Goal: Task Accomplishment & Management: Use online tool/utility

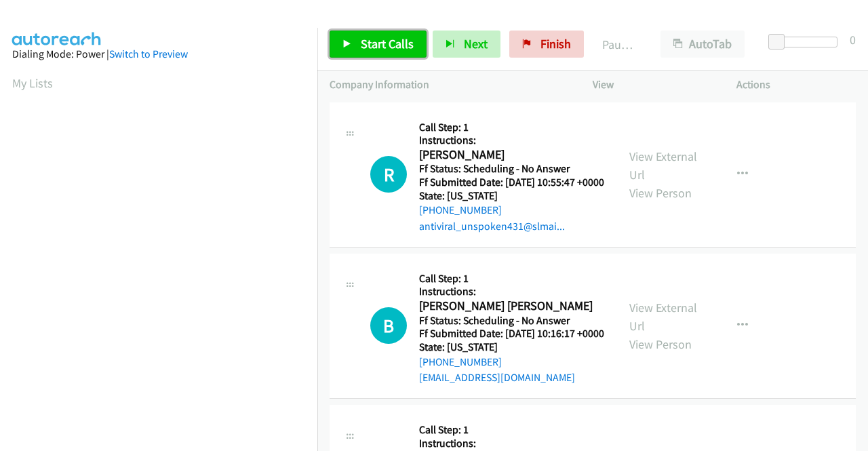
click at [381, 43] on span "Start Calls" at bounding box center [387, 44] width 53 height 16
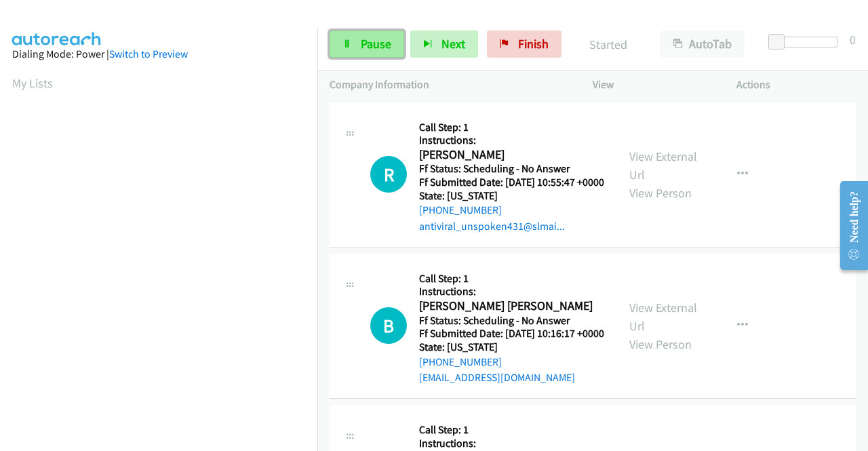
click at [372, 41] on span "Pause" at bounding box center [376, 44] width 31 height 16
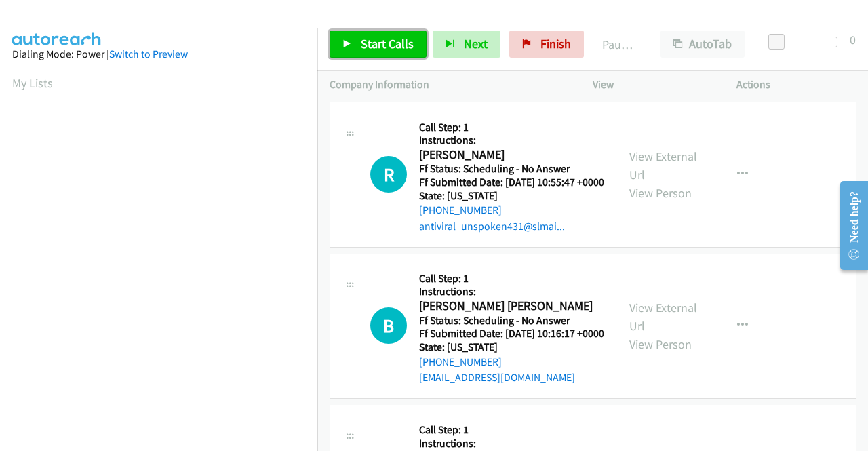
click at [372, 41] on span "Start Calls" at bounding box center [387, 44] width 53 height 16
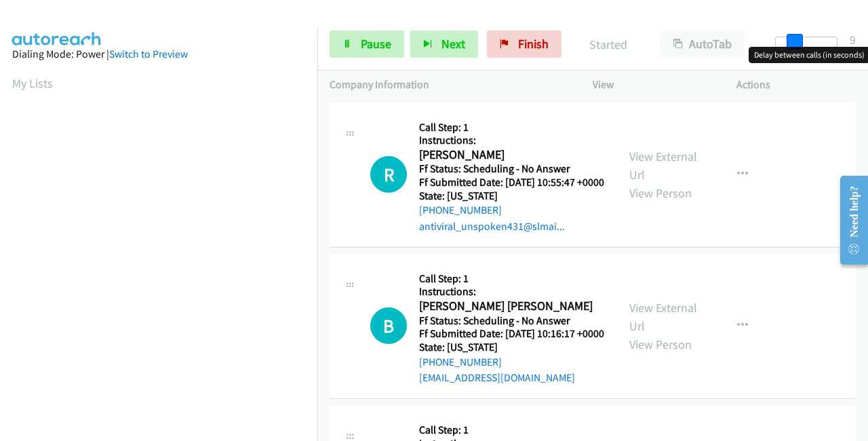
drag, startPoint x: 783, startPoint y: 36, endPoint x: 867, endPoint y: 35, distance: 84.1
click at [867, 35] on div "Start Calls Pause Next Finish Started AutoTab AutoTab 9" at bounding box center [592, 44] width 551 height 52
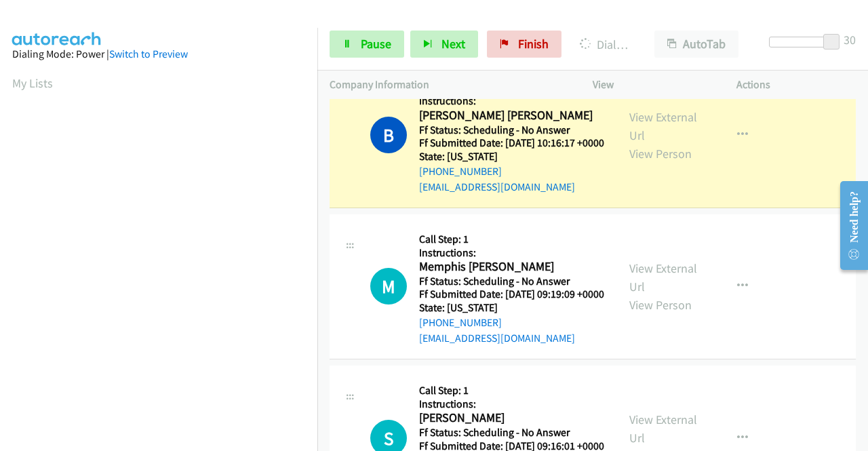
scroll to position [203, 0]
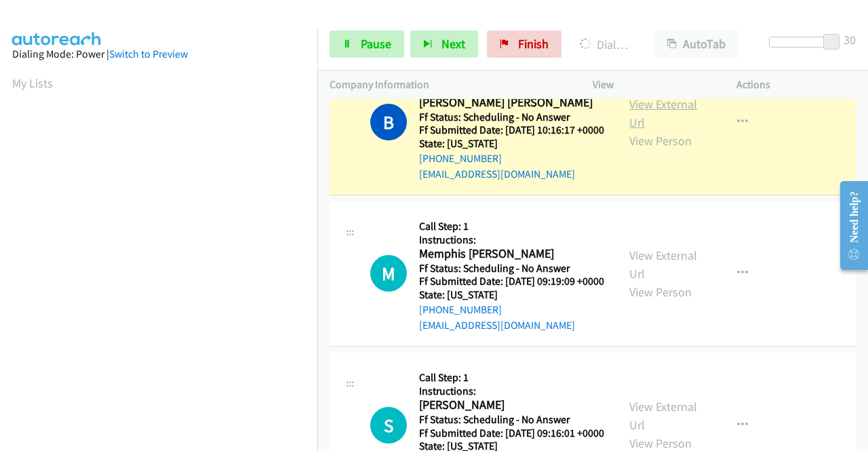
click at [671, 128] on link "View External Url" at bounding box center [663, 113] width 68 height 34
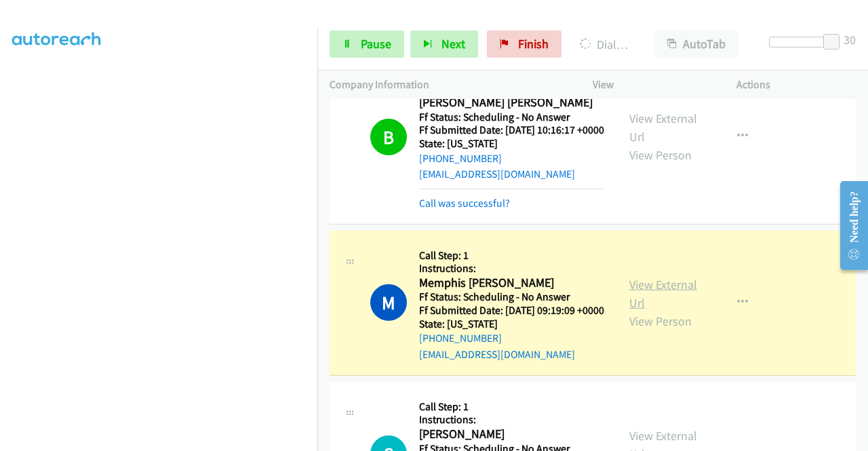
click at [671, 309] on link "View External Url" at bounding box center [663, 294] width 68 height 34
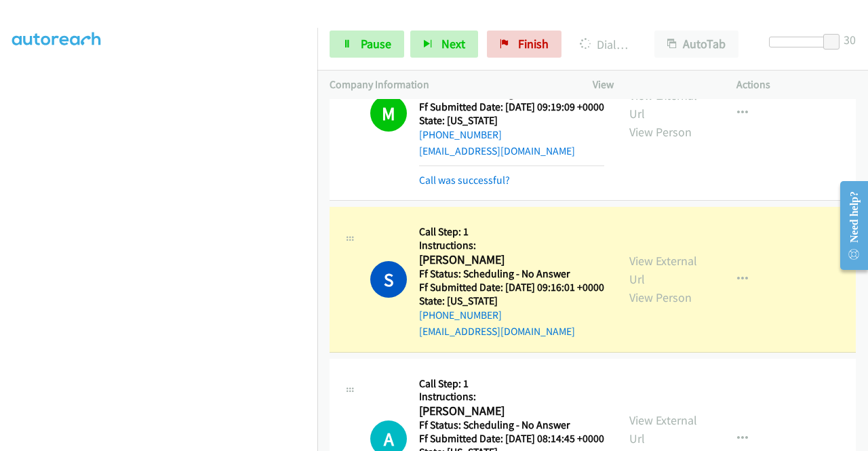
scroll to position [0, 0]
click at [656, 287] on link "View External Url" at bounding box center [663, 270] width 68 height 34
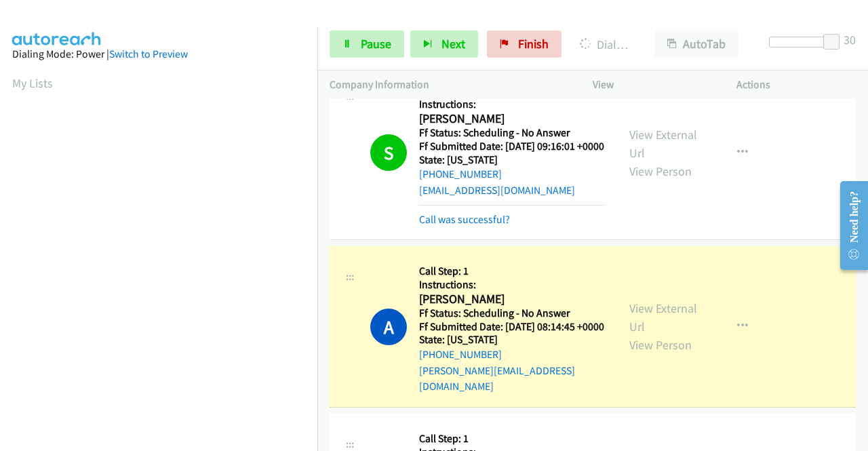
scroll to position [678, 0]
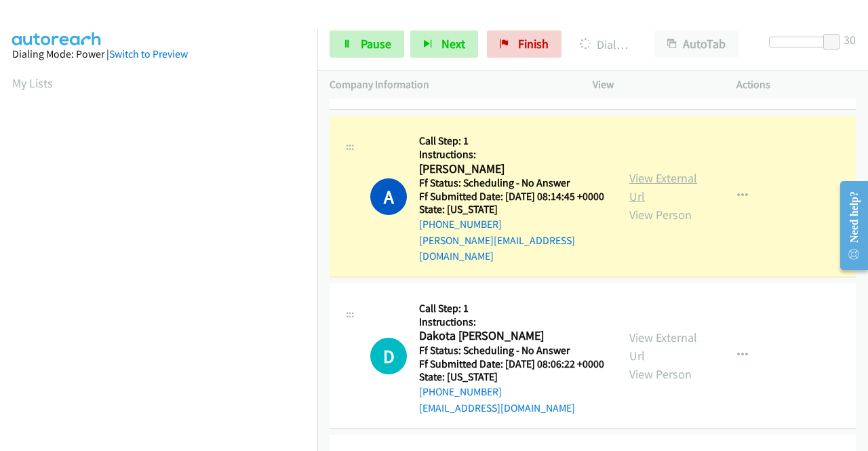
click at [637, 204] on link "View External Url" at bounding box center [663, 187] width 68 height 34
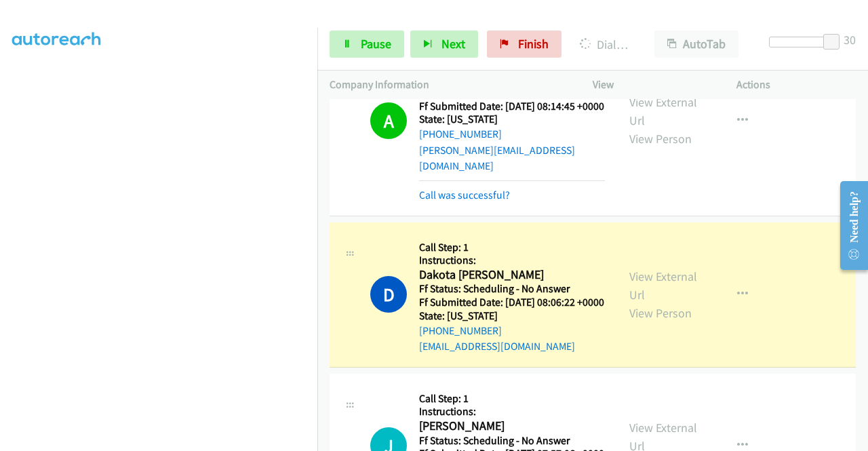
scroll to position [814, 0]
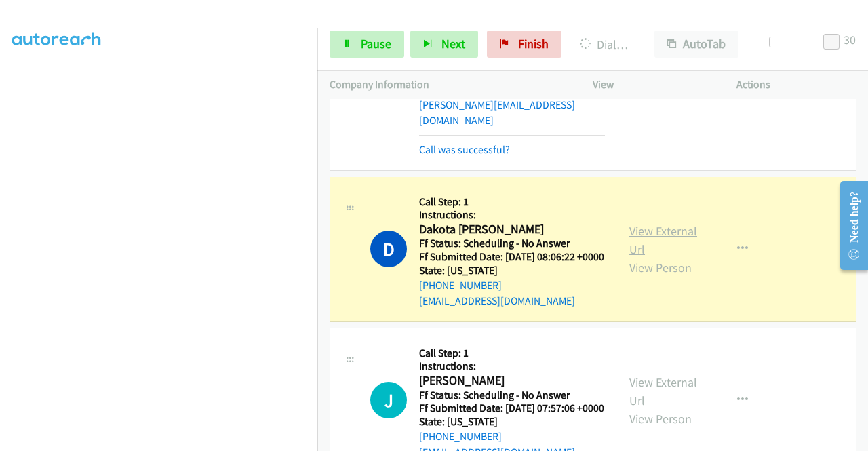
click at [629, 257] on link "View External Url" at bounding box center [663, 240] width 68 height 34
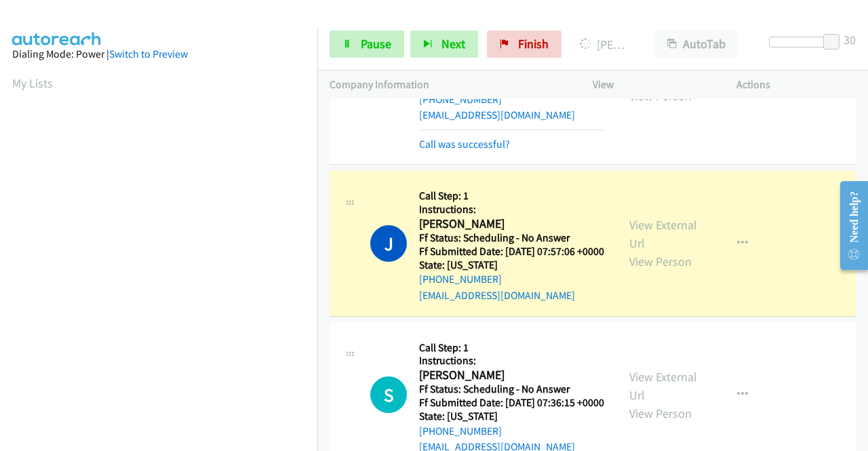
scroll to position [1085, 0]
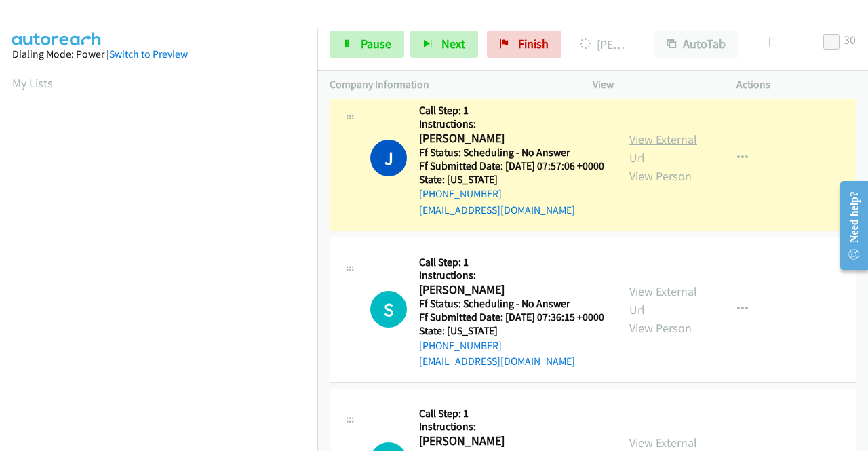
click at [671, 165] on link "View External Url" at bounding box center [663, 149] width 68 height 34
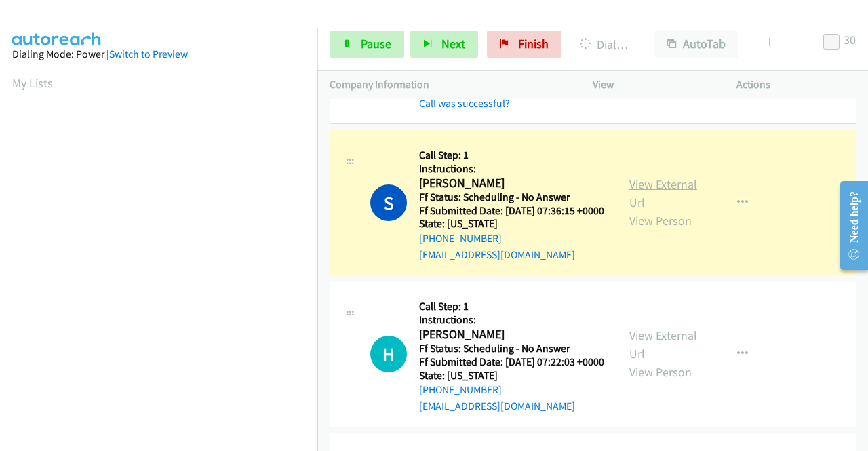
scroll to position [309, 0]
click at [661, 210] on link "View External Url" at bounding box center [663, 193] width 68 height 34
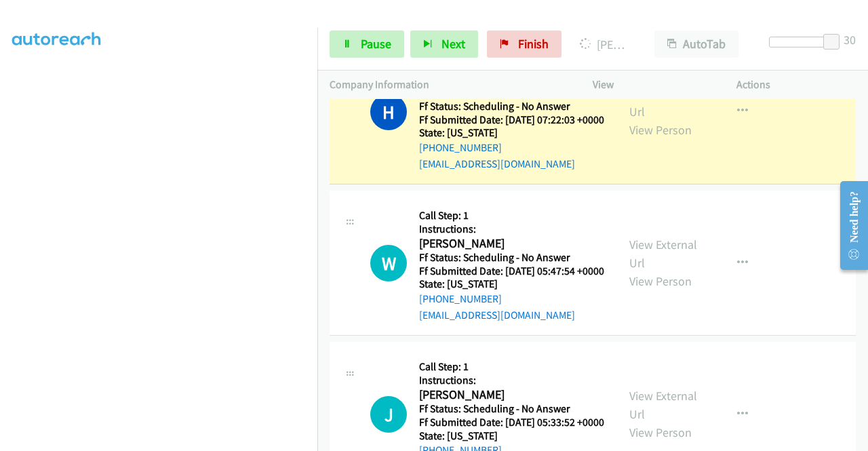
scroll to position [0, 0]
click at [654, 119] on link "View External Url" at bounding box center [663, 102] width 68 height 34
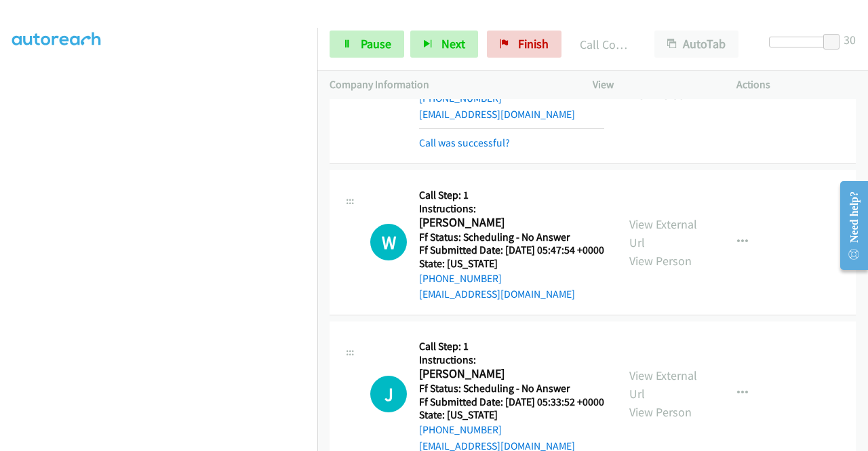
scroll to position [1628, 0]
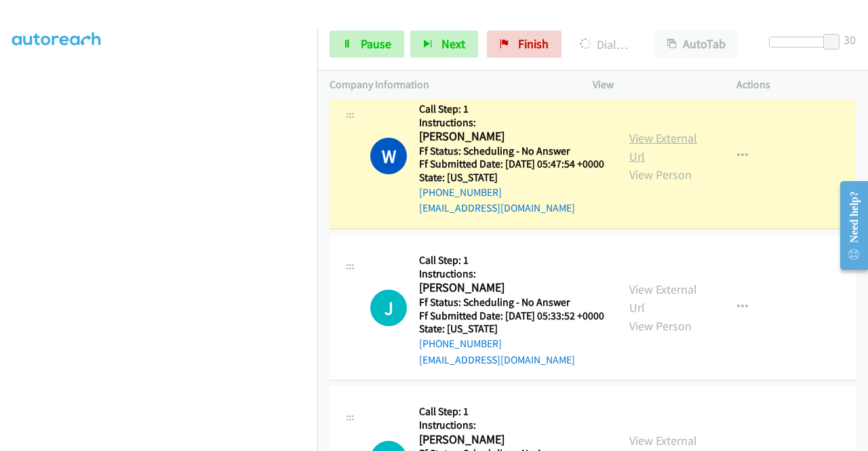
click at [679, 164] on link "View External Url" at bounding box center [663, 147] width 68 height 34
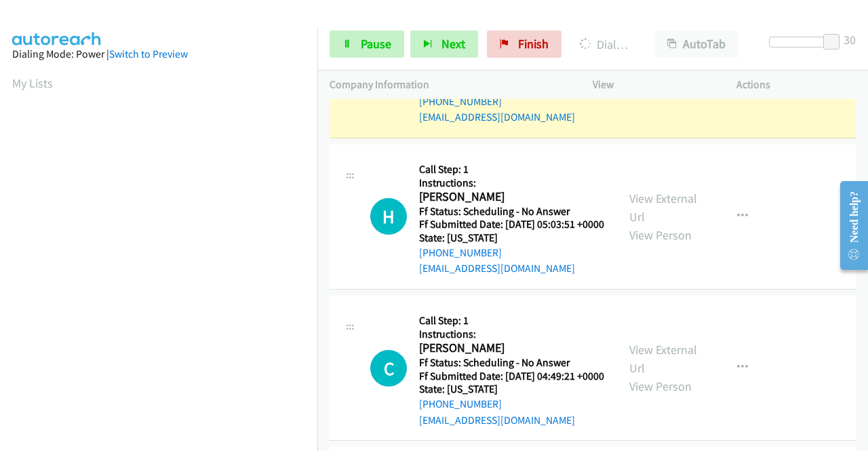
scroll to position [309, 0]
click at [630, 73] on link "View External Url" at bounding box center [663, 56] width 68 height 34
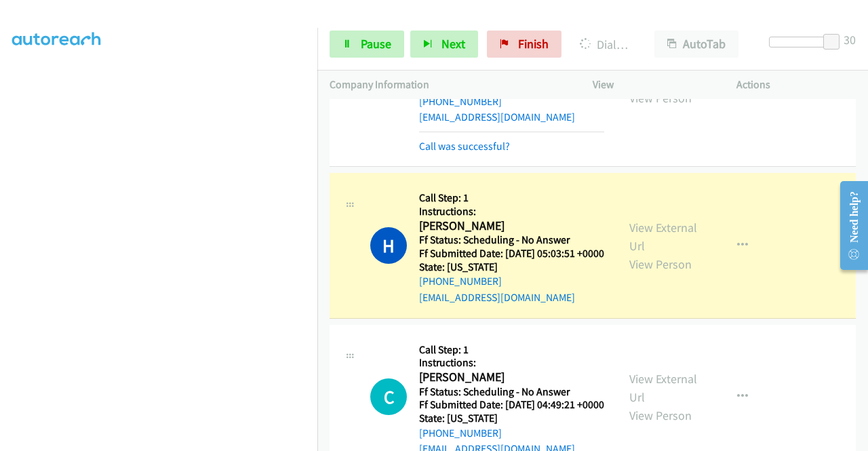
scroll to position [0, 0]
click at [646, 254] on link "View External Url" at bounding box center [663, 237] width 68 height 34
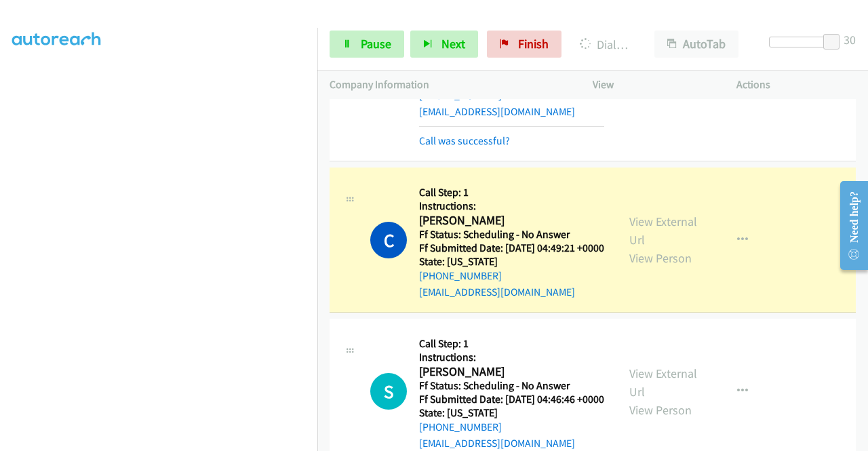
scroll to position [2170, 0]
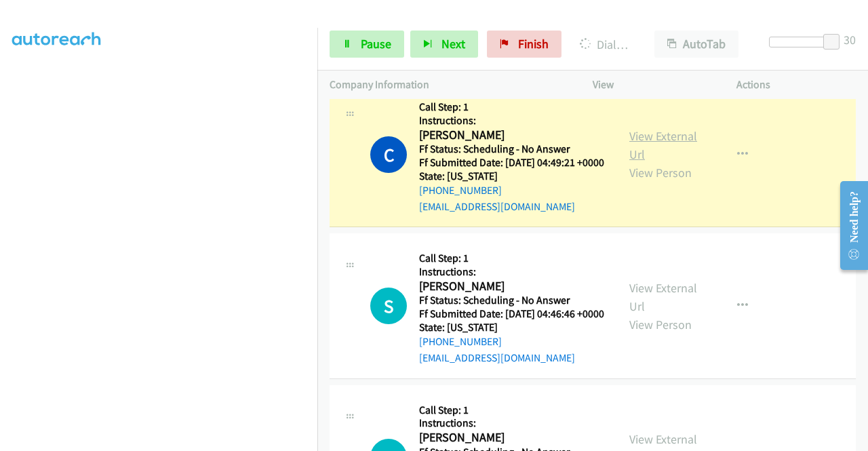
click at [631, 162] on link "View External Url" at bounding box center [663, 145] width 68 height 34
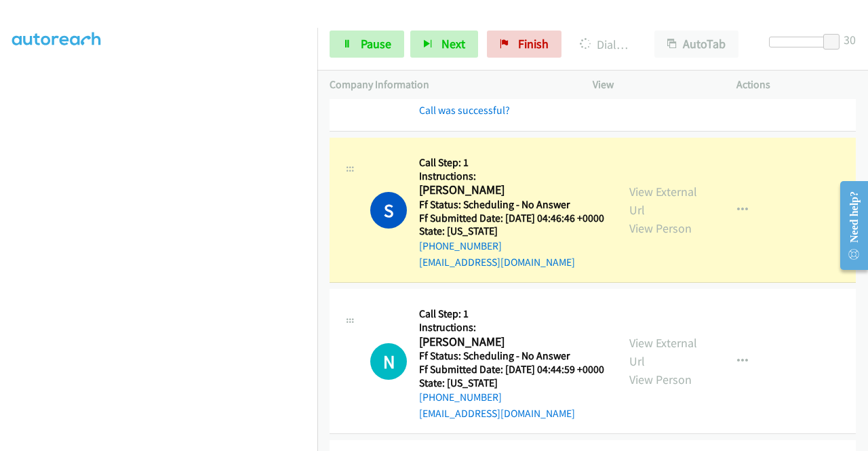
scroll to position [2442, 0]
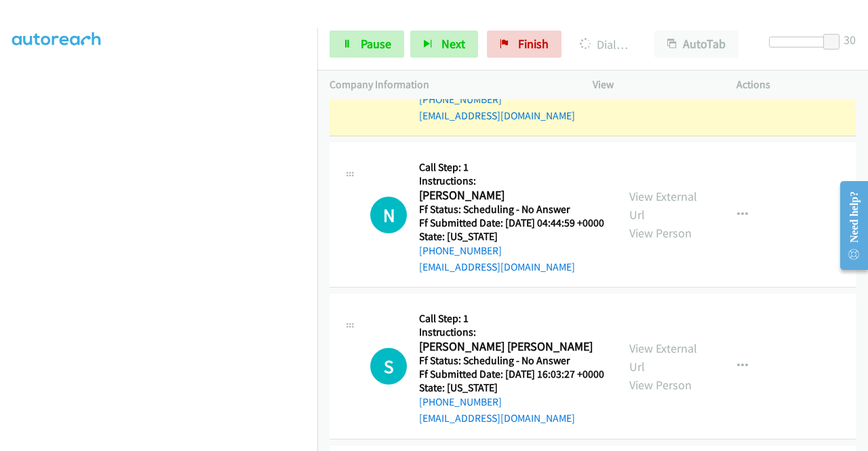
click at [639, 71] on link "View External Url" at bounding box center [663, 54] width 68 height 34
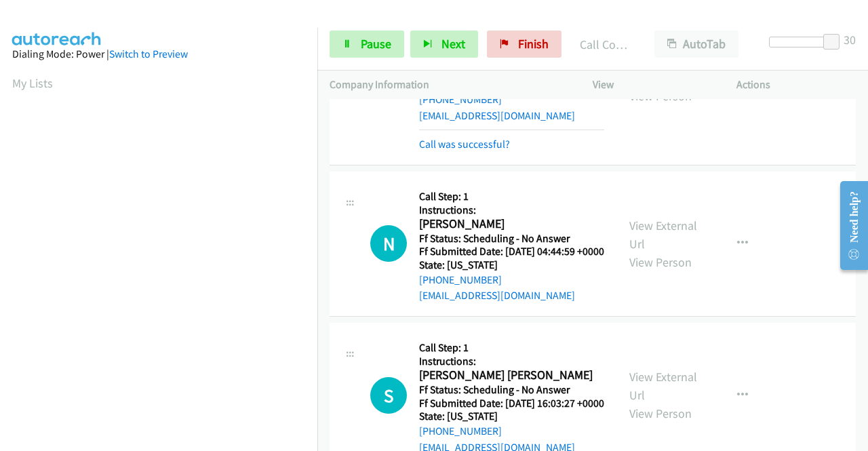
scroll to position [309, 0]
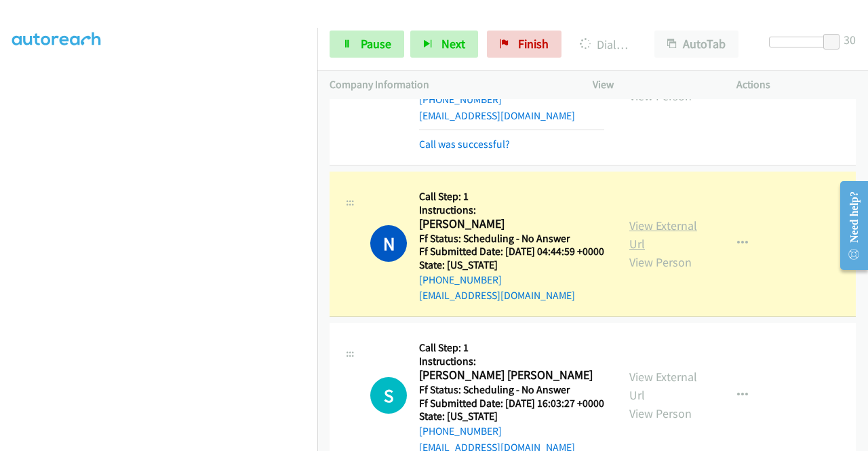
click at [636, 252] on link "View External Url" at bounding box center [663, 235] width 68 height 34
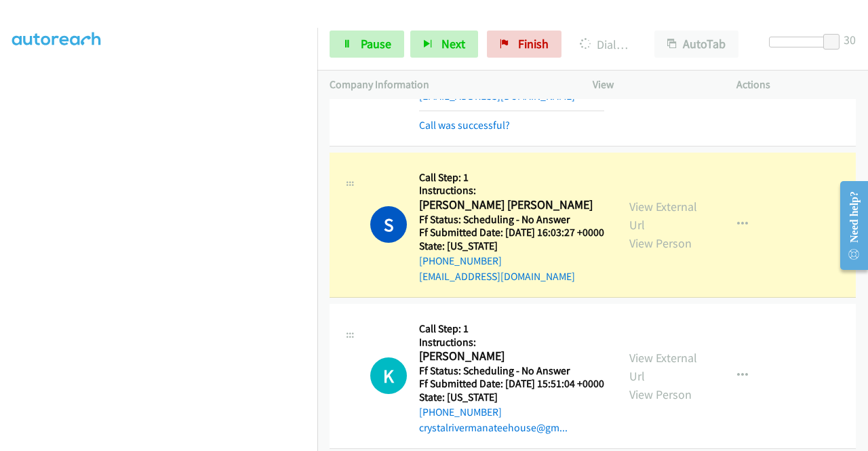
scroll to position [2645, 0]
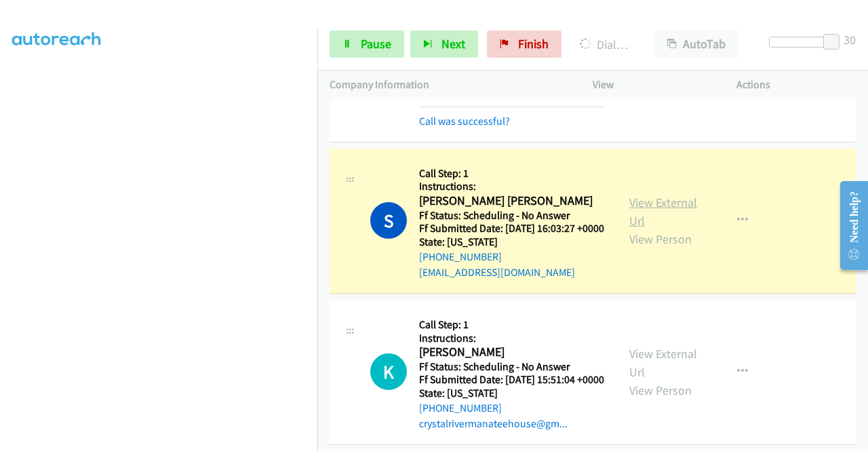
click at [644, 229] on link "View External Url" at bounding box center [663, 212] width 68 height 34
click at [363, 40] on span "Pause" at bounding box center [376, 44] width 31 height 16
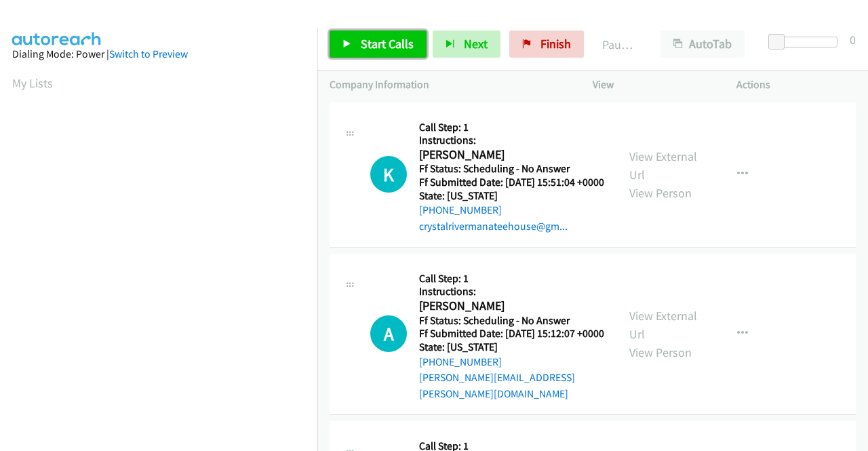
click at [357, 45] on link "Start Calls" at bounding box center [378, 44] width 97 height 27
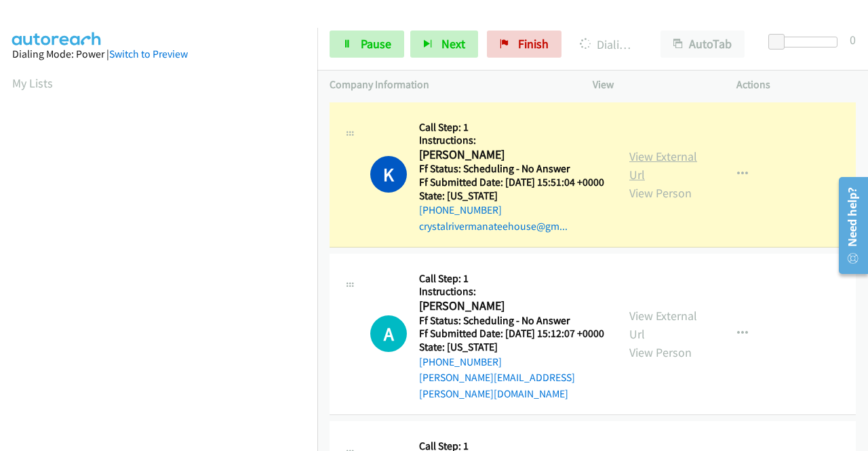
click at [646, 163] on link "View External Url" at bounding box center [663, 166] width 68 height 34
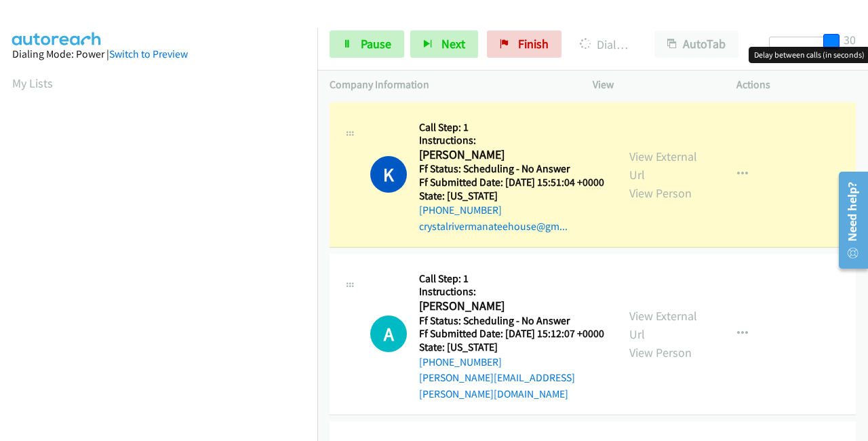
click at [867, 48] on body "Start Calls Pause Next Finish Dialing Kimberly Small AutoTab AutoTab 30 Company…" at bounding box center [434, 32] width 868 height 64
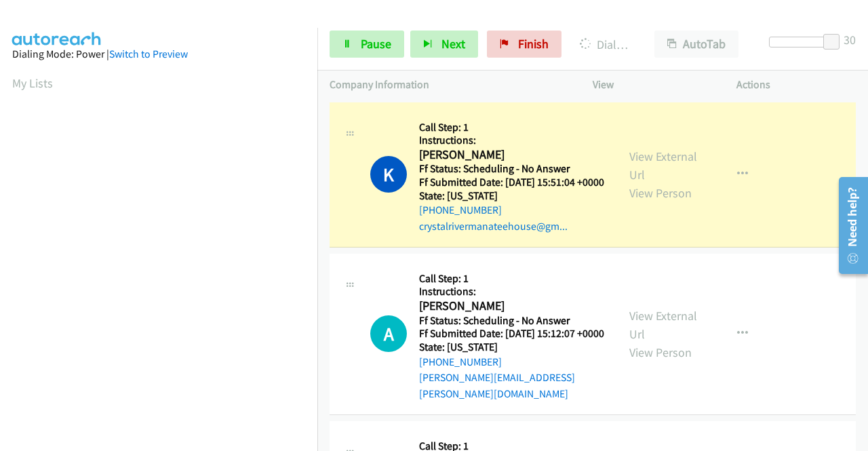
scroll to position [309, 0]
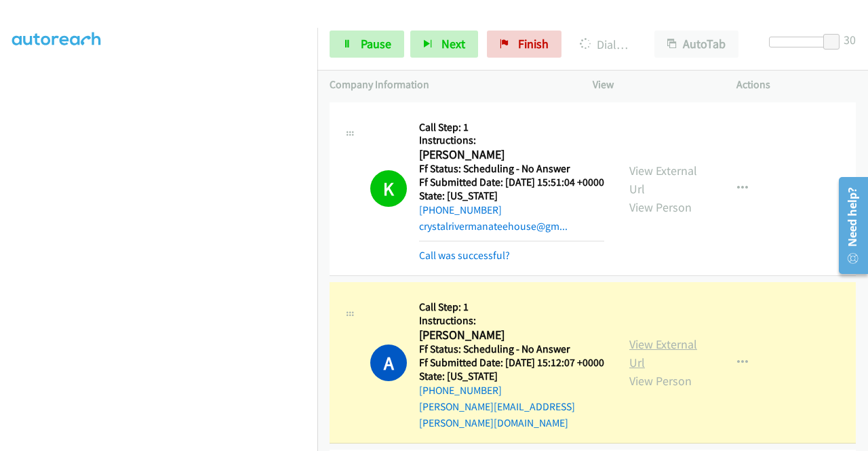
click at [642, 355] on link "View External Url" at bounding box center [663, 353] width 68 height 34
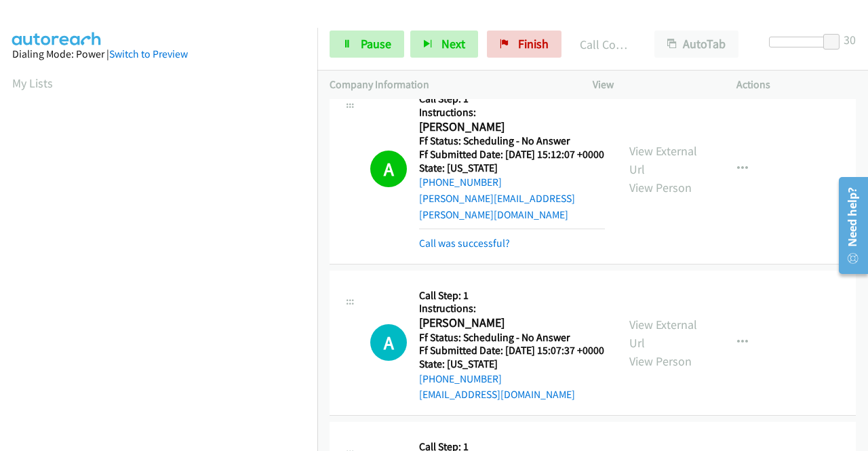
scroll to position [271, 0]
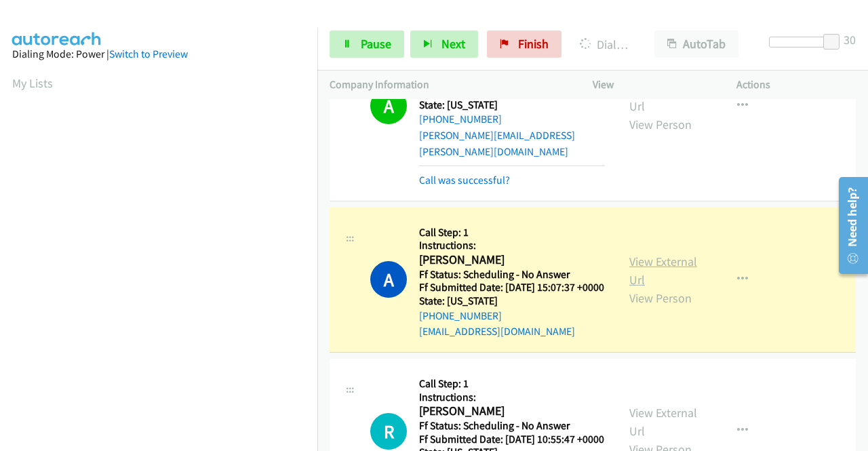
click at [672, 278] on link "View External Url" at bounding box center [663, 271] width 68 height 34
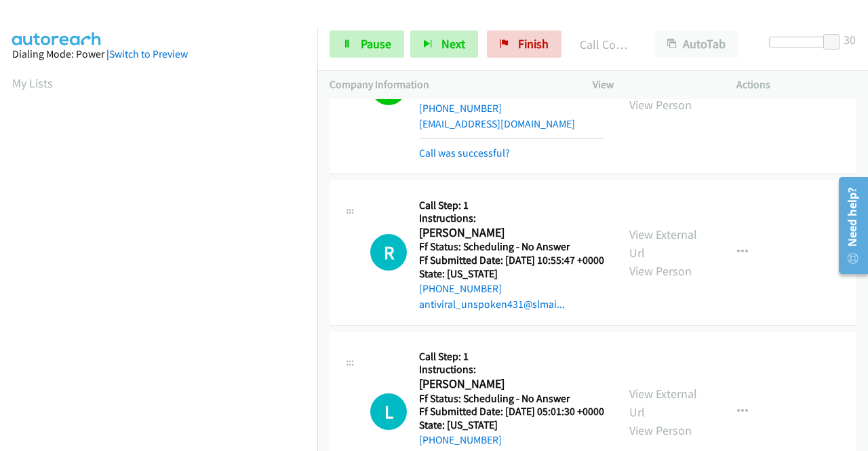
scroll to position [543, 0]
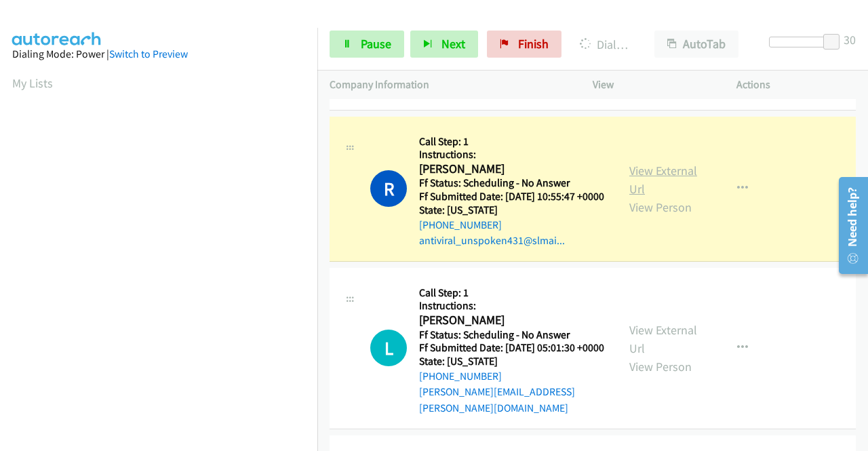
click at [682, 197] on link "View External Url" at bounding box center [663, 180] width 68 height 34
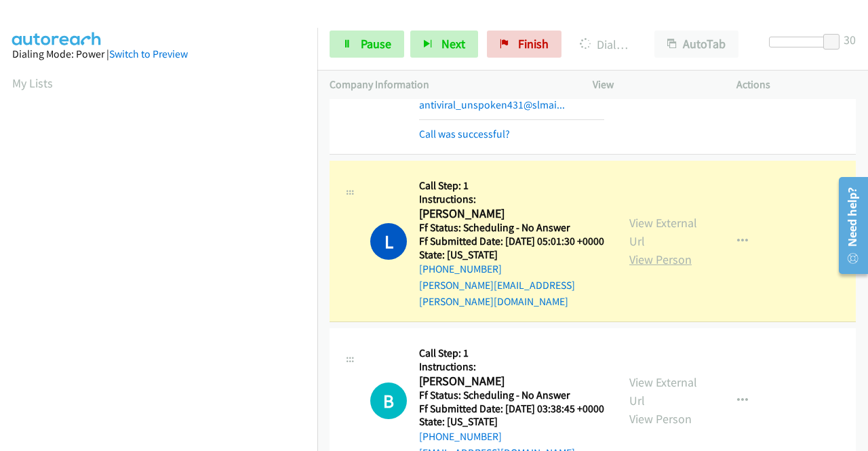
scroll to position [309, 0]
click at [645, 249] on link "View External Url" at bounding box center [663, 232] width 68 height 34
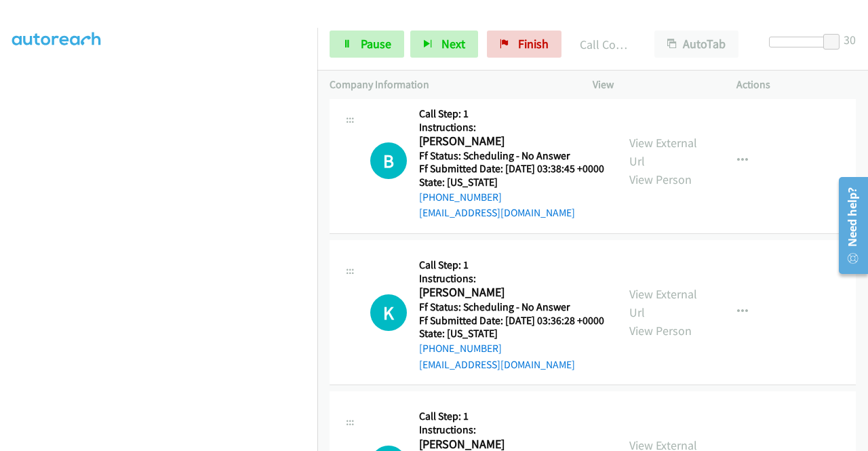
scroll to position [950, 0]
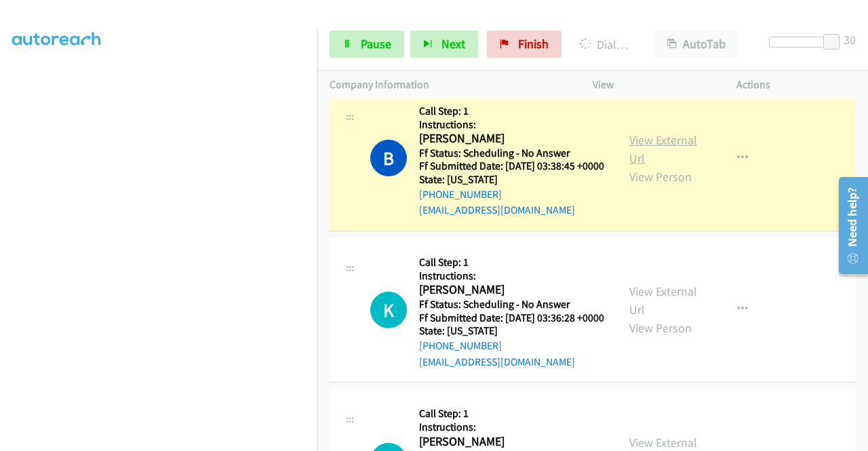
click at [648, 166] on link "View External Url" at bounding box center [663, 149] width 68 height 34
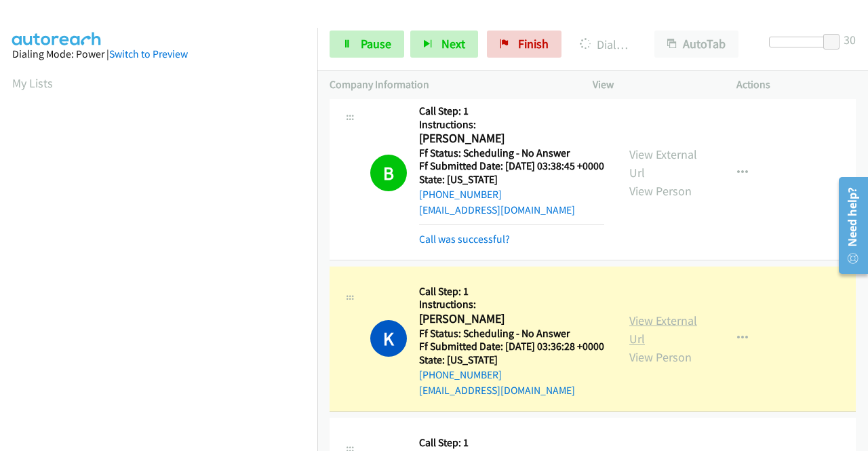
click at [632, 347] on link "View External Url" at bounding box center [663, 330] width 68 height 34
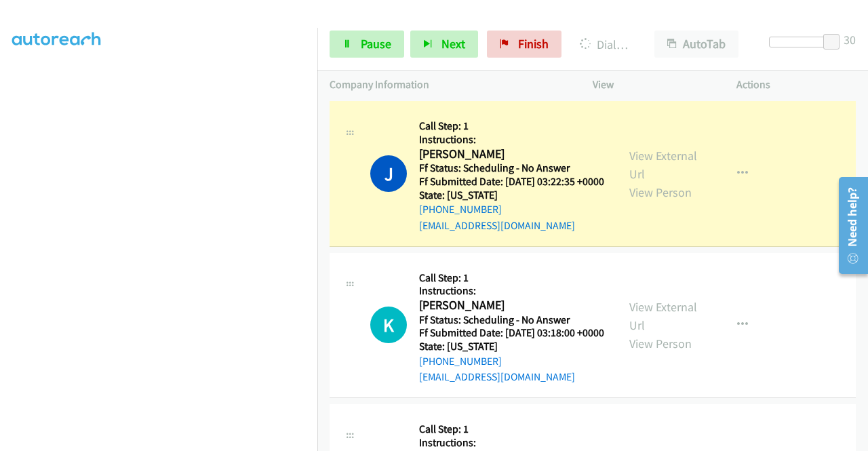
scroll to position [1356, 0]
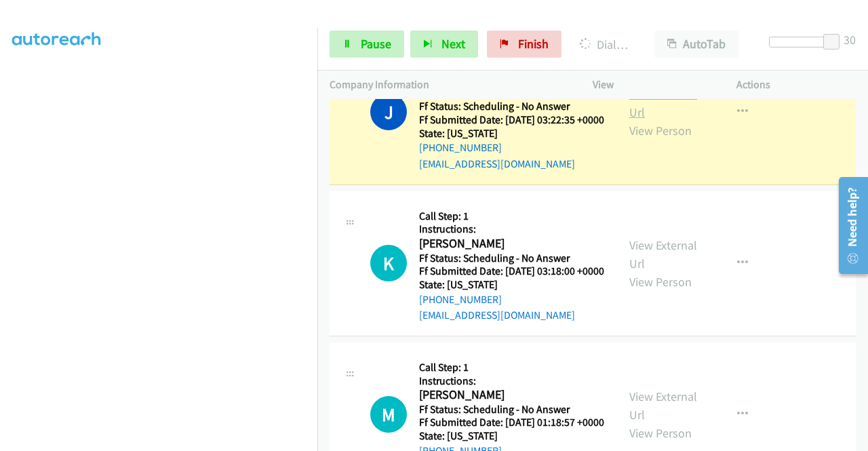
click at [678, 120] on link "View External Url" at bounding box center [663, 103] width 68 height 34
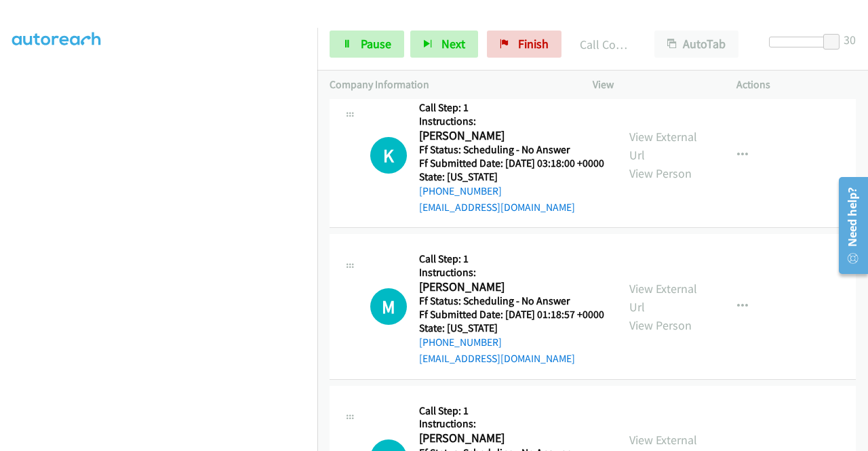
scroll to position [1560, 0]
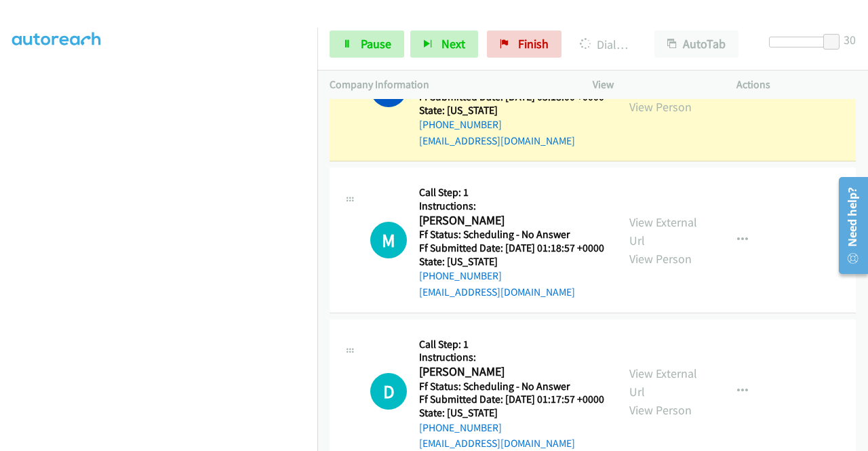
click at [667, 96] on link "View External Url" at bounding box center [663, 79] width 68 height 34
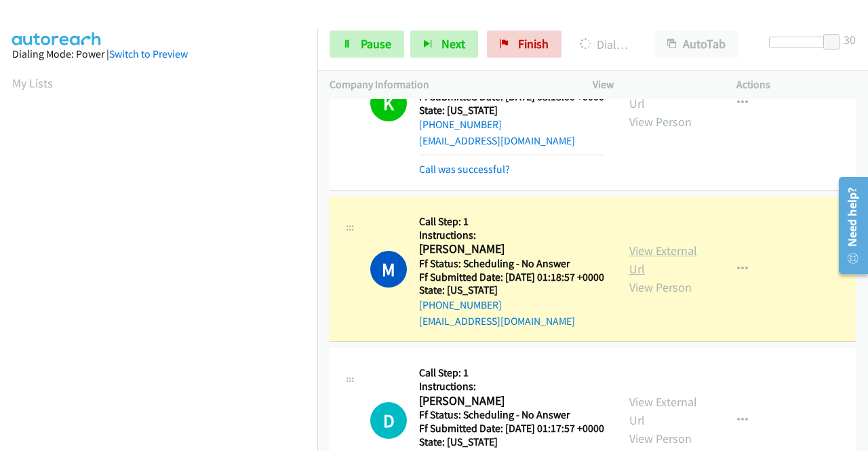
scroll to position [309, 0]
click at [636, 277] on link "View External Url" at bounding box center [663, 260] width 68 height 34
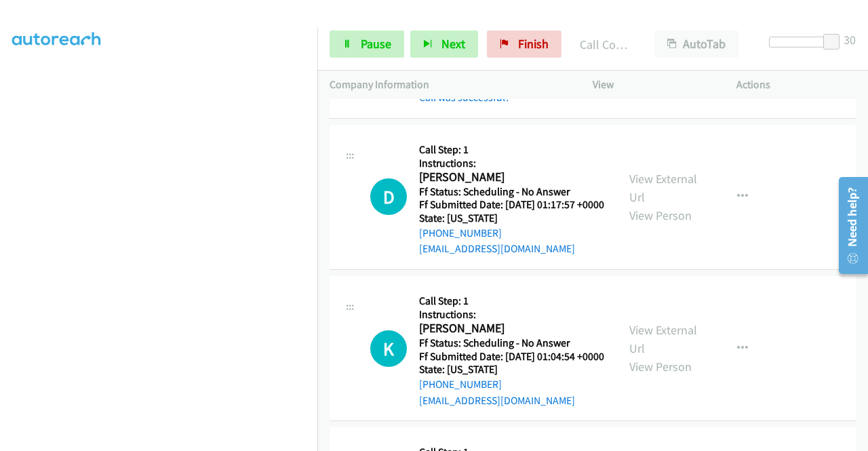
scroll to position [1831, 0]
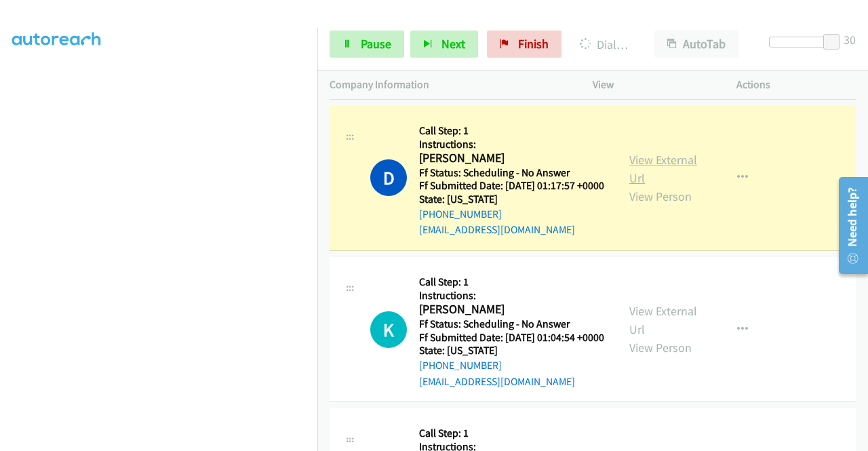
click at [663, 186] on link "View External Url" at bounding box center [663, 169] width 68 height 34
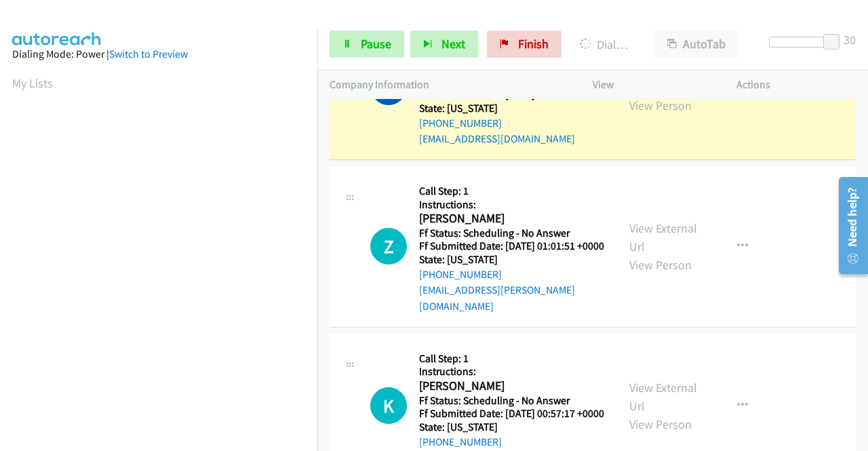
scroll to position [309, 0]
click at [655, 95] on link "View External Url" at bounding box center [663, 78] width 68 height 34
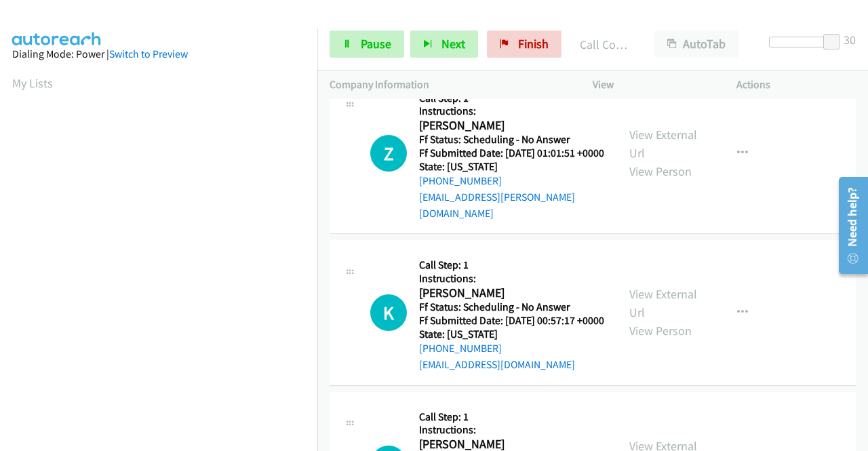
scroll to position [2238, 0]
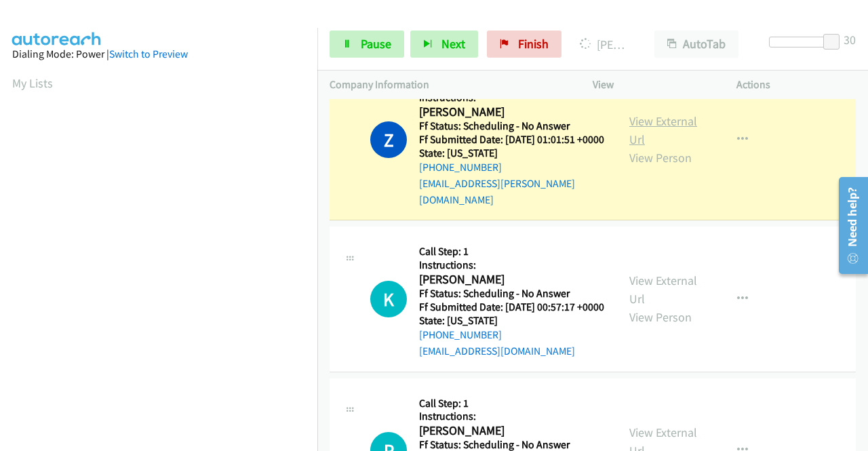
click at [676, 147] on link "View External Url" at bounding box center [663, 130] width 68 height 34
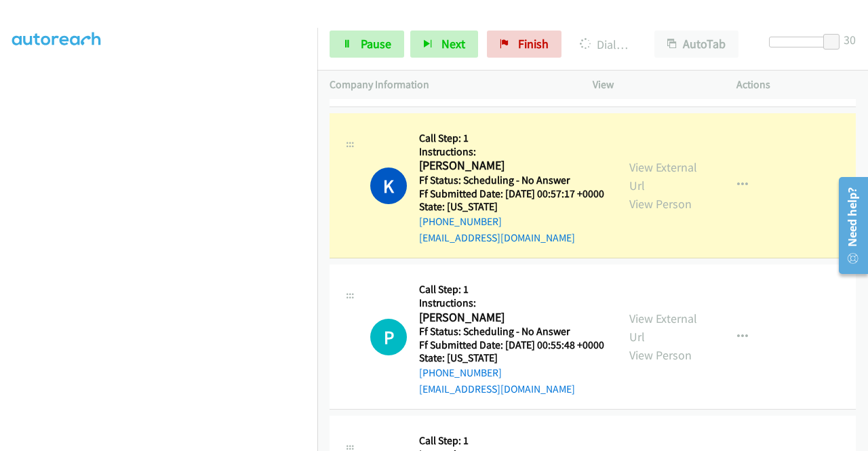
scroll to position [2442, 0]
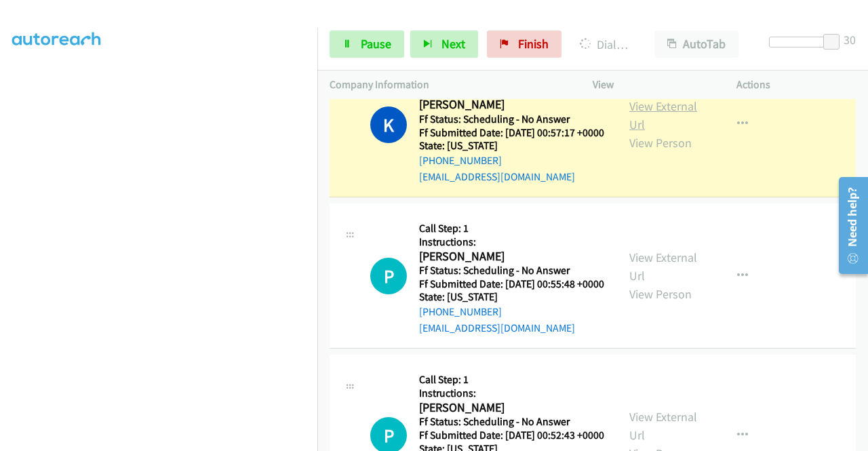
click at [647, 132] on link "View External Url" at bounding box center [663, 115] width 68 height 34
click at [651, 132] on link "View External Url" at bounding box center [663, 115] width 68 height 34
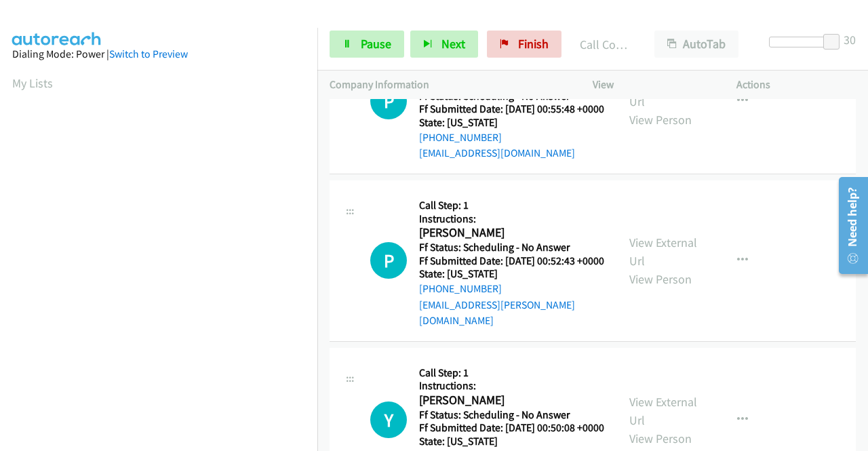
scroll to position [2713, 0]
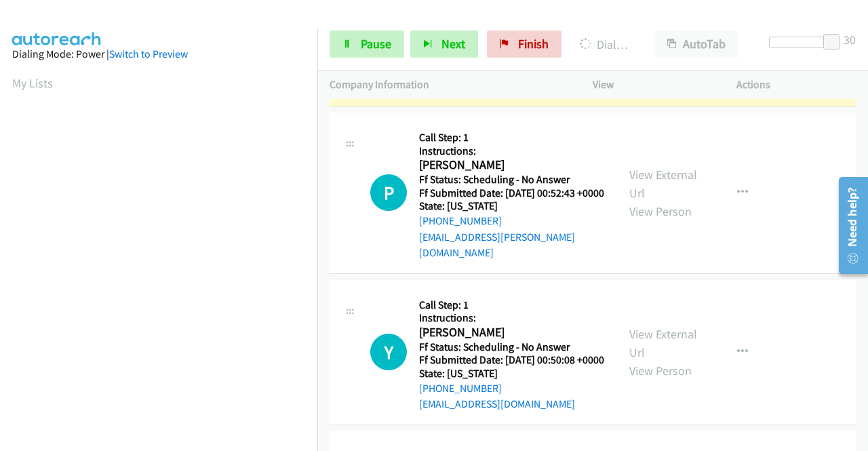
click at [677, 41] on link "View External Url" at bounding box center [663, 24] width 68 height 34
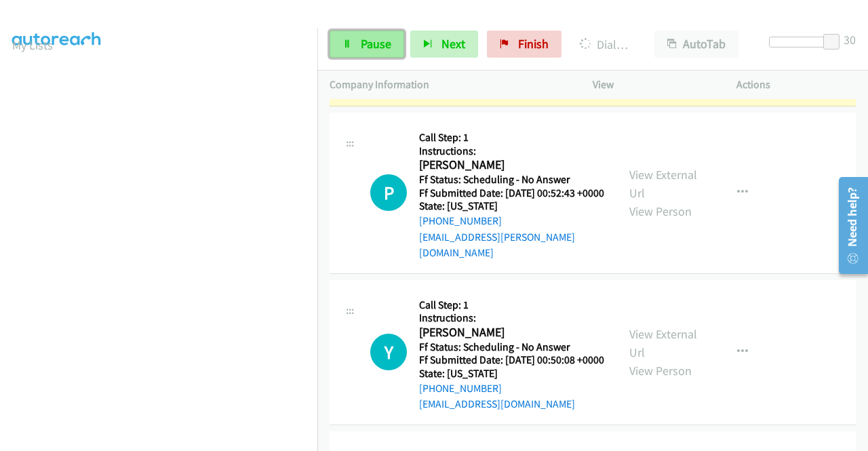
click at [336, 48] on link "Pause" at bounding box center [367, 44] width 75 height 27
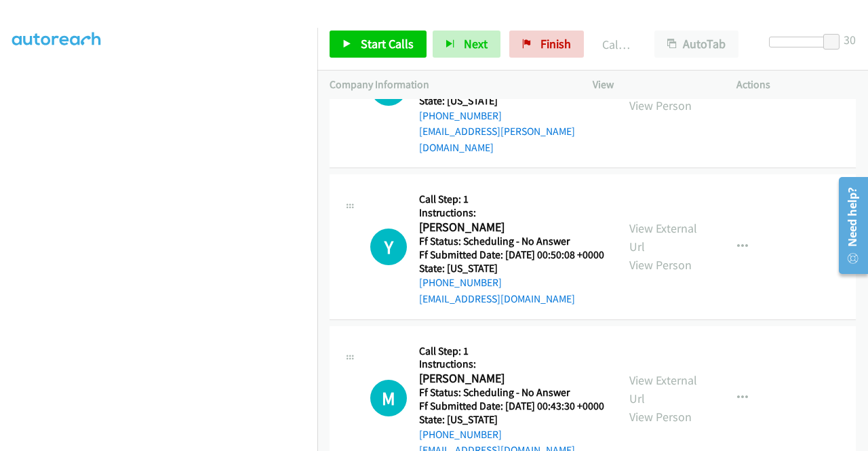
scroll to position [2849, 0]
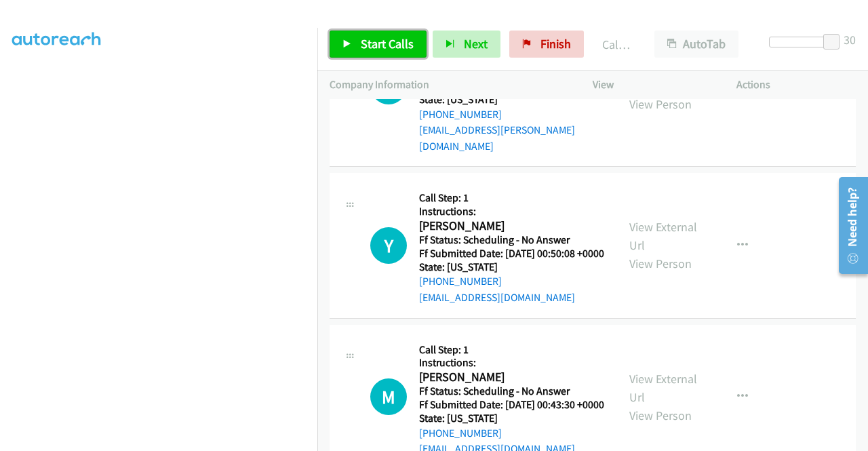
click at [388, 44] on span "Start Calls" at bounding box center [387, 44] width 53 height 16
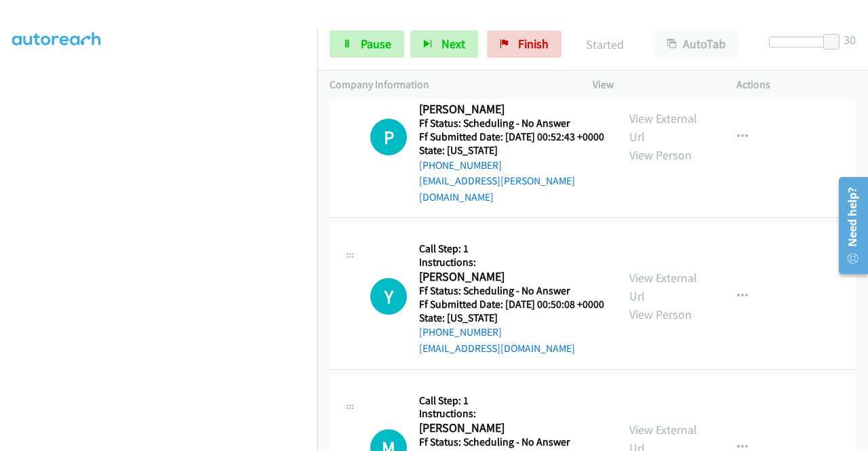
scroll to position [2781, 0]
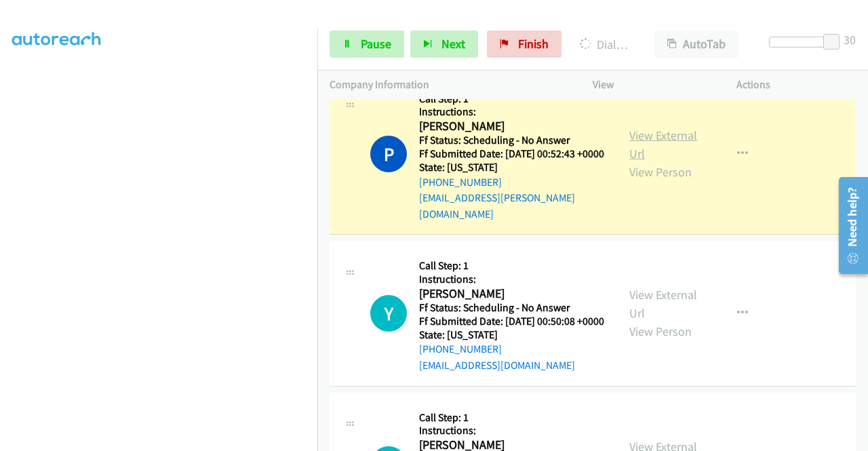
click at [631, 161] on link "View External Url" at bounding box center [663, 145] width 68 height 34
click at [362, 37] on span "Pause" at bounding box center [376, 44] width 31 height 16
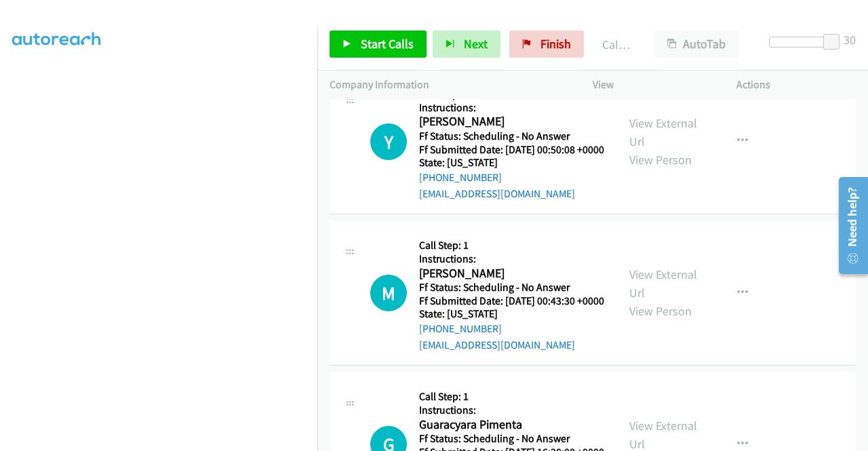
scroll to position [2984, 0]
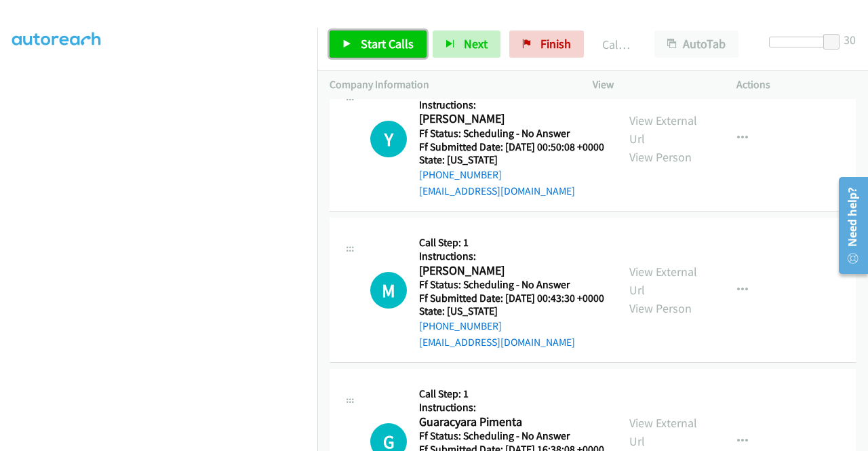
click at [385, 40] on span "Start Calls" at bounding box center [387, 44] width 53 height 16
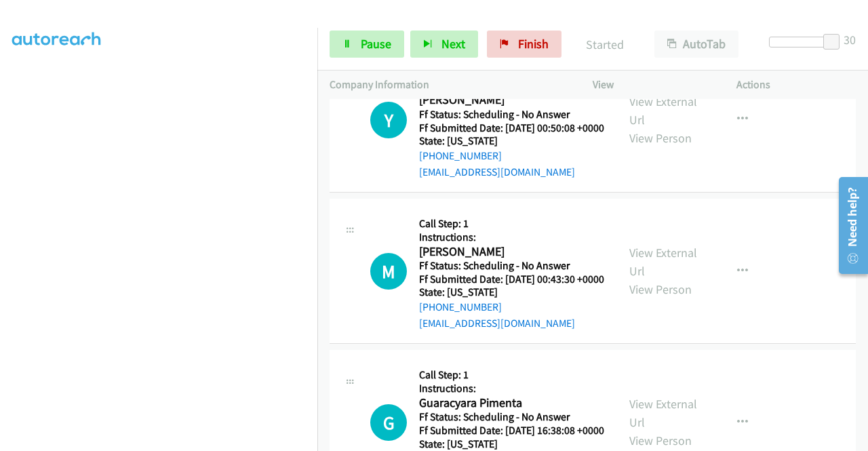
scroll to position [3052, 0]
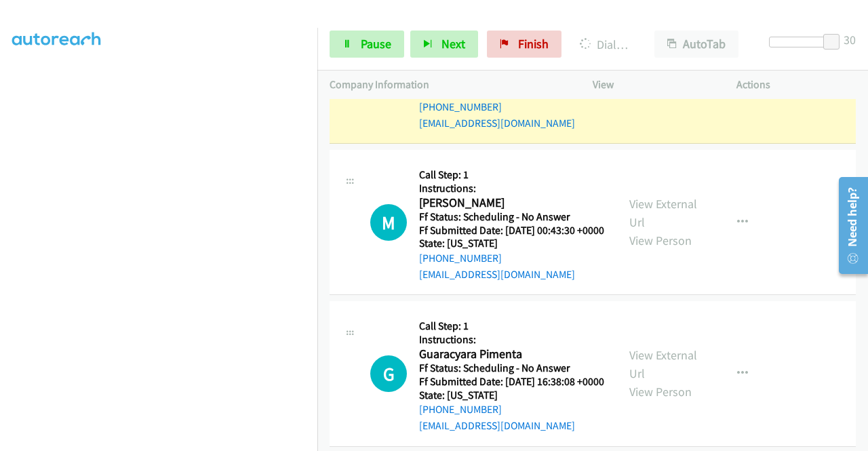
click at [642, 79] on link "View External Url" at bounding box center [663, 62] width 68 height 34
click at [383, 45] on span "Pause" at bounding box center [376, 44] width 31 height 16
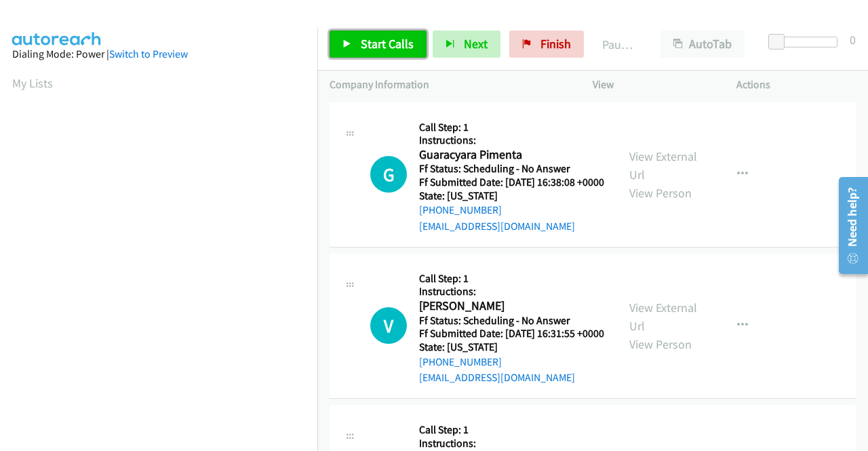
click at [354, 36] on link "Start Calls" at bounding box center [378, 44] width 97 height 27
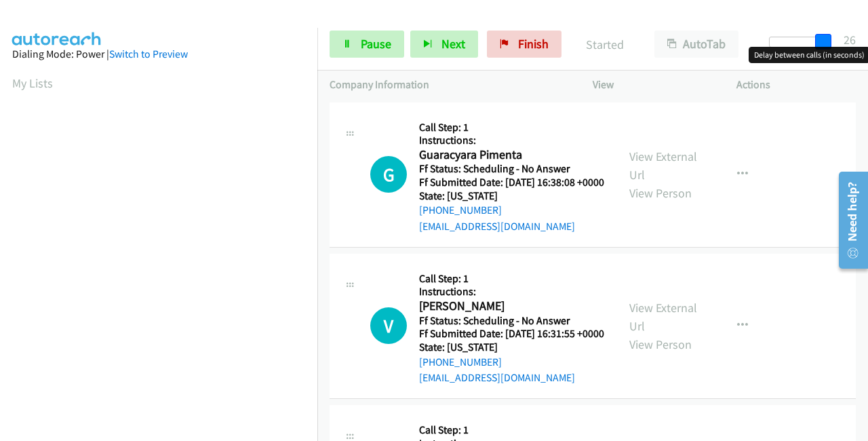
drag, startPoint x: 776, startPoint y: 35, endPoint x: 829, endPoint y: 36, distance: 52.9
click at [829, 36] on span at bounding box center [823, 42] width 16 height 16
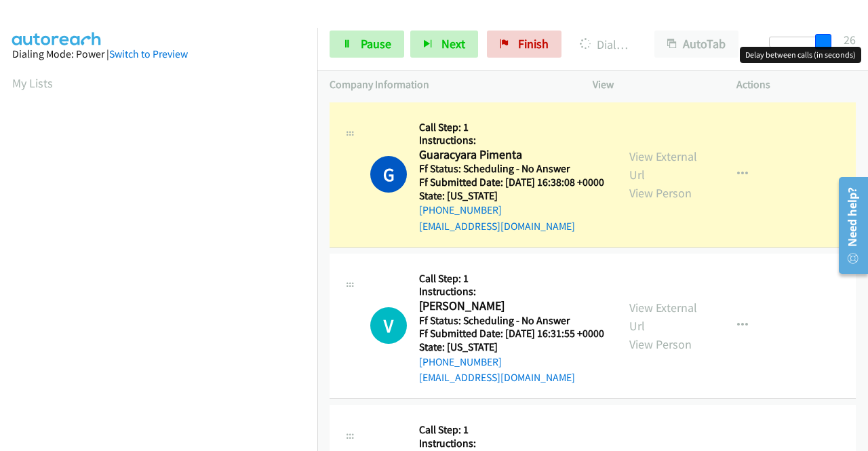
click at [832, 39] on span at bounding box center [823, 42] width 16 height 16
click at [660, 160] on link "View External Url" at bounding box center [663, 166] width 68 height 34
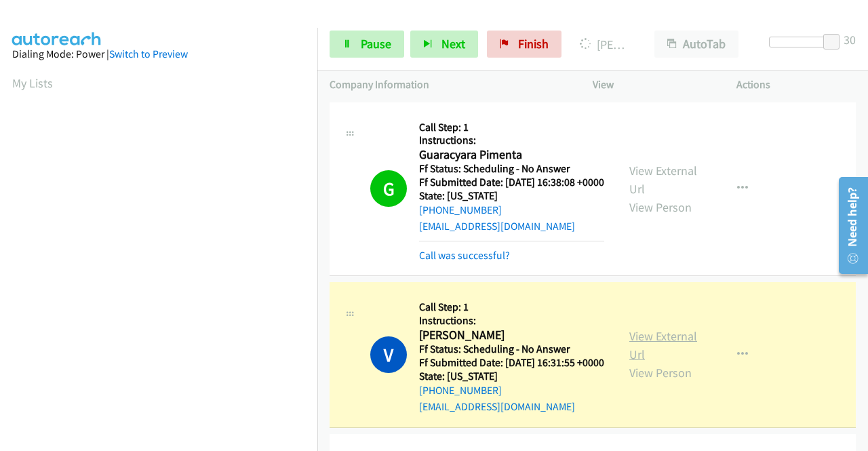
click at [637, 357] on link "View External Url" at bounding box center [663, 345] width 68 height 34
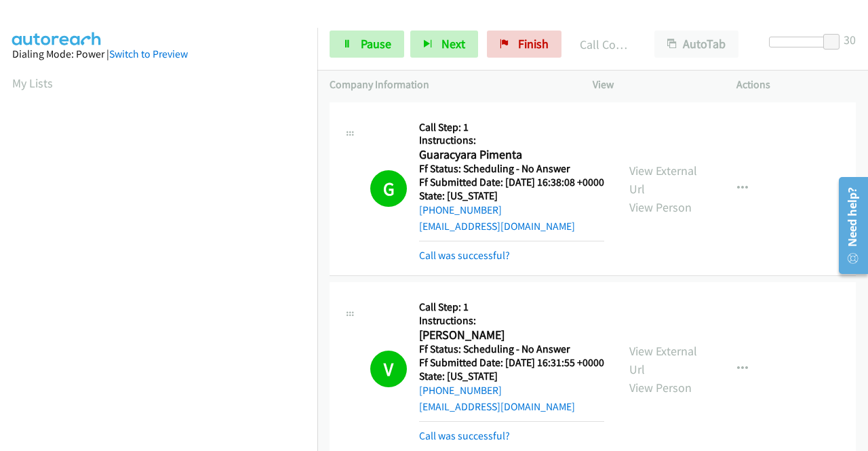
scroll to position [309, 0]
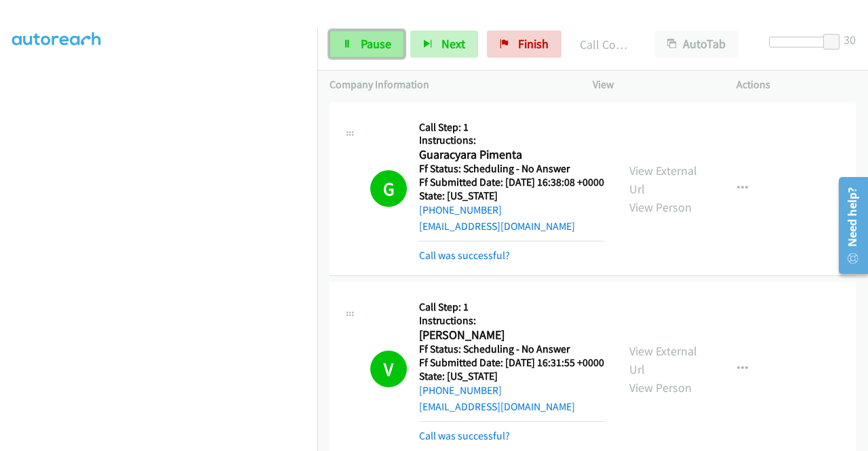
click at [373, 37] on span "Pause" at bounding box center [376, 44] width 31 height 16
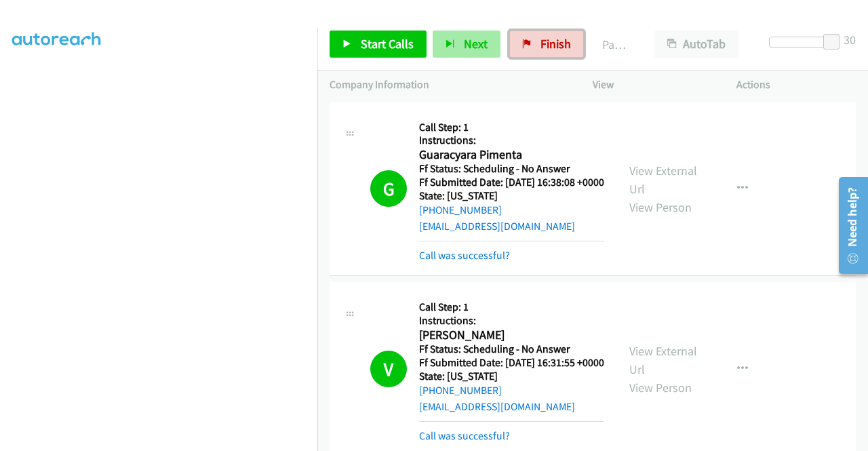
click at [553, 34] on link "Finish" at bounding box center [546, 44] width 75 height 27
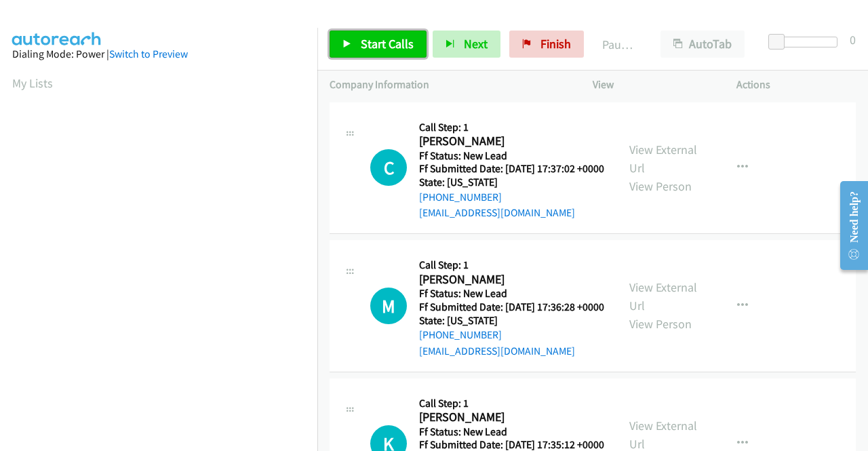
click at [379, 38] on span "Start Calls" at bounding box center [387, 44] width 53 height 16
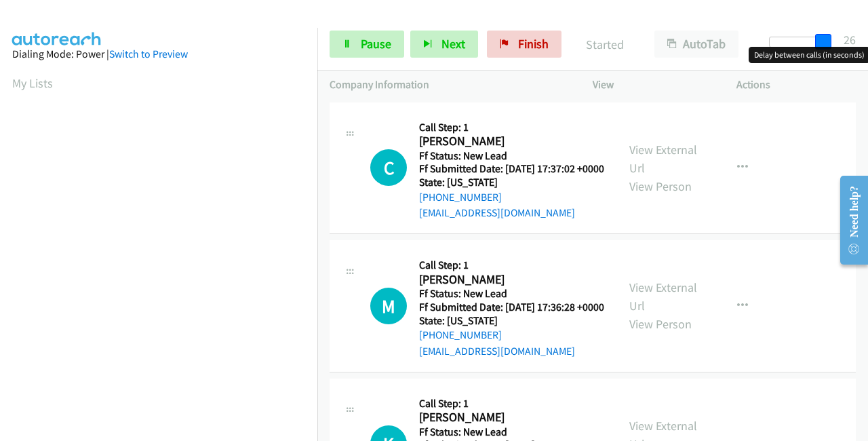
drag, startPoint x: 774, startPoint y: 37, endPoint x: 830, endPoint y: 43, distance: 56.6
click at [830, 43] on span at bounding box center [823, 42] width 16 height 16
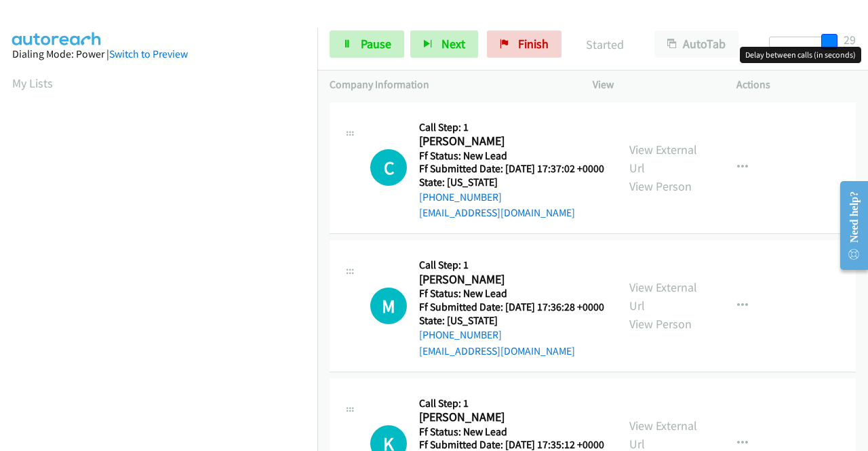
drag, startPoint x: 825, startPoint y: 39, endPoint x: 843, endPoint y: 40, distance: 18.4
click at [843, 40] on div at bounding box center [800, 47] width 87 height 21
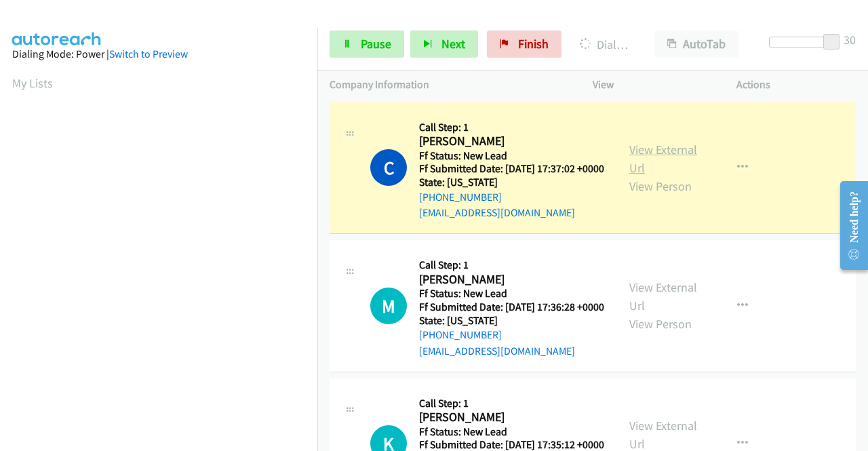
click at [670, 153] on link "View External Url" at bounding box center [663, 159] width 68 height 34
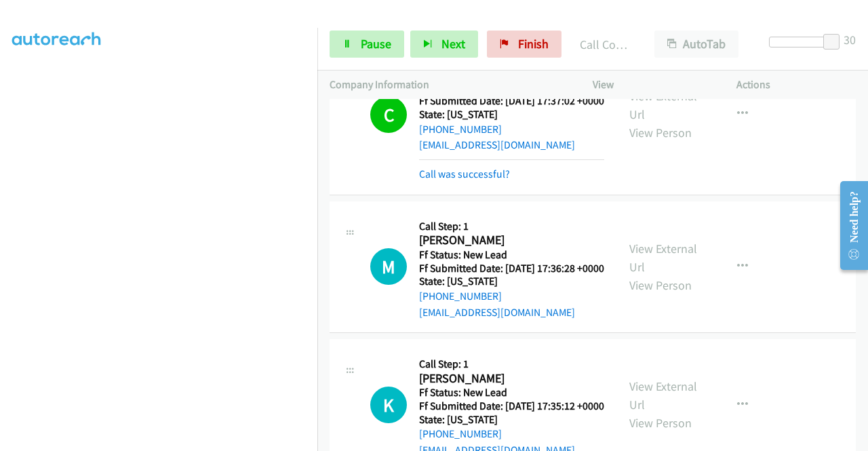
scroll to position [136, 0]
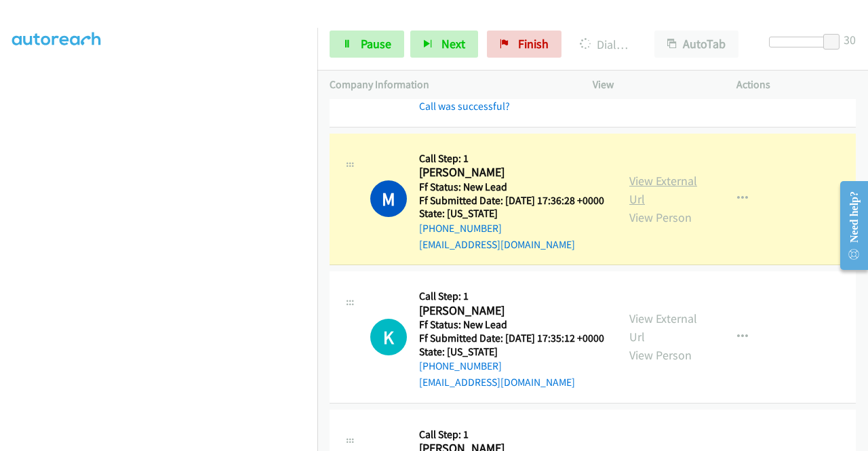
click at [640, 204] on link "View External Url" at bounding box center [663, 190] width 68 height 34
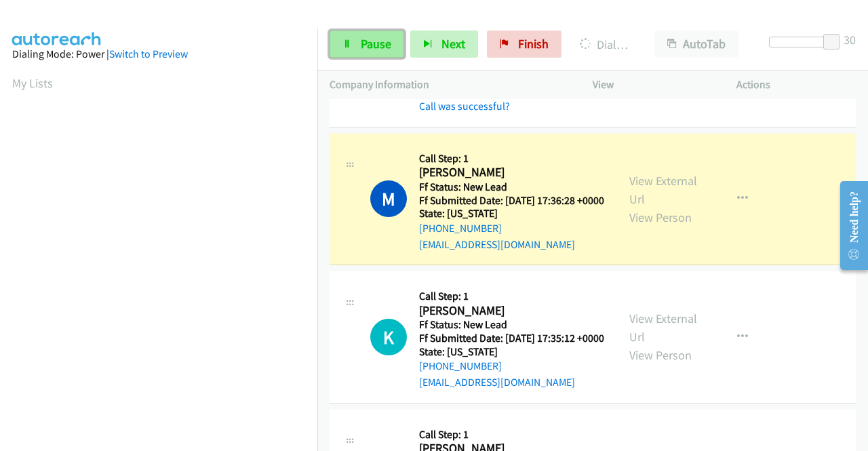
click at [375, 42] on span "Pause" at bounding box center [376, 44] width 31 height 16
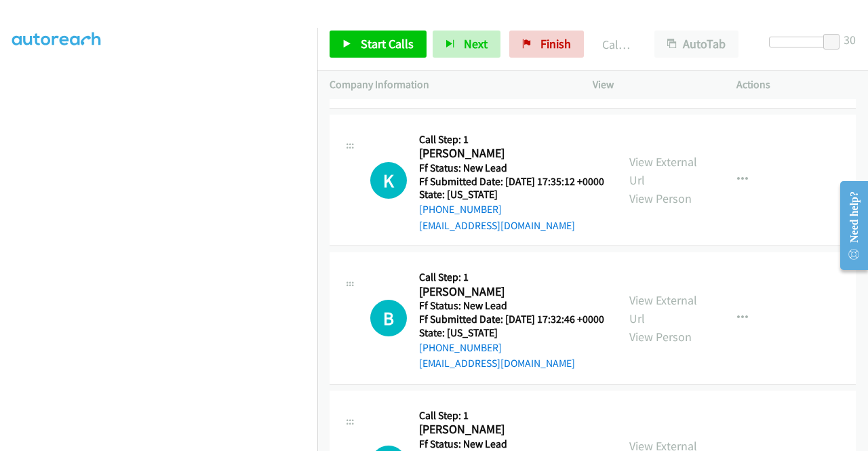
scroll to position [339, 0]
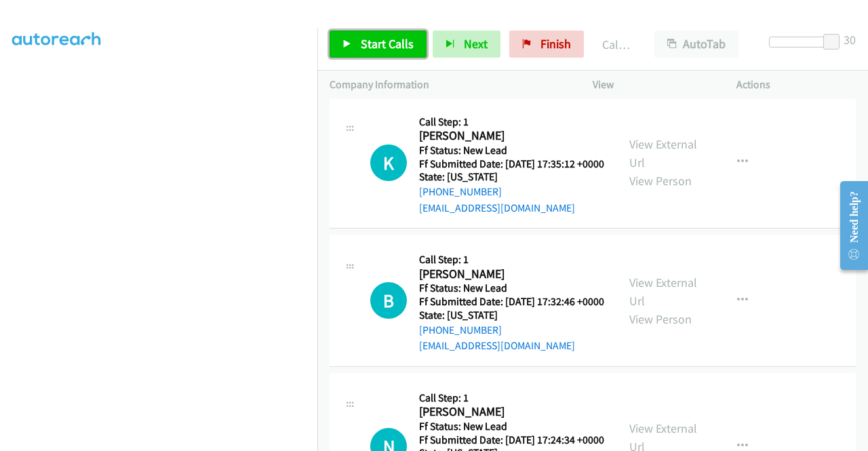
click at [377, 51] on span "Start Calls" at bounding box center [387, 44] width 53 height 16
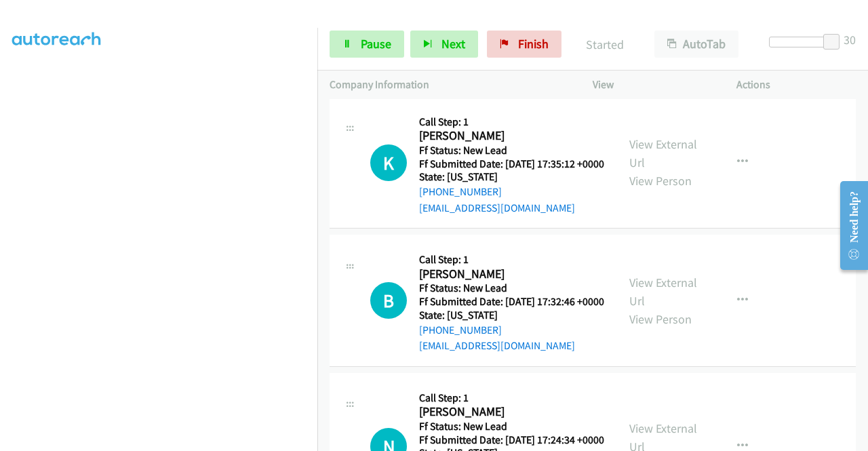
scroll to position [106, 0]
click at [658, 170] on link "View External Url" at bounding box center [663, 153] width 68 height 34
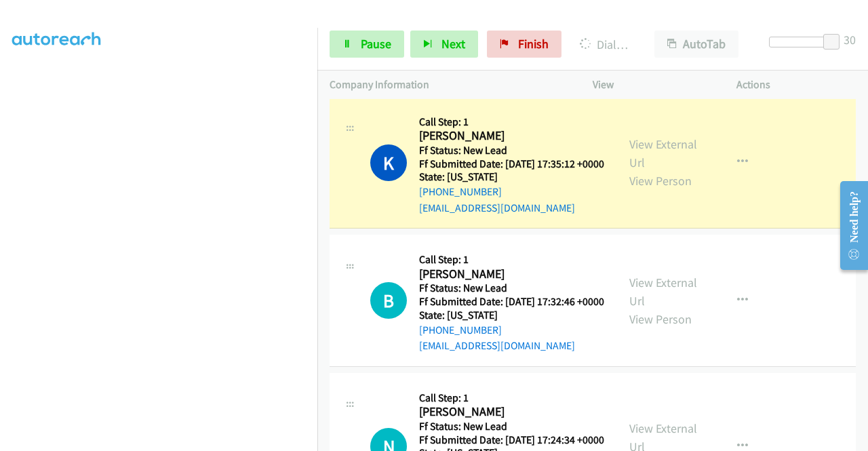
scroll to position [309, 0]
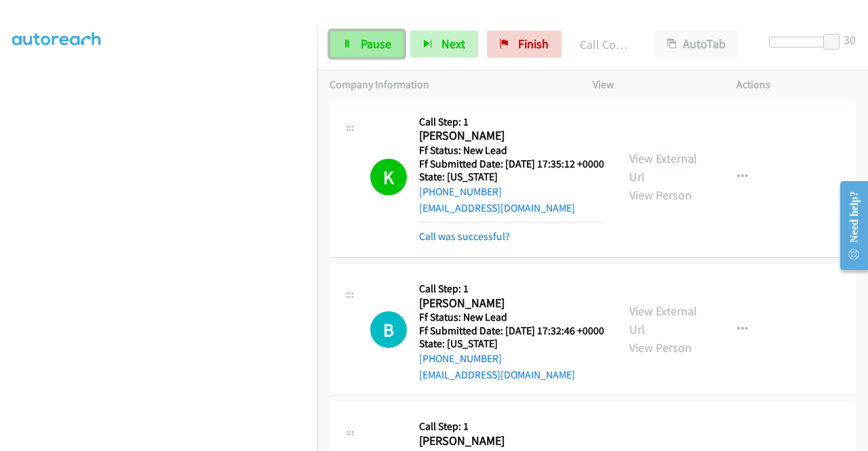
click at [378, 37] on span "Pause" at bounding box center [376, 44] width 31 height 16
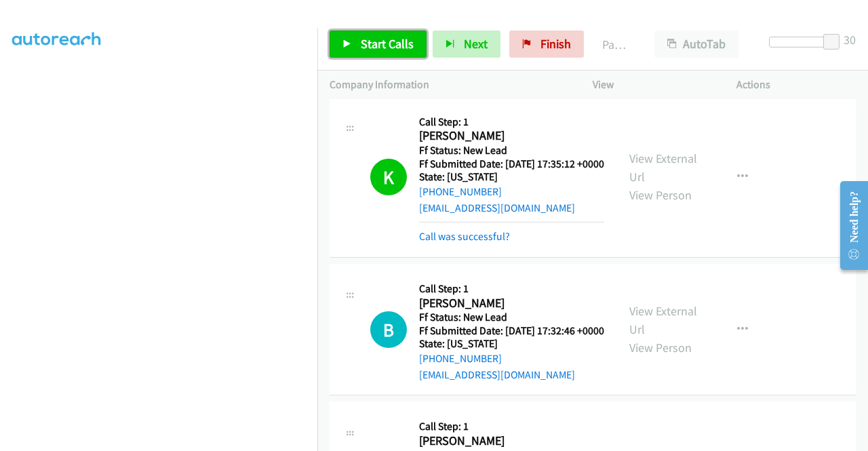
click at [370, 54] on link "Start Calls" at bounding box center [378, 44] width 97 height 27
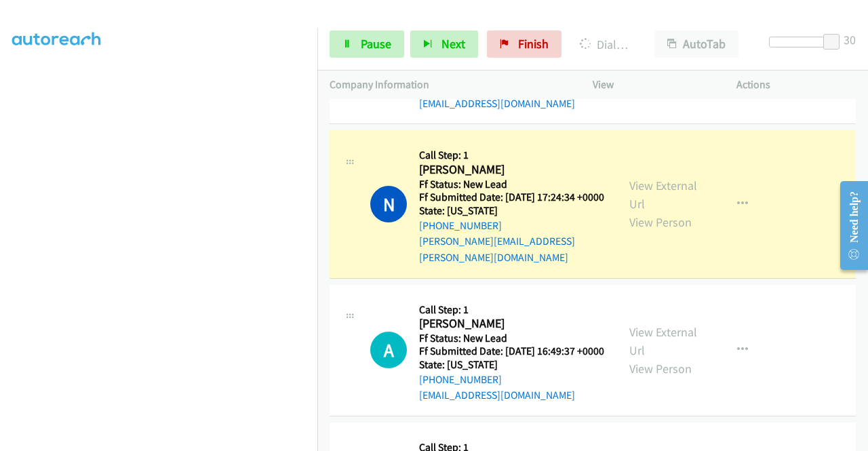
scroll to position [0, 0]
click at [629, 212] on link "View External Url" at bounding box center [663, 195] width 68 height 34
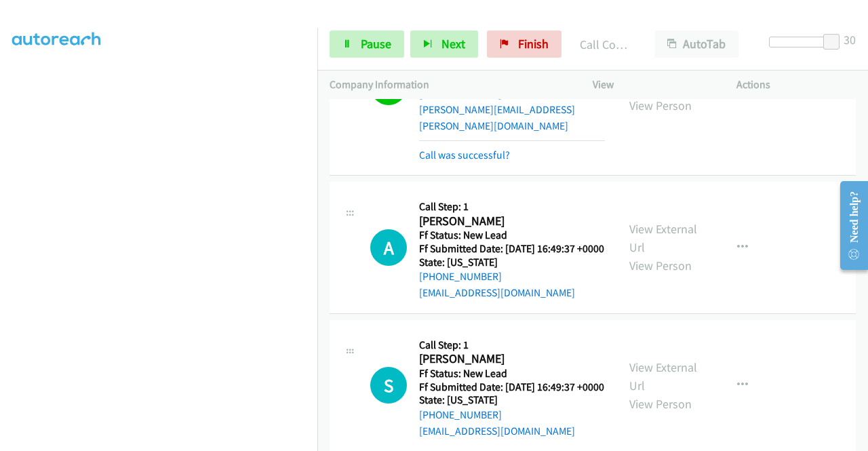
scroll to position [746, 0]
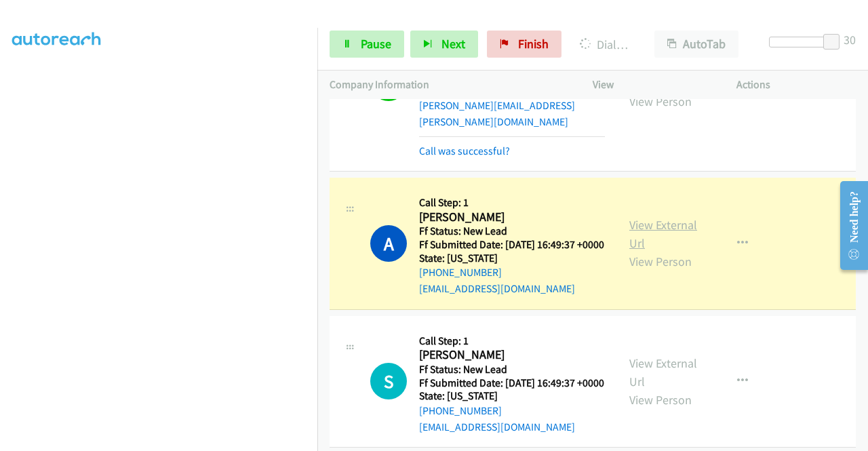
click at [648, 251] on link "View External Url" at bounding box center [663, 234] width 68 height 34
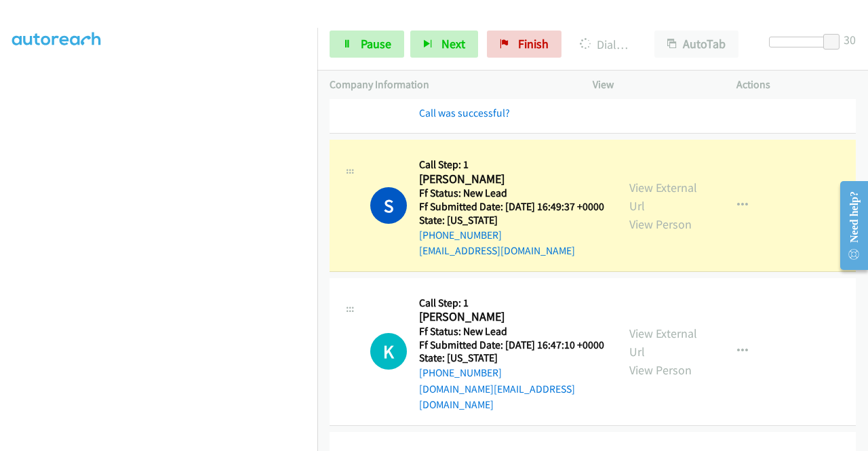
scroll to position [1017, 0]
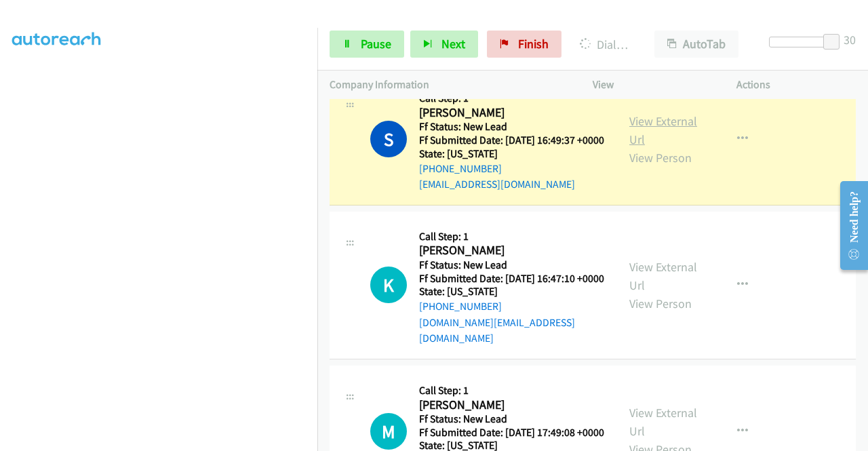
click at [629, 147] on link "View External Url" at bounding box center [663, 130] width 68 height 34
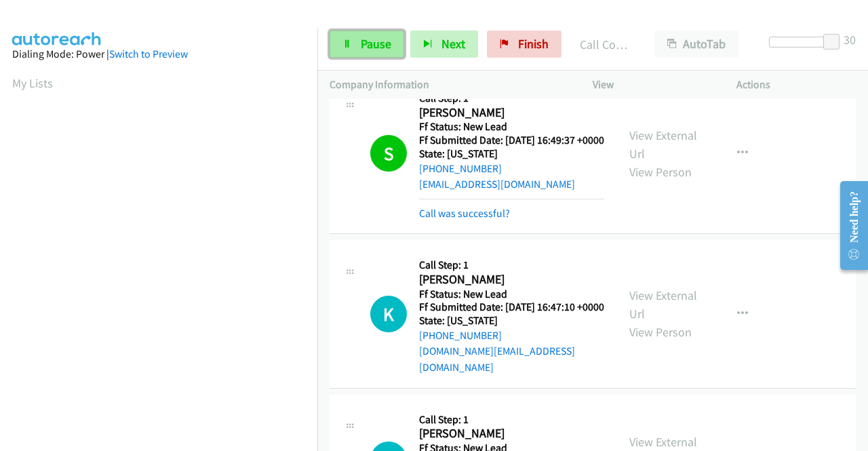
click at [347, 47] on icon at bounding box center [347, 44] width 9 height 9
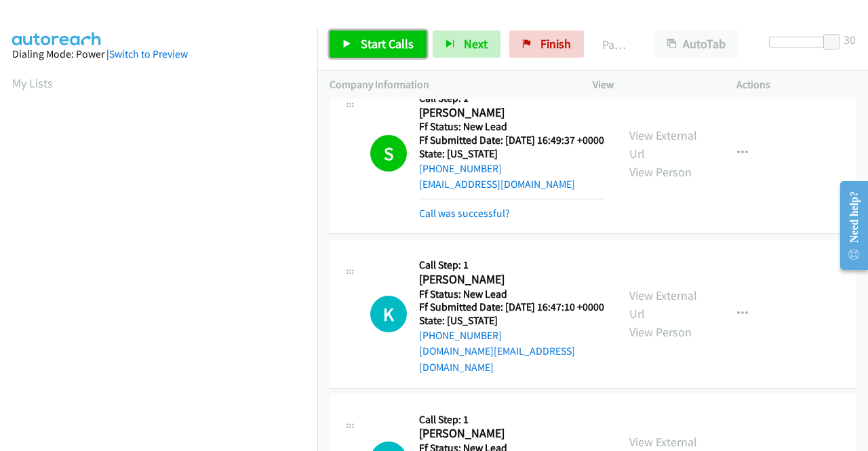
click at [385, 40] on span "Start Calls" at bounding box center [387, 44] width 53 height 16
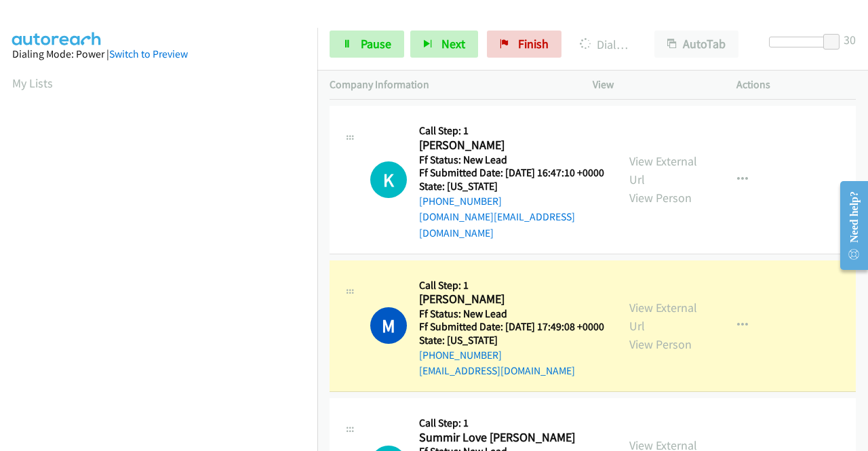
scroll to position [1153, 0]
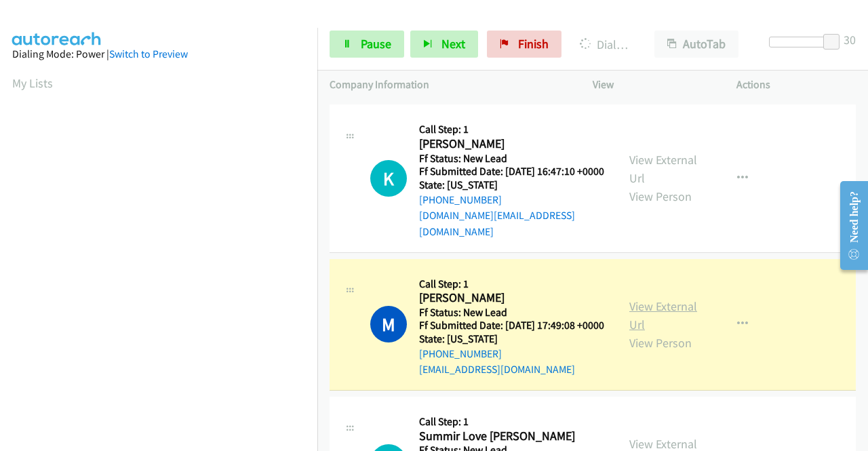
click at [647, 332] on link "View External Url" at bounding box center [663, 315] width 68 height 34
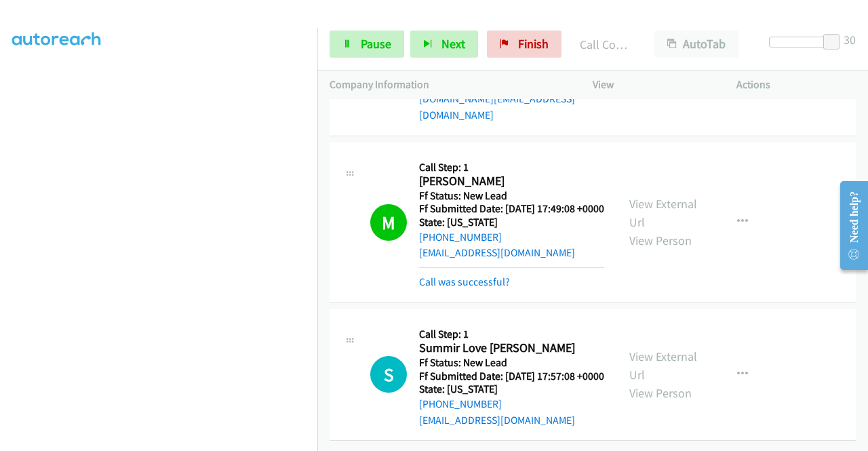
scroll to position [1377, 0]
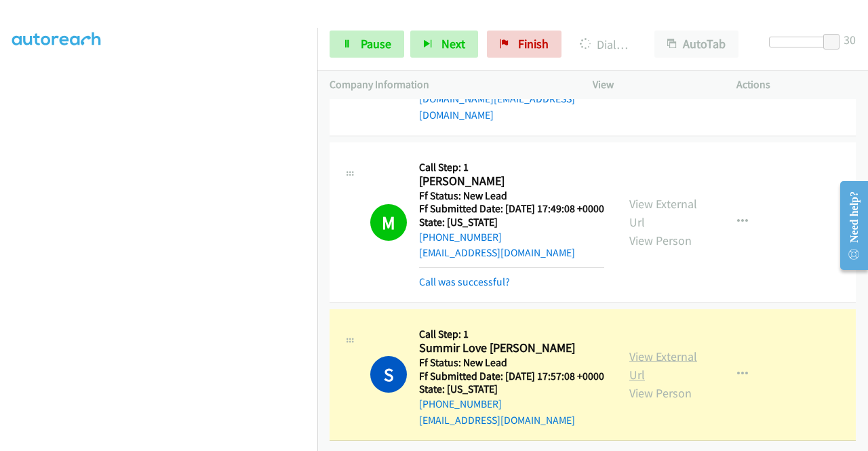
click at [680, 349] on link "View External Url" at bounding box center [663, 366] width 68 height 34
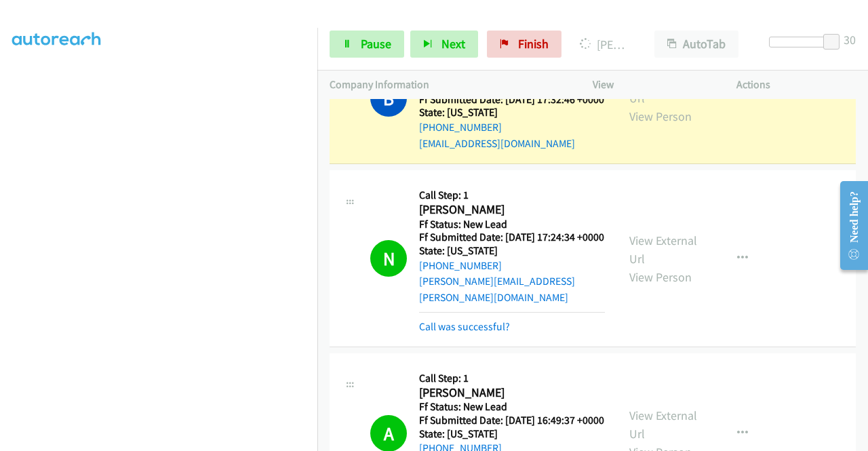
scroll to position [367, 0]
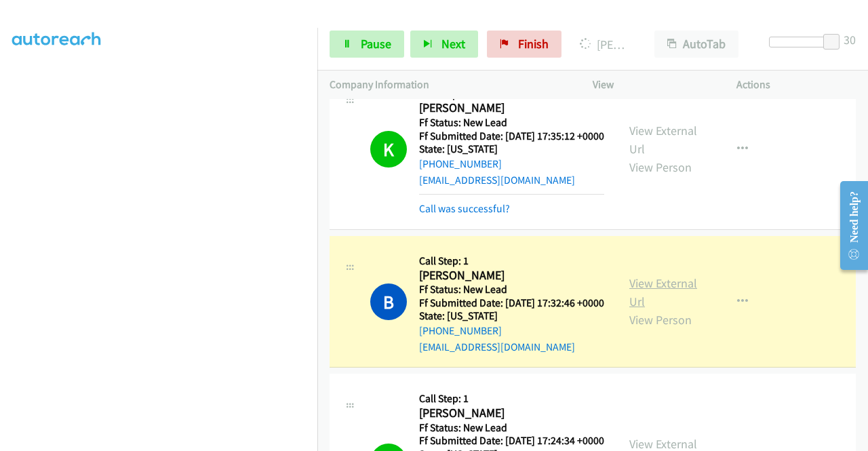
click at [648, 309] on link "View External Url" at bounding box center [663, 292] width 68 height 34
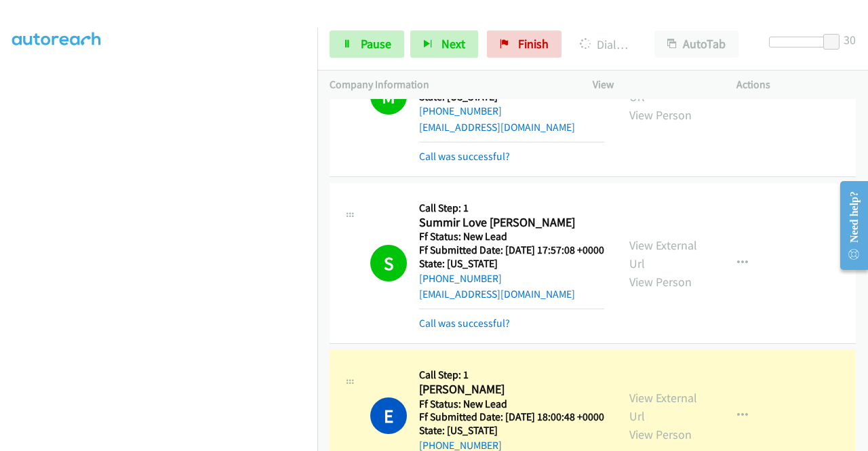
scroll to position [1696, 0]
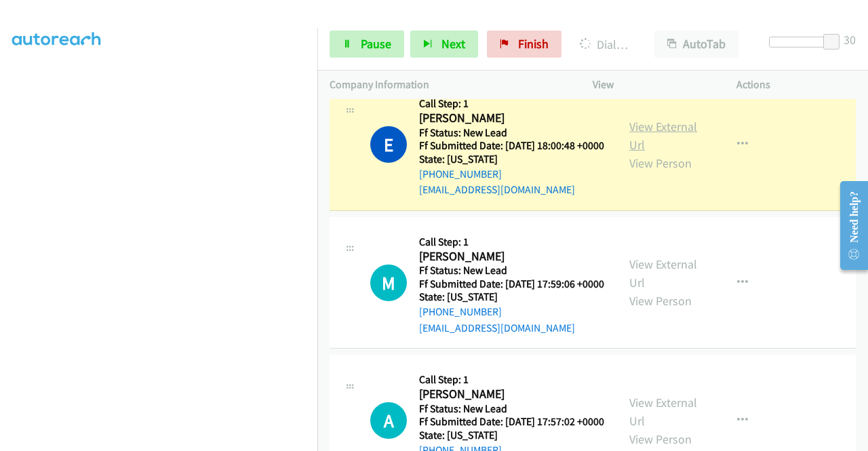
click at [655, 153] on link "View External Url" at bounding box center [663, 136] width 68 height 34
click at [357, 44] on link "Pause" at bounding box center [367, 44] width 75 height 27
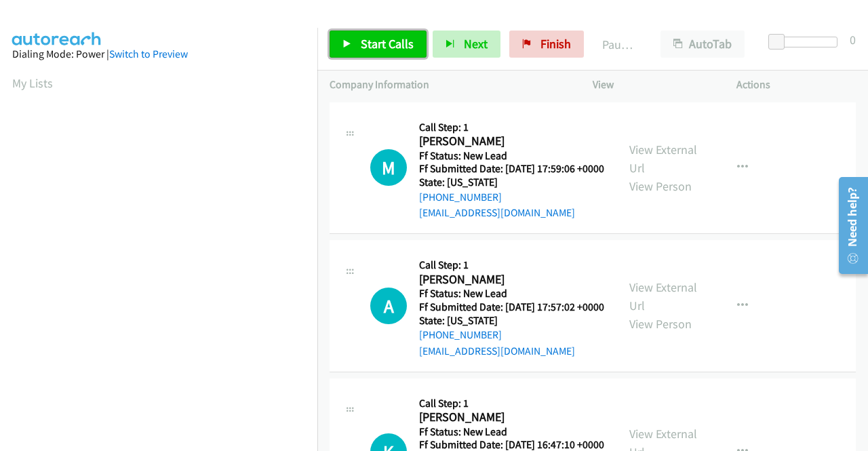
click at [349, 39] on link "Start Calls" at bounding box center [378, 44] width 97 height 27
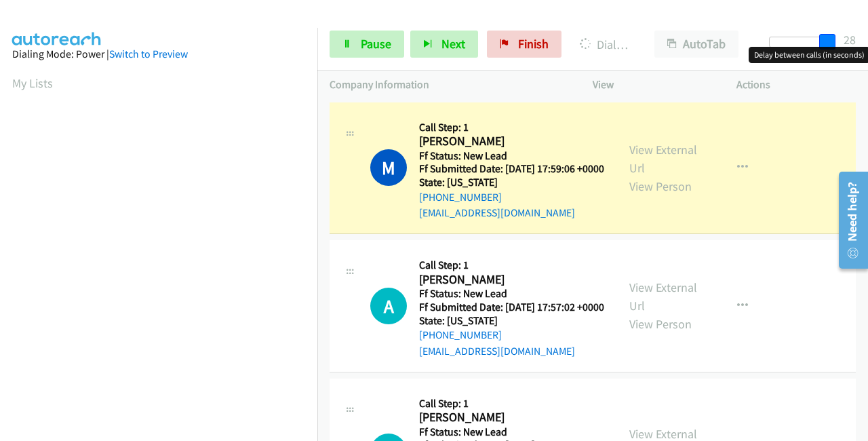
drag, startPoint x: 775, startPoint y: 41, endPoint x: 832, endPoint y: 33, distance: 58.1
click at [832, 34] on span at bounding box center [827, 42] width 16 height 16
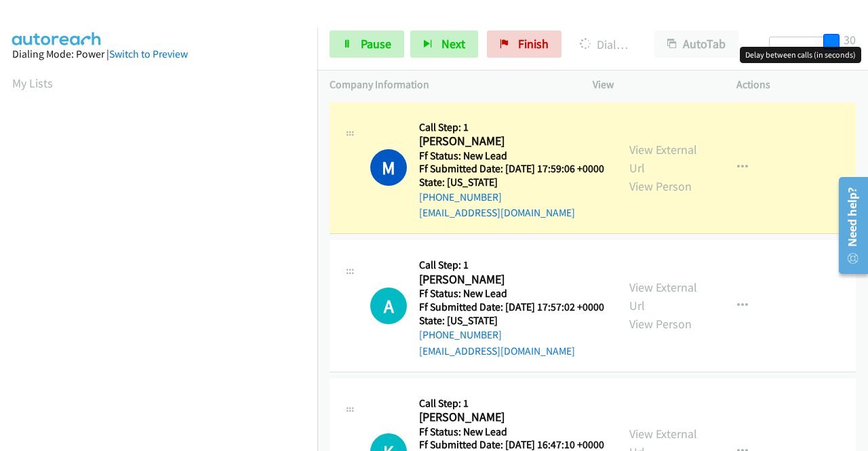
drag, startPoint x: 829, startPoint y: 40, endPoint x: 846, endPoint y: 42, distance: 17.1
click at [846, 42] on div "Start Calls Pause Next Finish Dialing [PERSON_NAME] AutoTab AutoTab 30" at bounding box center [592, 44] width 551 height 52
click at [644, 156] on link "View External Url" at bounding box center [663, 159] width 68 height 34
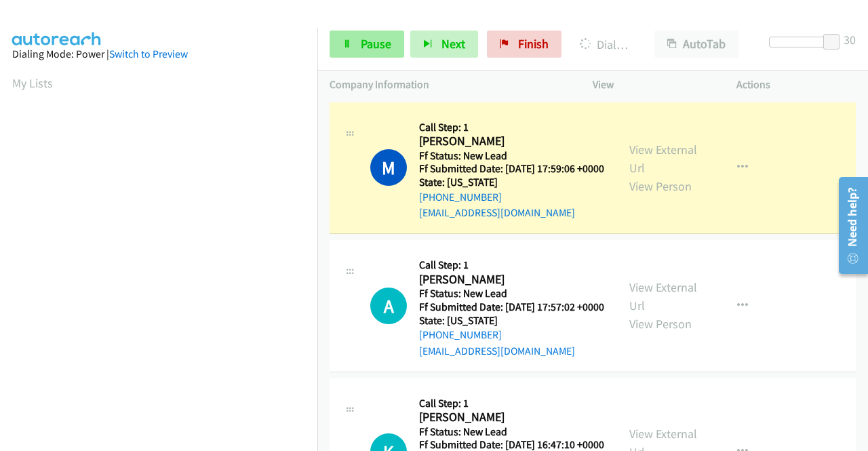
click at [377, 39] on span "Pause" at bounding box center [376, 44] width 31 height 16
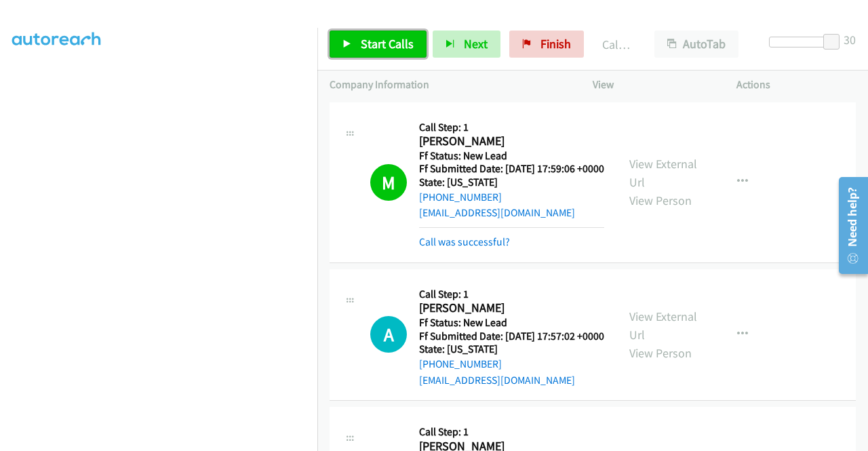
click at [357, 45] on link "Start Calls" at bounding box center [378, 44] width 97 height 27
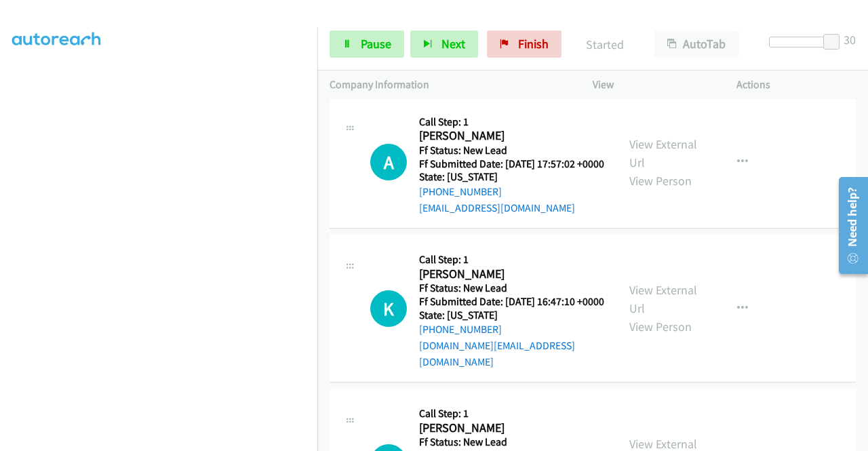
scroll to position [203, 0]
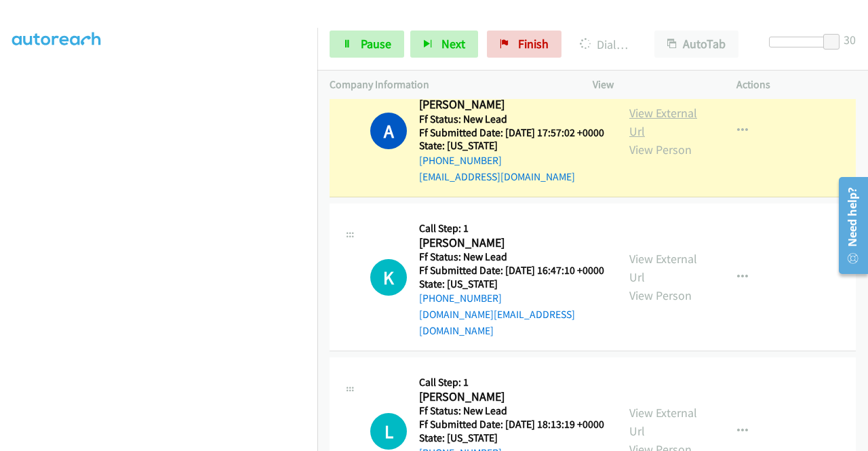
click at [648, 130] on link "View External Url" at bounding box center [663, 122] width 68 height 34
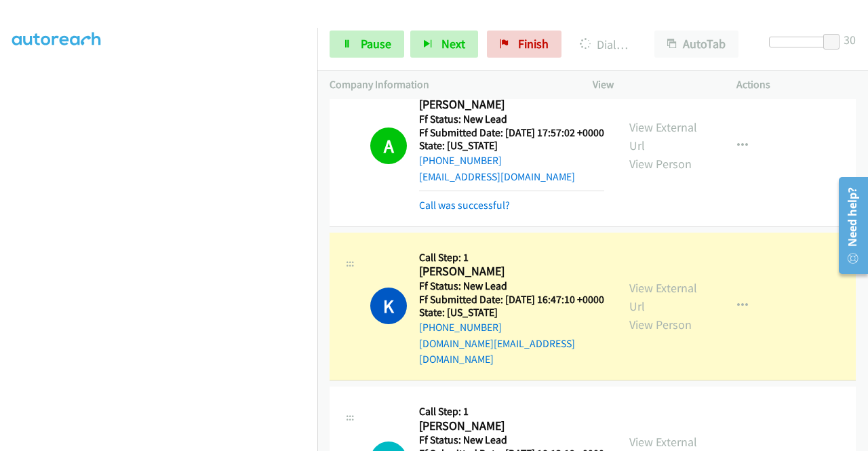
scroll to position [0, 0]
click at [636, 312] on link "View External Url" at bounding box center [663, 297] width 68 height 34
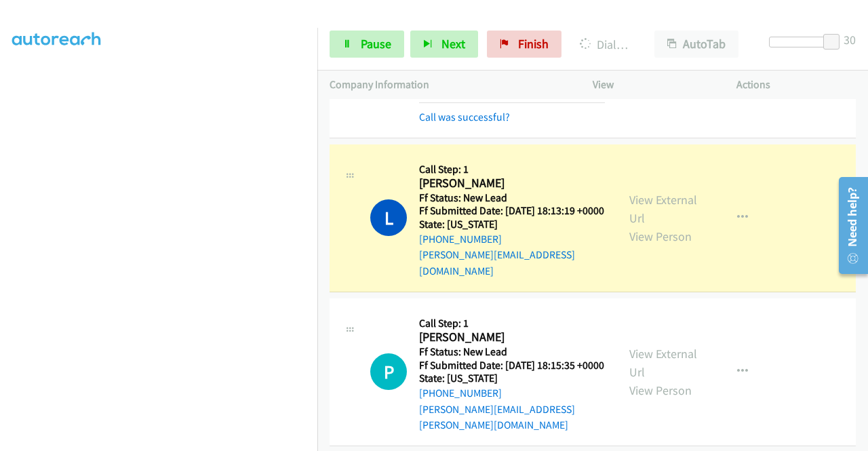
scroll to position [38, 0]
click at [662, 226] on link "View External Url" at bounding box center [663, 209] width 68 height 34
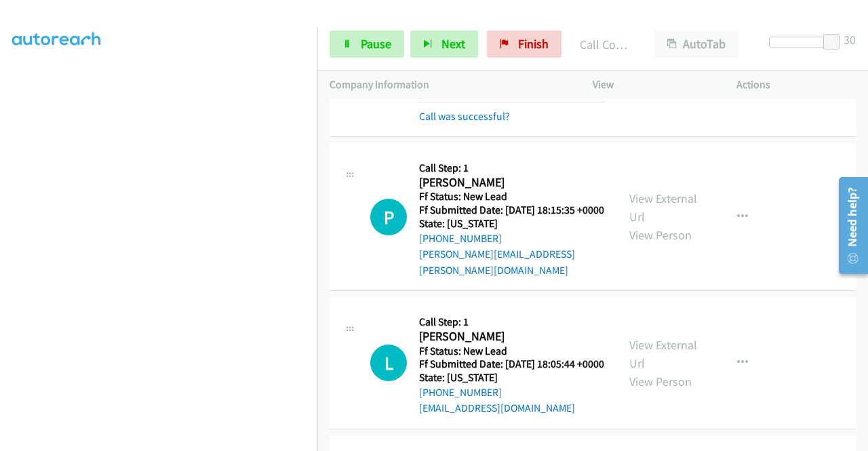
scroll to position [678, 0]
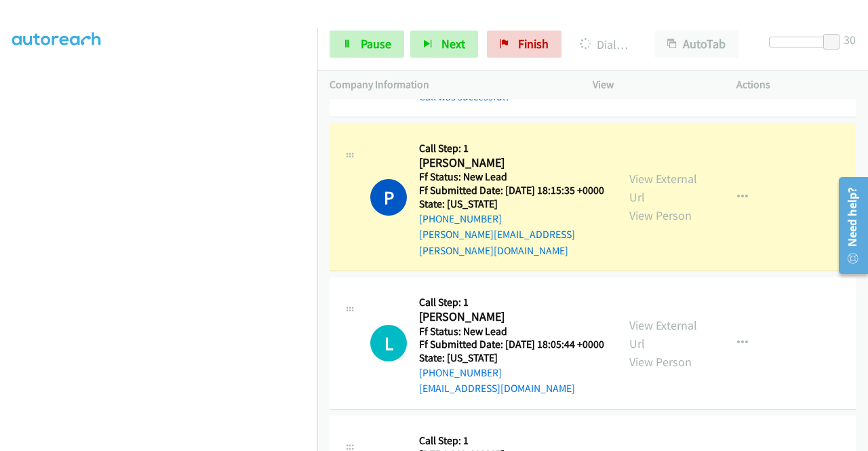
drag, startPoint x: 665, startPoint y: 199, endPoint x: 660, endPoint y: 206, distance: 8.7
click at [631, 197] on link "View External Url" at bounding box center [663, 188] width 68 height 34
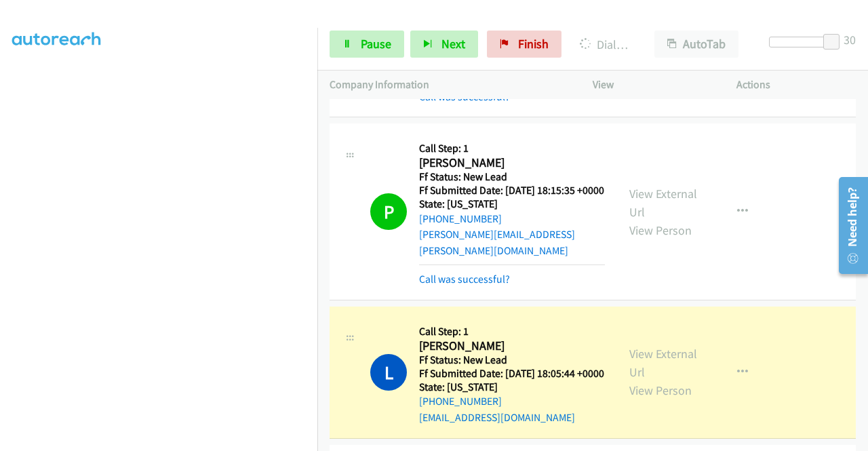
scroll to position [814, 0]
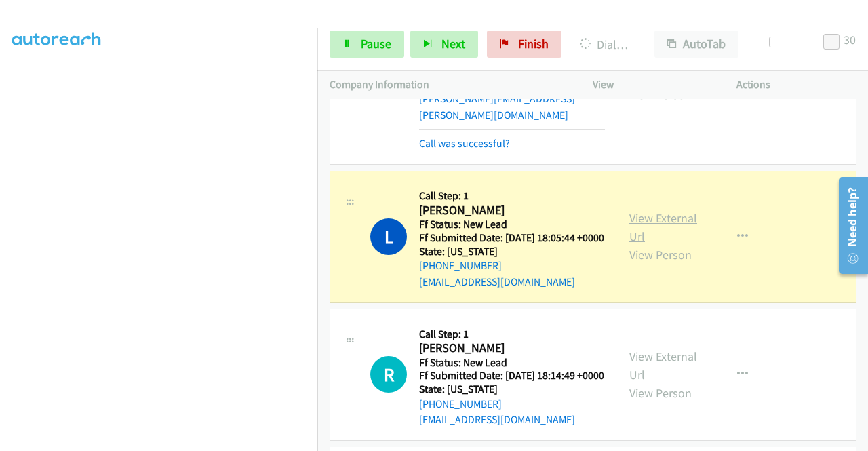
click at [661, 242] on link "View External Url" at bounding box center [663, 227] width 68 height 34
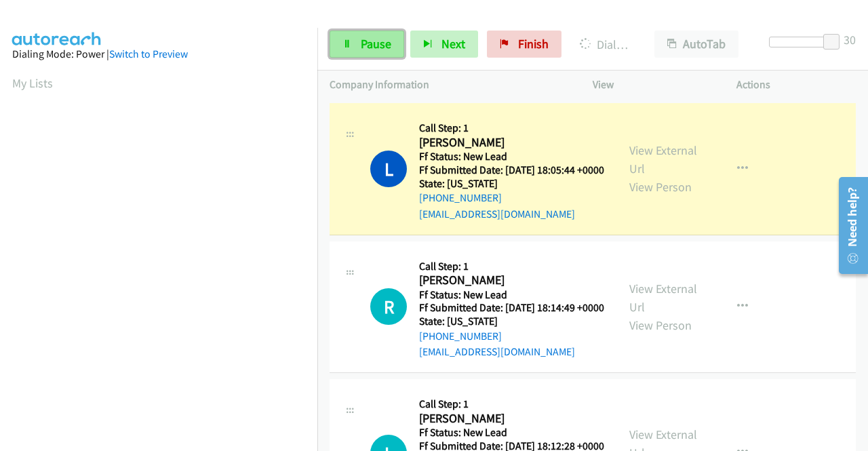
scroll to position [309, 0]
click at [361, 46] on span "Pause" at bounding box center [376, 44] width 31 height 16
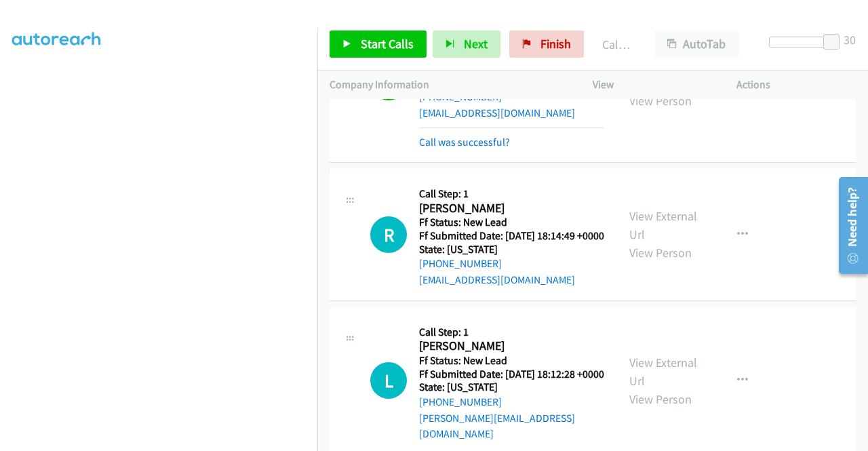
scroll to position [1017, 0]
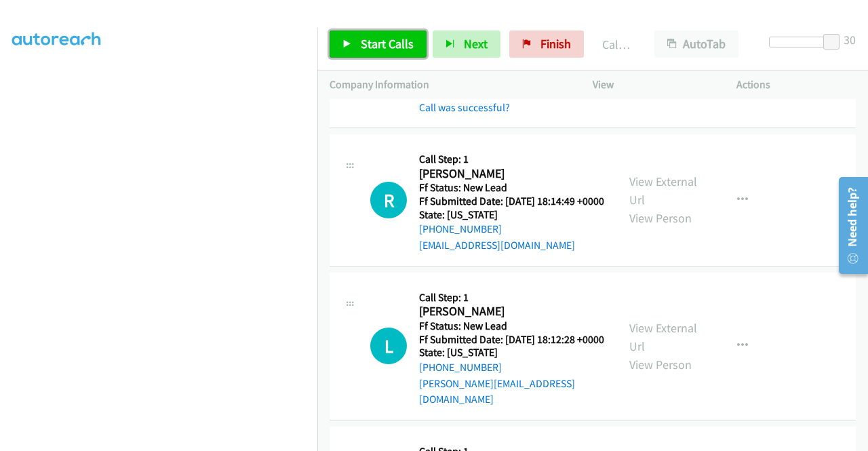
click at [388, 44] on span "Start Calls" at bounding box center [387, 44] width 53 height 16
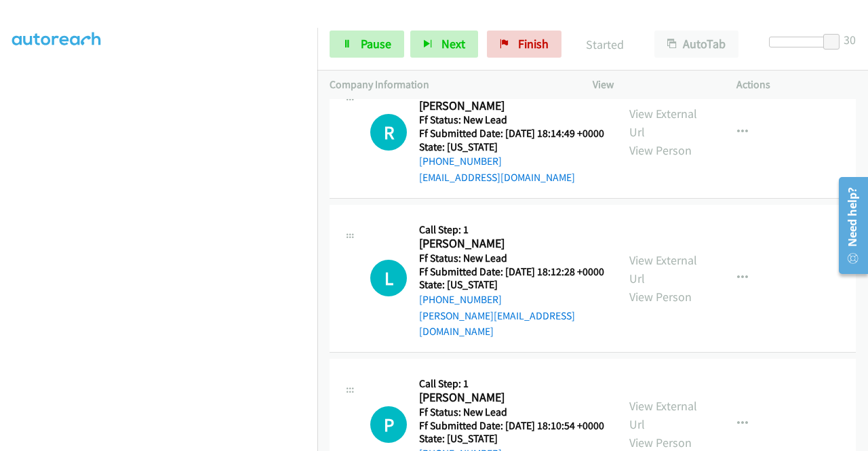
scroll to position [241, 0]
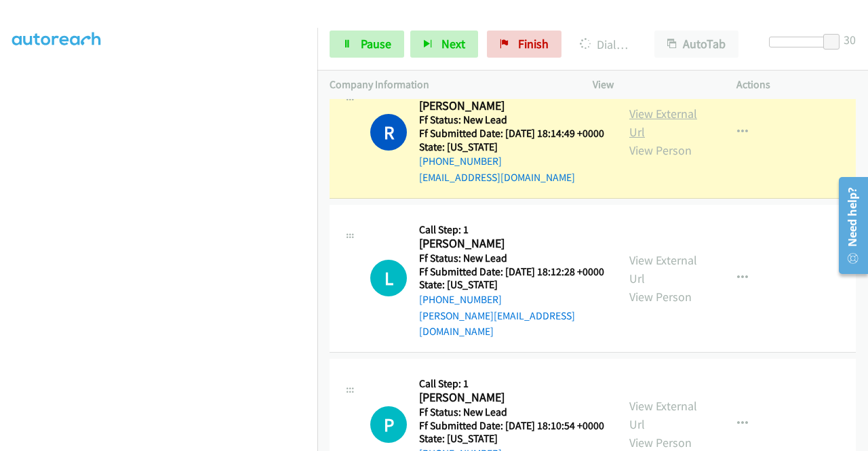
click at [656, 140] on link "View External Url" at bounding box center [663, 123] width 68 height 34
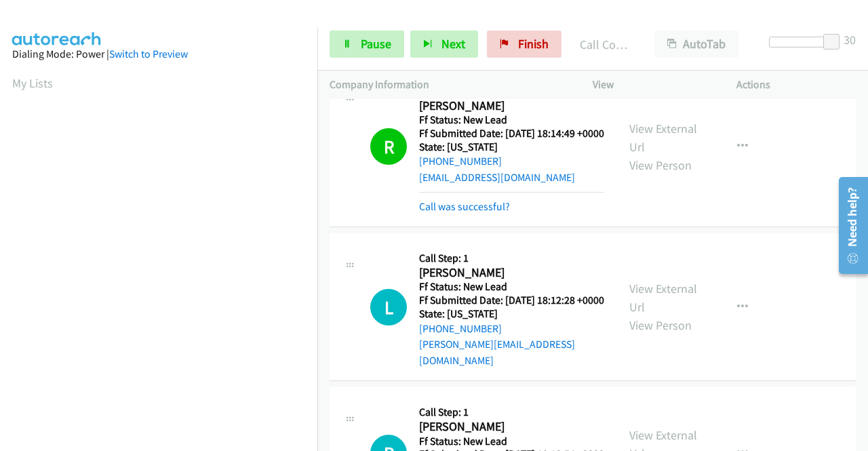
scroll to position [309, 0]
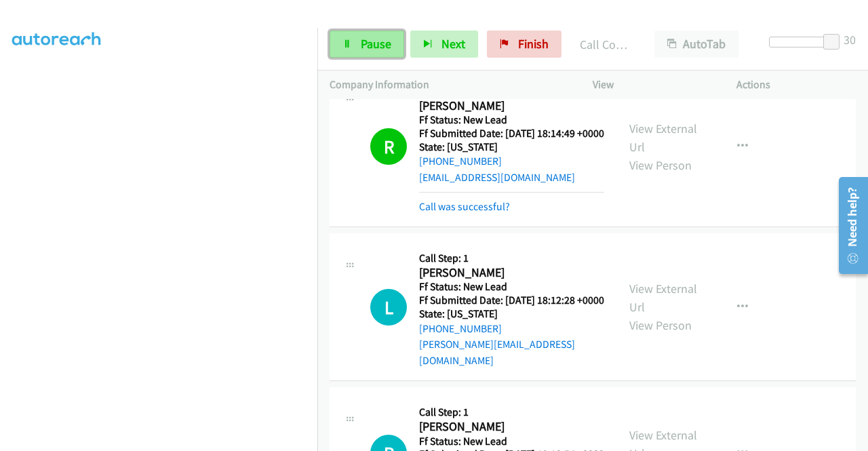
click at [370, 48] on span "Pause" at bounding box center [376, 44] width 31 height 16
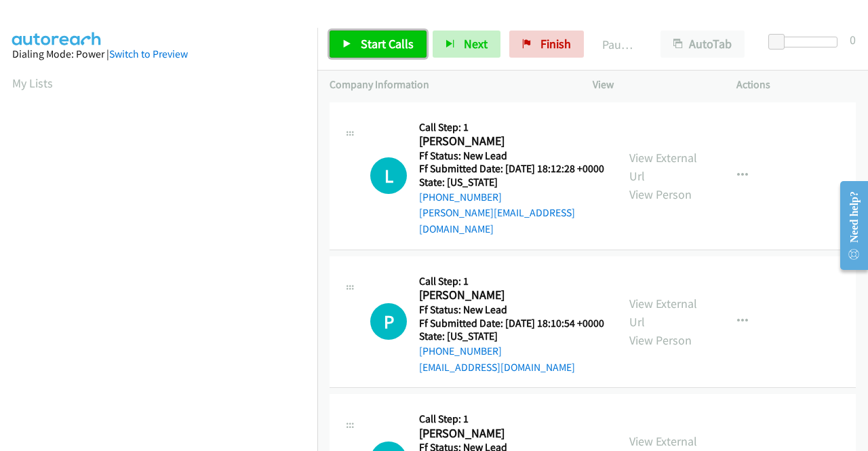
click at [383, 45] on span "Start Calls" at bounding box center [387, 44] width 53 height 16
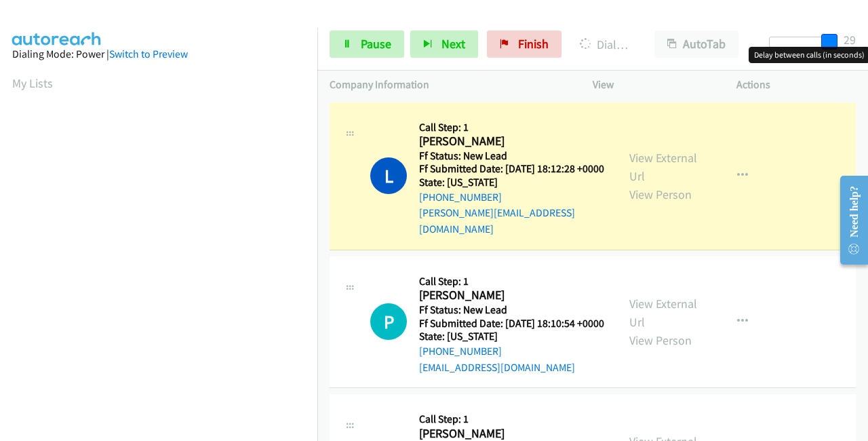
drag, startPoint x: 772, startPoint y: 44, endPoint x: 832, endPoint y: 43, distance: 60.4
click at [832, 43] on span at bounding box center [829, 42] width 16 height 16
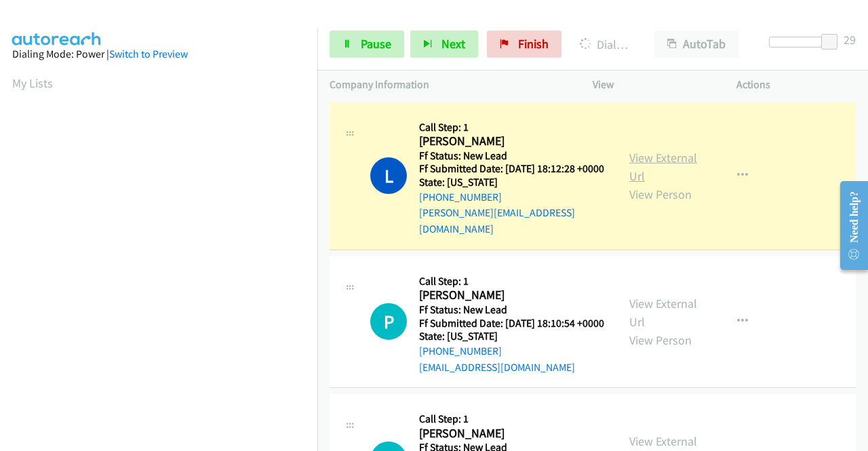
scroll to position [309, 0]
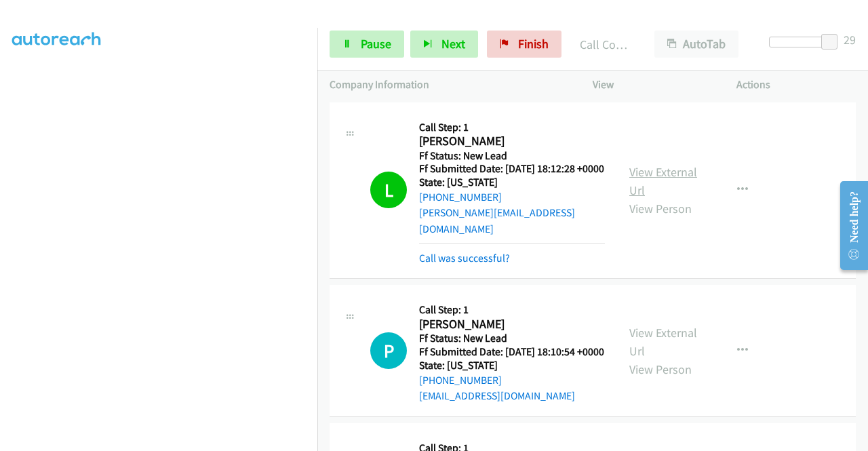
click at [648, 165] on link "View External Url" at bounding box center [663, 181] width 68 height 34
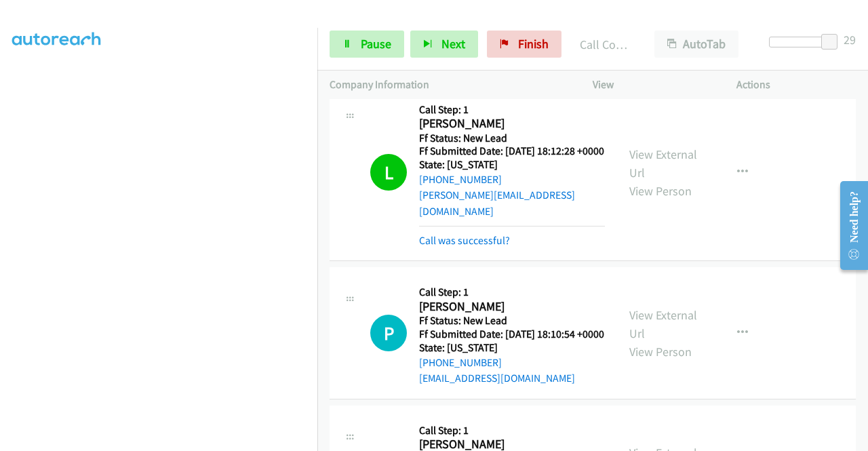
scroll to position [68, 0]
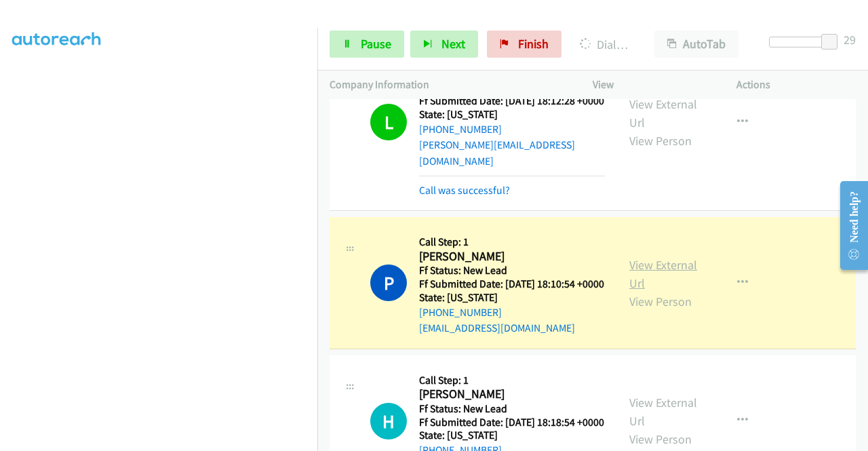
click at [659, 267] on link "View External Url" at bounding box center [663, 274] width 68 height 34
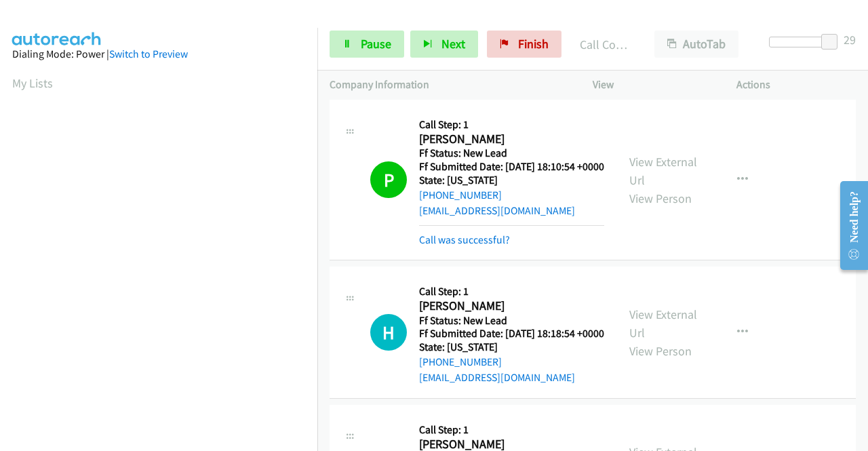
scroll to position [203, 0]
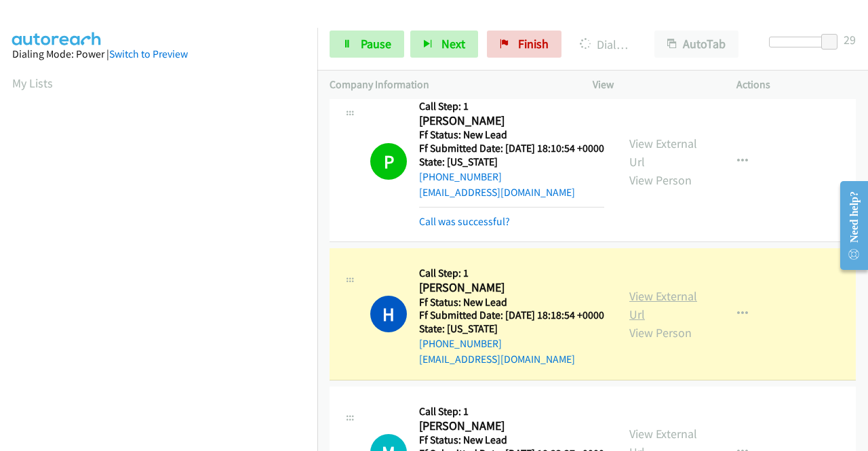
click at [667, 314] on link "View External Url" at bounding box center [663, 305] width 68 height 34
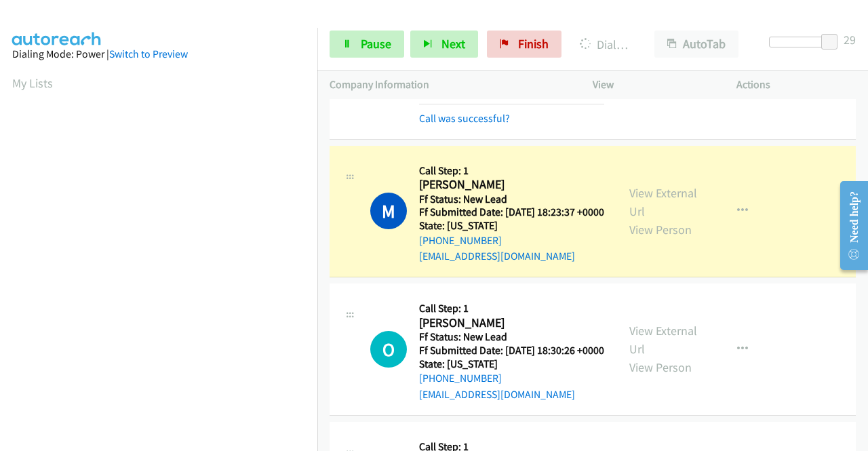
scroll to position [475, 0]
click at [662, 218] on link "View External Url" at bounding box center [663, 201] width 68 height 34
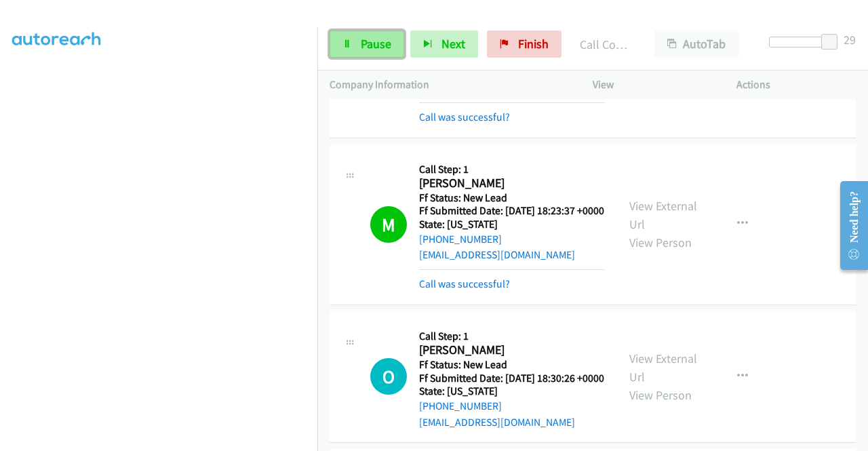
click at [374, 36] on span "Pause" at bounding box center [376, 44] width 31 height 16
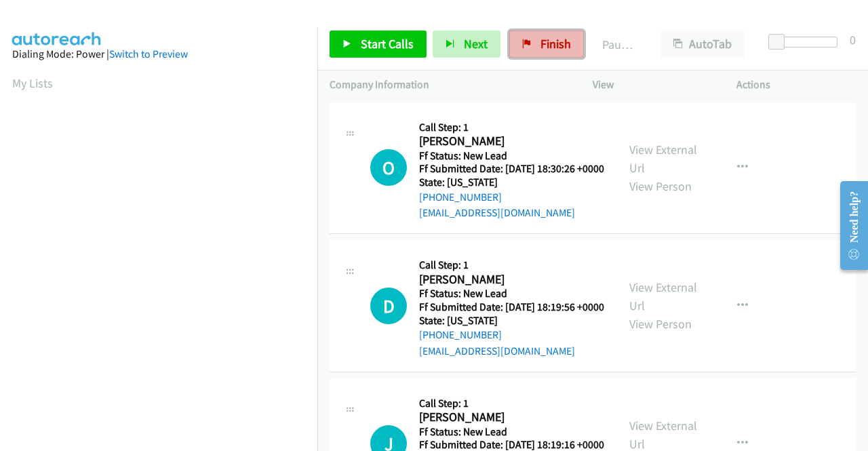
click at [532, 48] on link "Finish" at bounding box center [546, 44] width 75 height 27
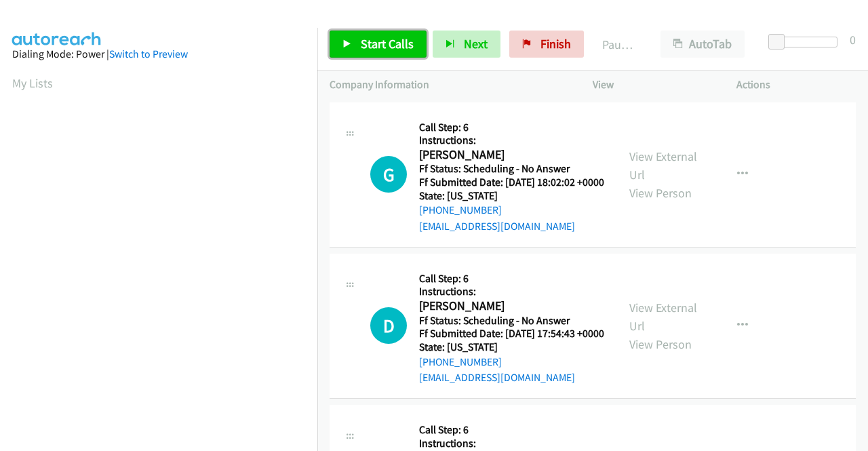
click at [362, 45] on span "Start Calls" at bounding box center [387, 44] width 53 height 16
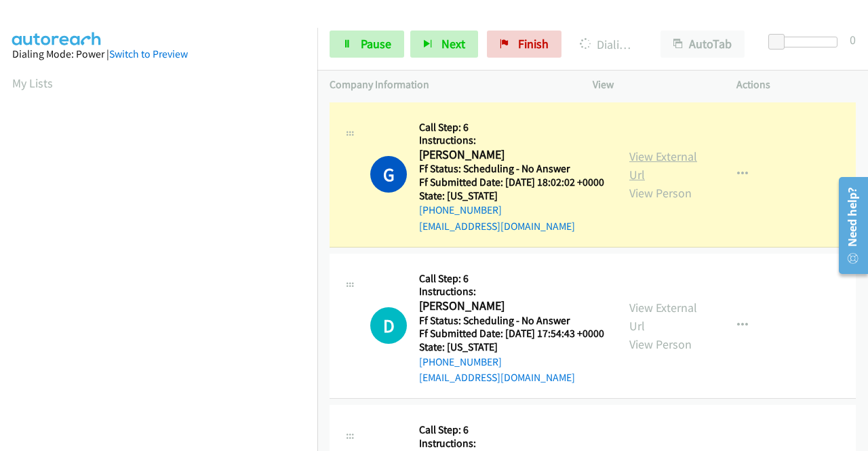
click at [640, 162] on link "View External Url" at bounding box center [663, 166] width 68 height 34
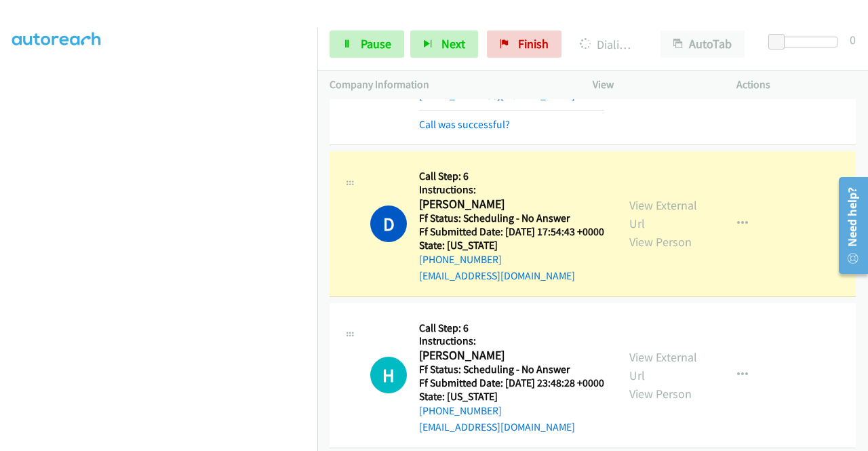
scroll to position [203, 0]
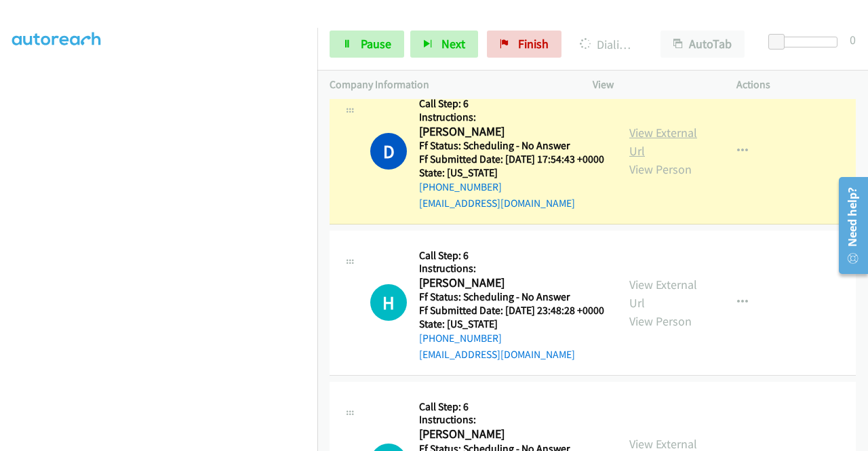
click at [661, 155] on link "View External Url" at bounding box center [663, 142] width 68 height 34
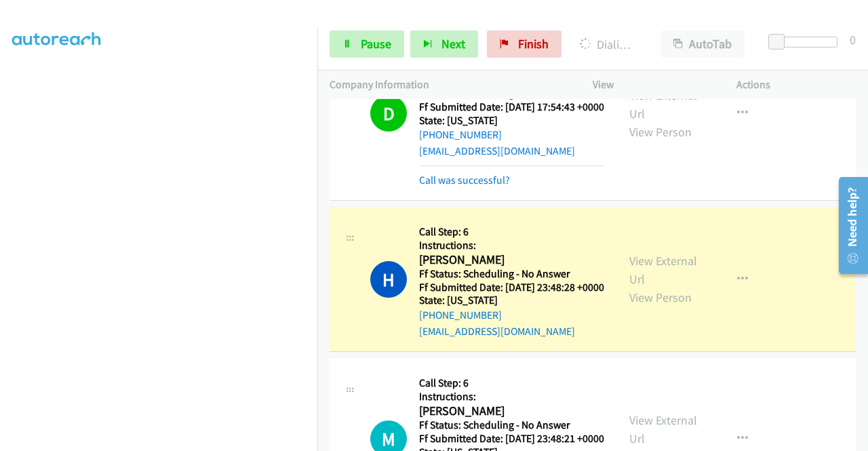
scroll to position [339, 0]
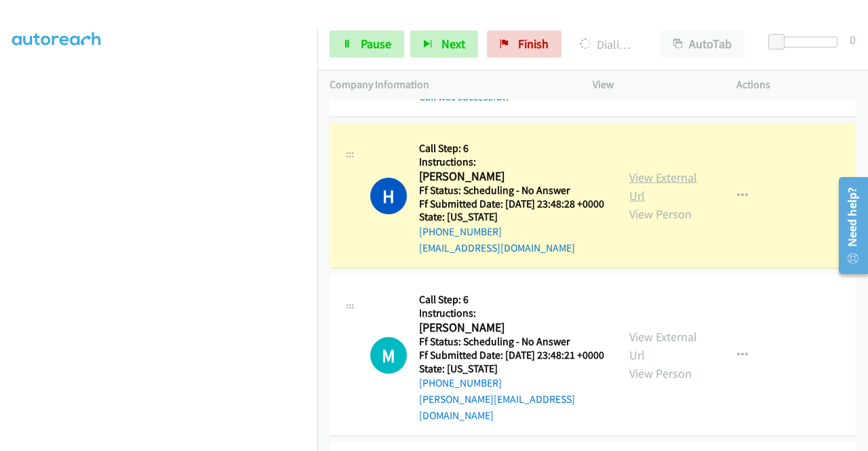
click at [644, 203] on link "View External Url" at bounding box center [663, 187] width 68 height 34
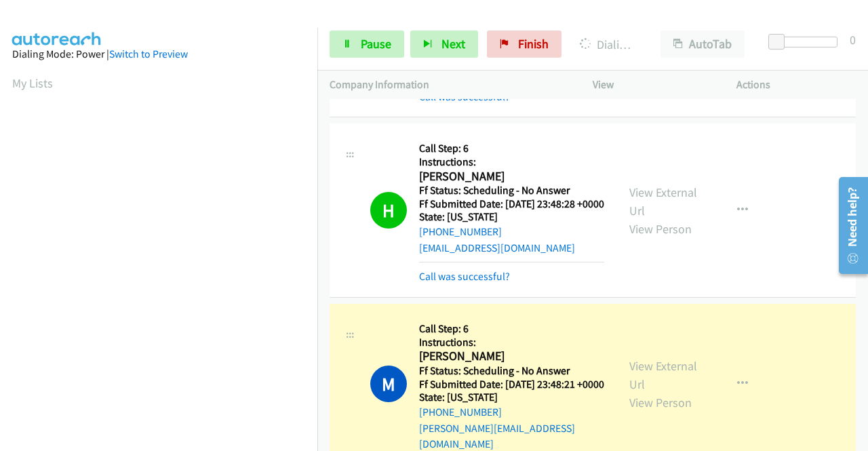
scroll to position [309, 0]
click at [632, 392] on link "View External Url" at bounding box center [663, 375] width 68 height 34
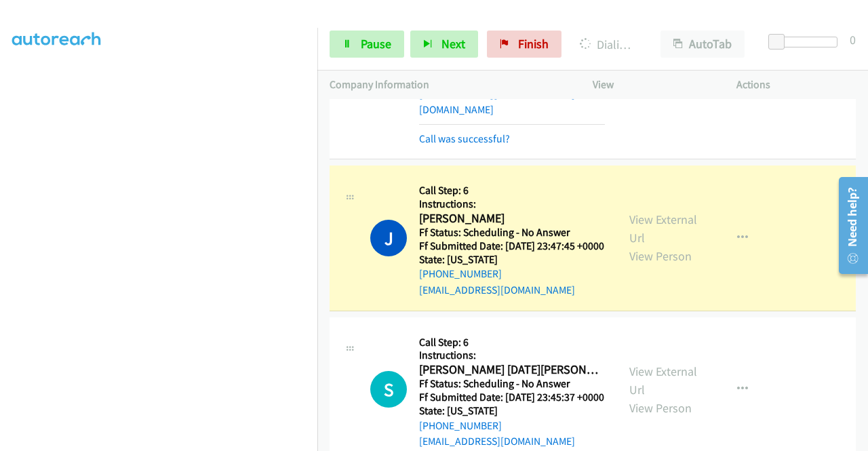
scroll to position [746, 0]
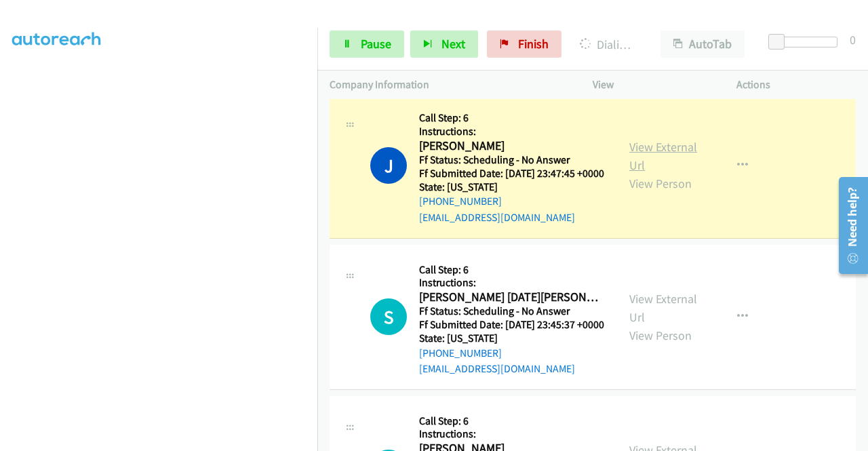
click at [655, 173] on link "View External Url" at bounding box center [663, 156] width 68 height 34
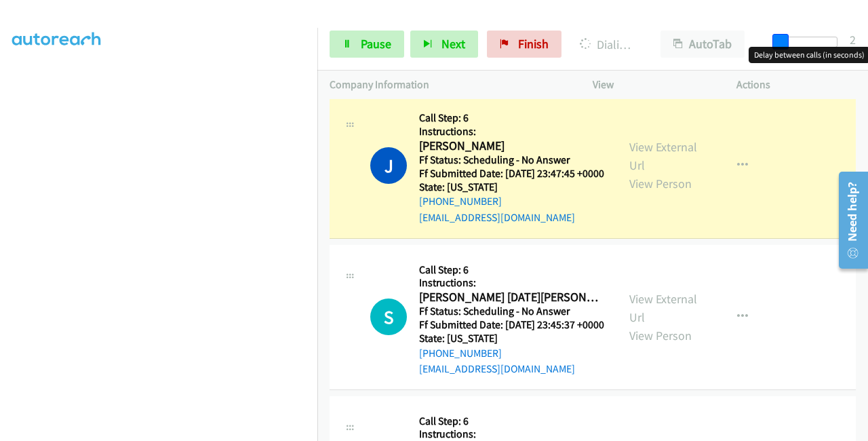
drag, startPoint x: 775, startPoint y: 37, endPoint x: 867, endPoint y: 44, distance: 91.8
click at [867, 41] on div "Start Calls Pause Next Finish Dialing Jennifer Fisher AutoTab AutoTab 2" at bounding box center [592, 44] width 551 height 52
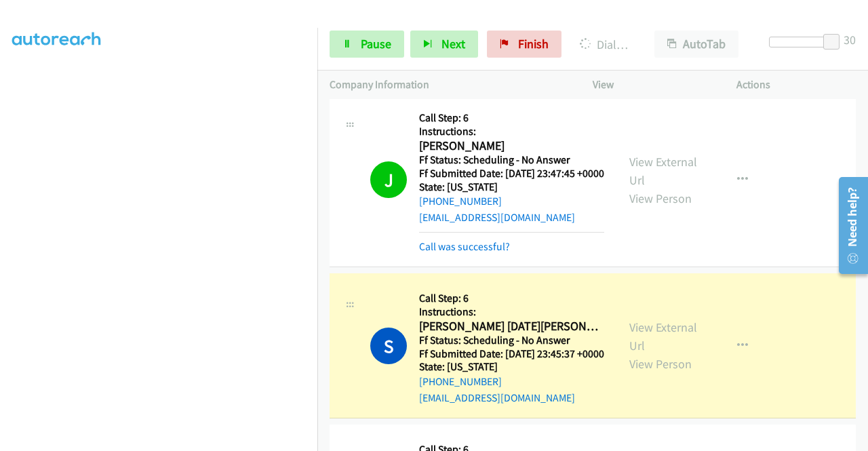
scroll to position [0, 0]
click at [631, 353] on link "View External Url" at bounding box center [663, 336] width 68 height 34
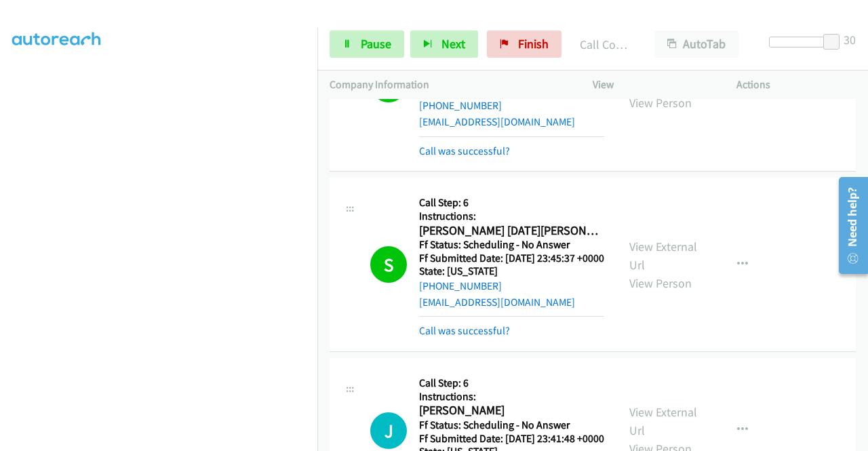
scroll to position [950, 0]
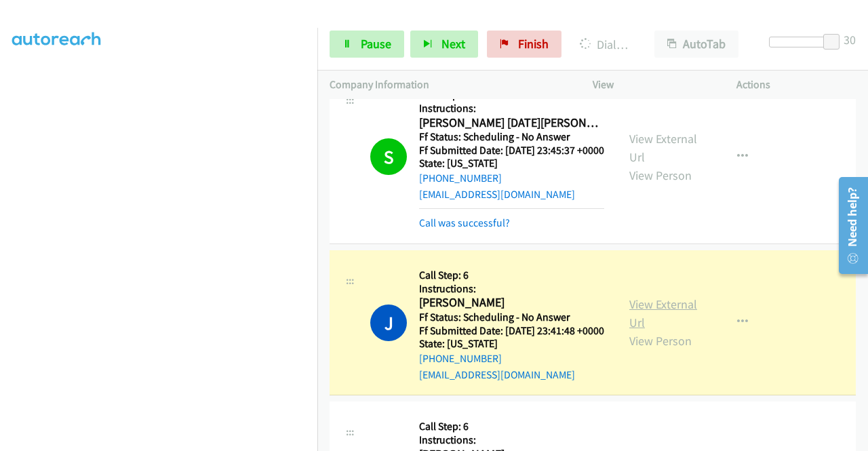
click at [659, 330] on link "View External Url" at bounding box center [663, 313] width 68 height 34
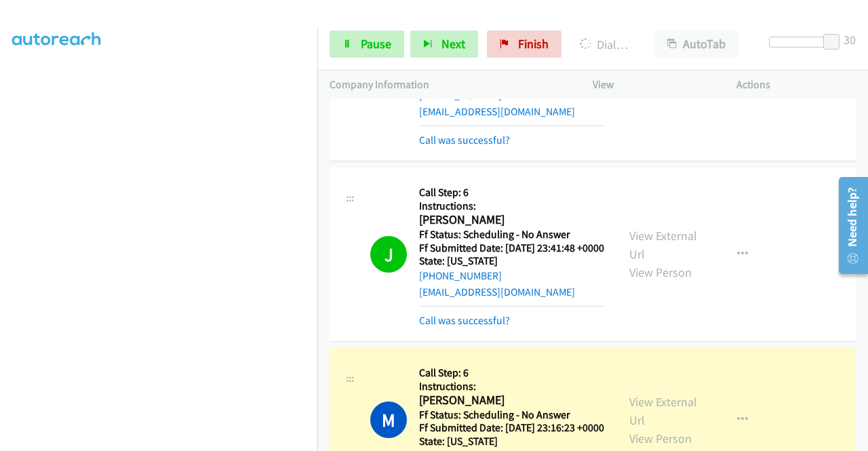
scroll to position [1153, 0]
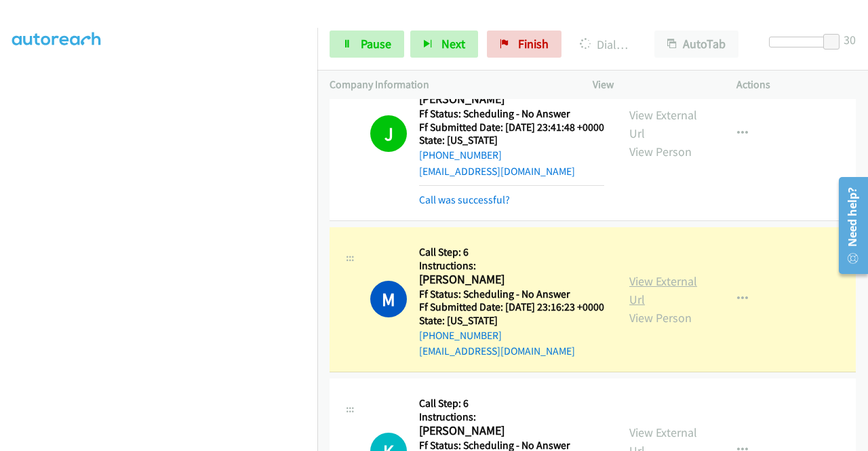
click at [682, 307] on link "View External Url" at bounding box center [663, 290] width 68 height 34
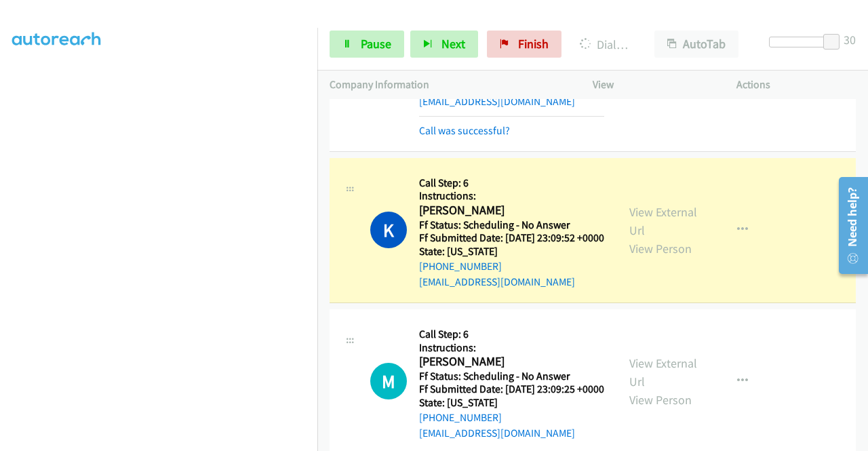
scroll to position [1424, 0]
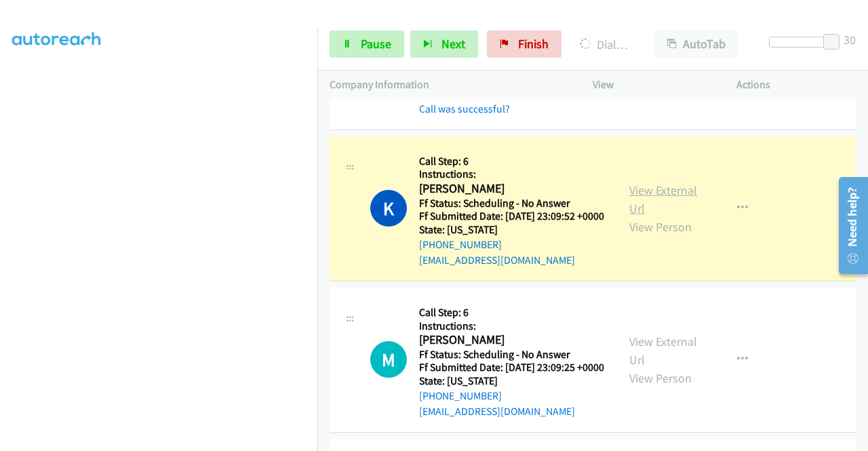
click at [638, 216] on link "View External Url" at bounding box center [663, 199] width 68 height 34
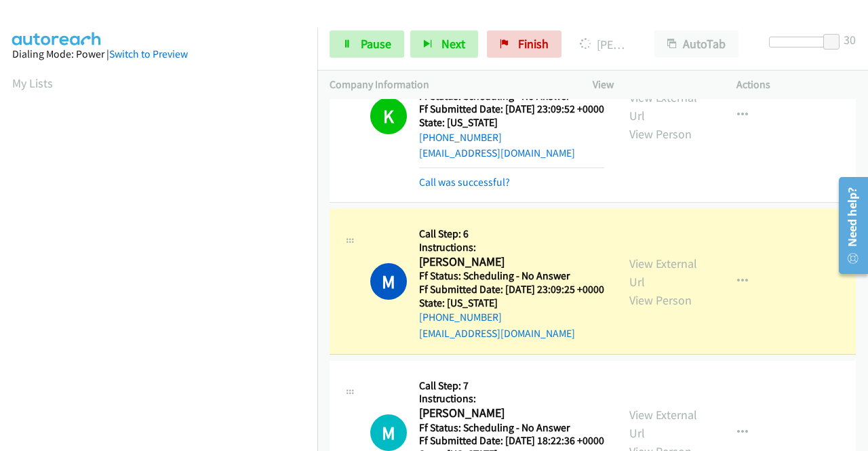
scroll to position [1628, 0]
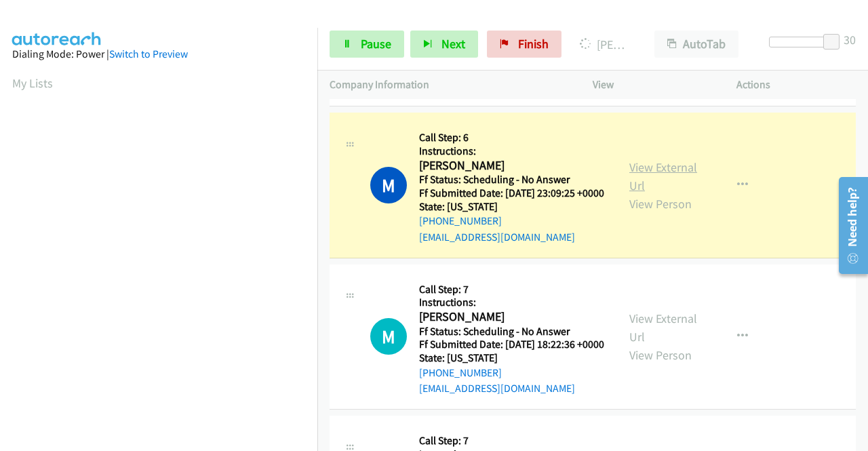
click at [667, 193] on link "View External Url" at bounding box center [663, 176] width 68 height 34
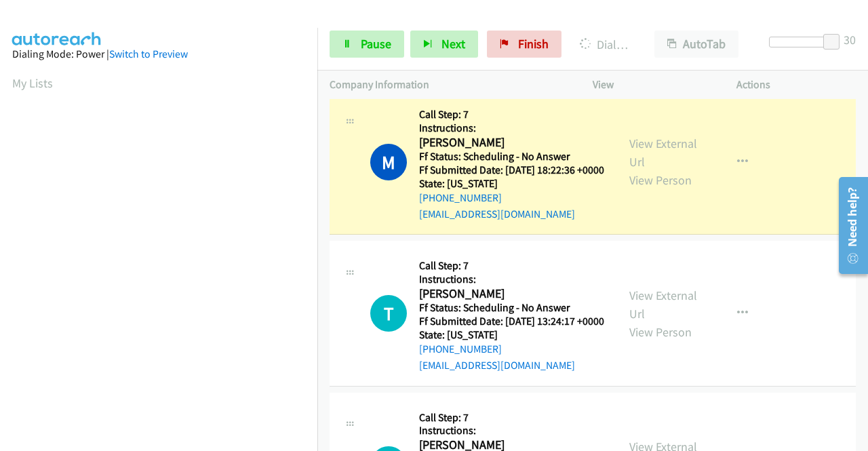
scroll to position [309, 0]
click at [629, 170] on link "View External Url" at bounding box center [663, 153] width 68 height 34
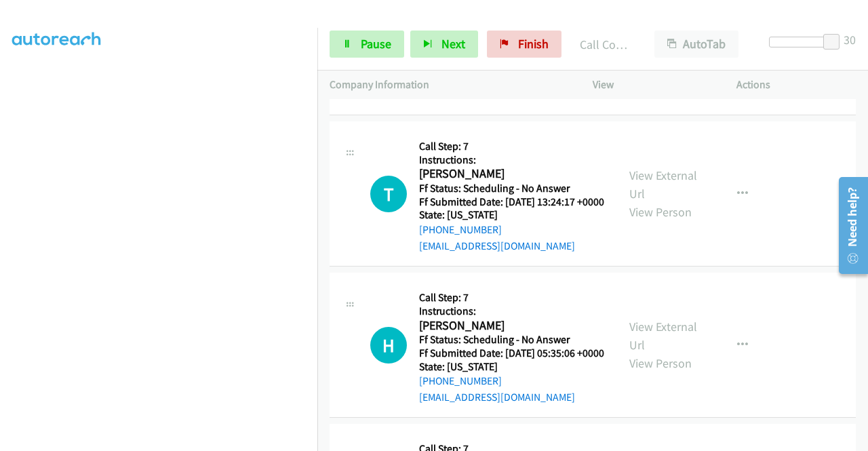
scroll to position [1967, 0]
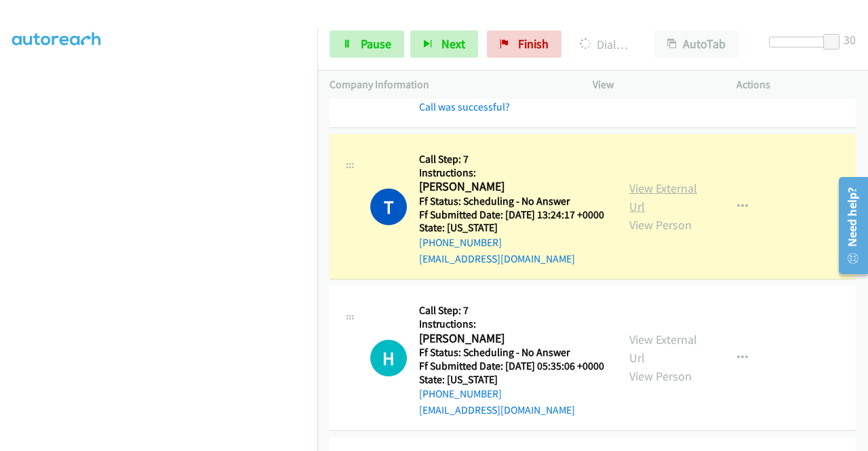
click at [652, 214] on link "View External Url" at bounding box center [663, 197] width 68 height 34
click at [365, 43] on span "Pause" at bounding box center [376, 44] width 31 height 16
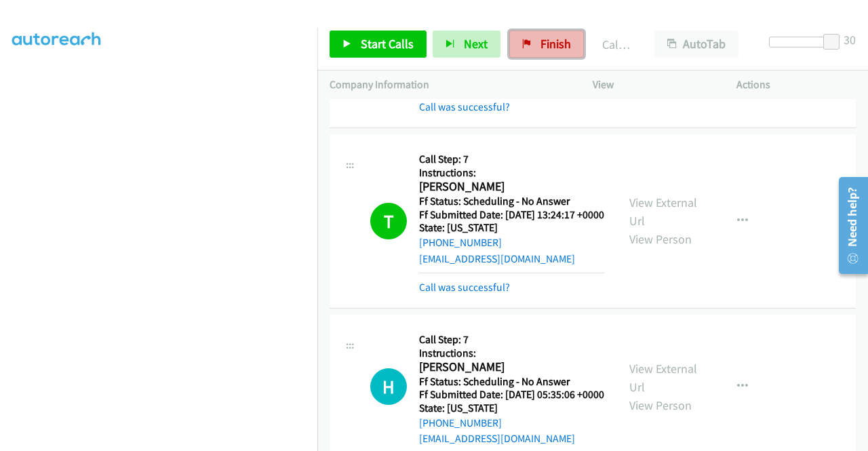
click at [570, 43] on link "Finish" at bounding box center [546, 44] width 75 height 27
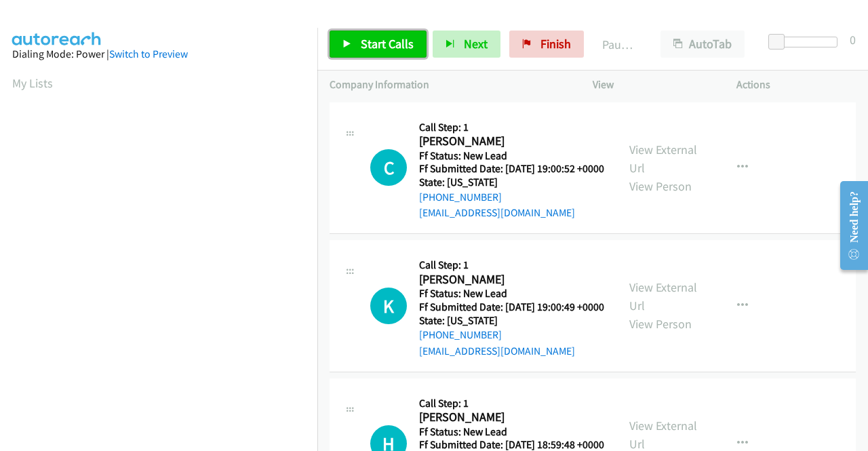
click at [366, 45] on span "Start Calls" at bounding box center [387, 44] width 53 height 16
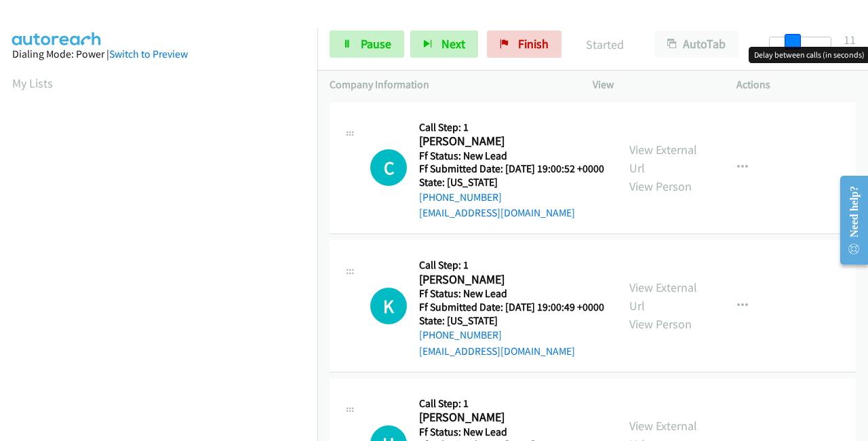
drag, startPoint x: 779, startPoint y: 38, endPoint x: 863, endPoint y: 35, distance: 84.2
click at [863, 35] on div "Start Calls Pause Next Finish Started AutoTab AutoTab 11" at bounding box center [592, 44] width 551 height 52
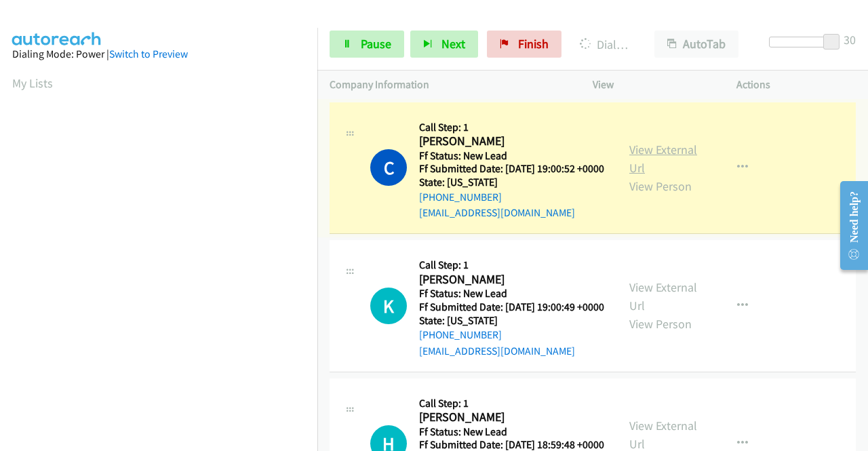
click at [669, 154] on link "View External Url" at bounding box center [663, 159] width 68 height 34
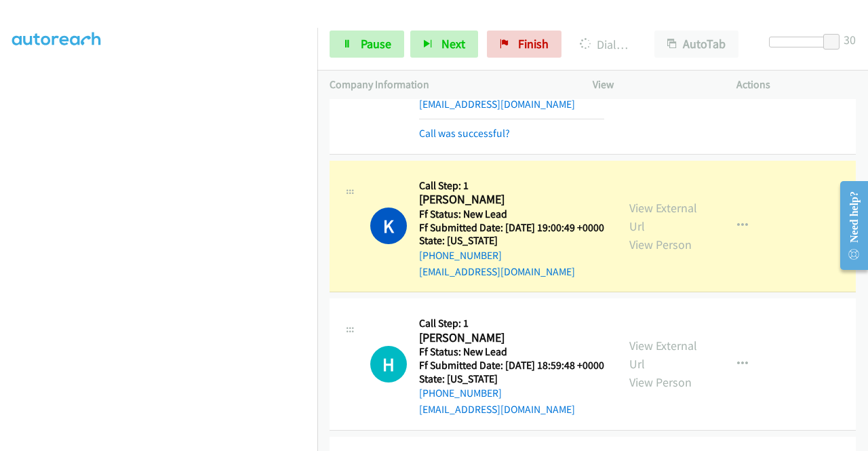
scroll to position [136, 0]
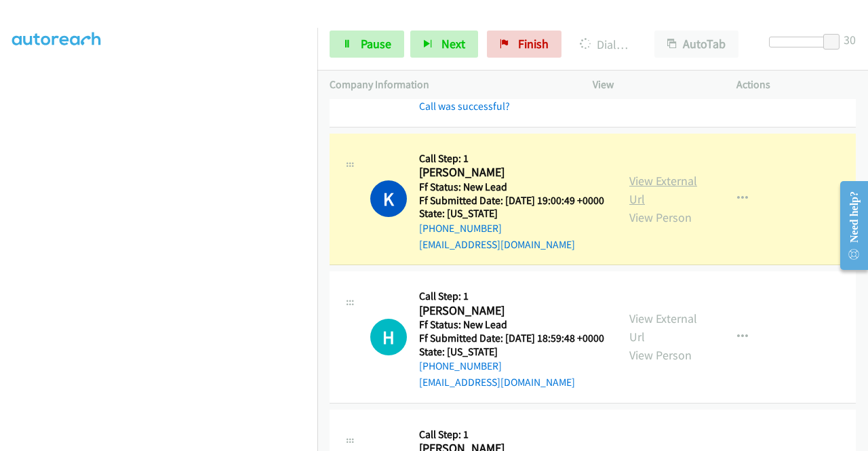
click at [659, 196] on link "View External Url" at bounding box center [663, 190] width 68 height 34
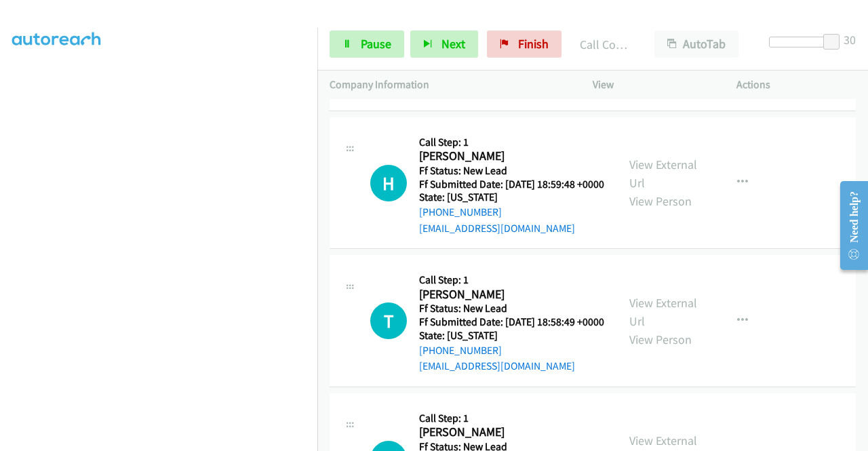
scroll to position [339, 0]
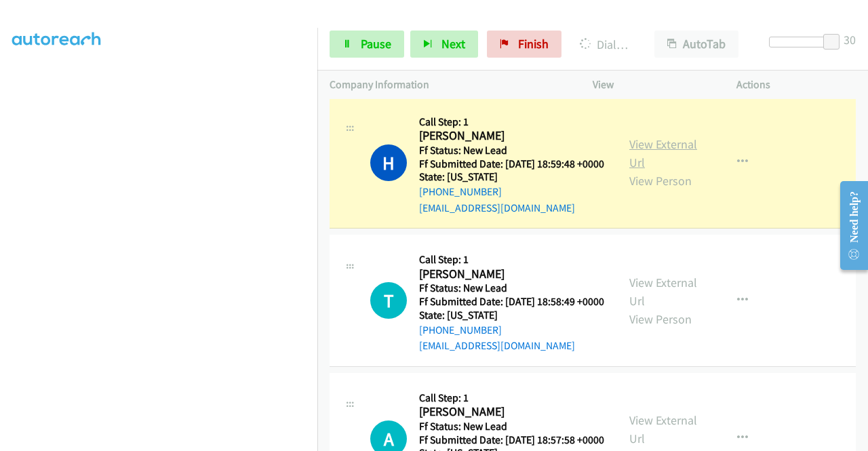
click at [638, 170] on link "View External Url" at bounding box center [663, 153] width 68 height 34
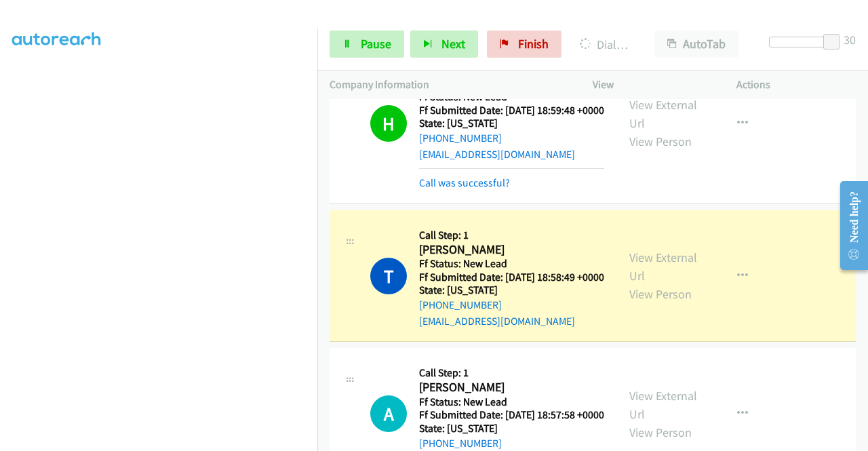
scroll to position [475, 0]
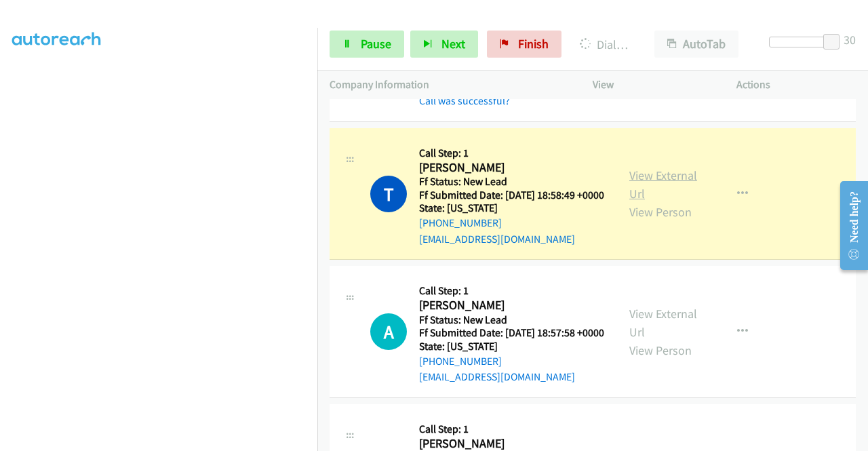
click at [642, 201] on link "View External Url" at bounding box center [663, 185] width 68 height 34
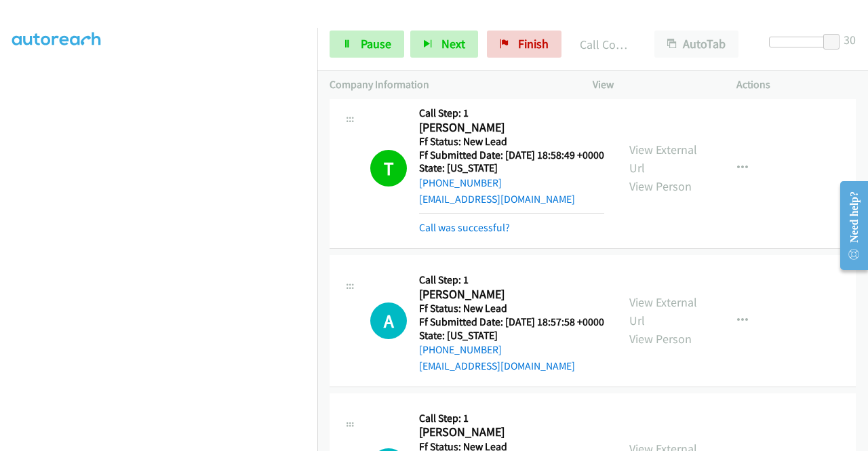
scroll to position [543, 0]
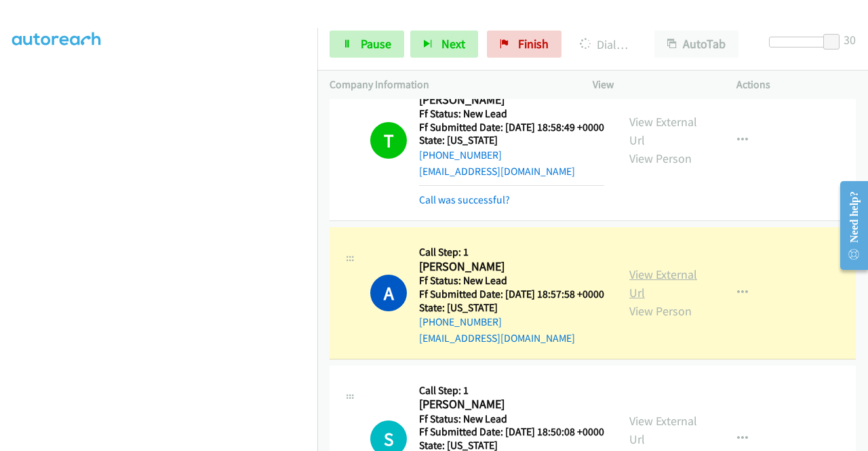
click at [674, 300] on link "View External Url" at bounding box center [663, 284] width 68 height 34
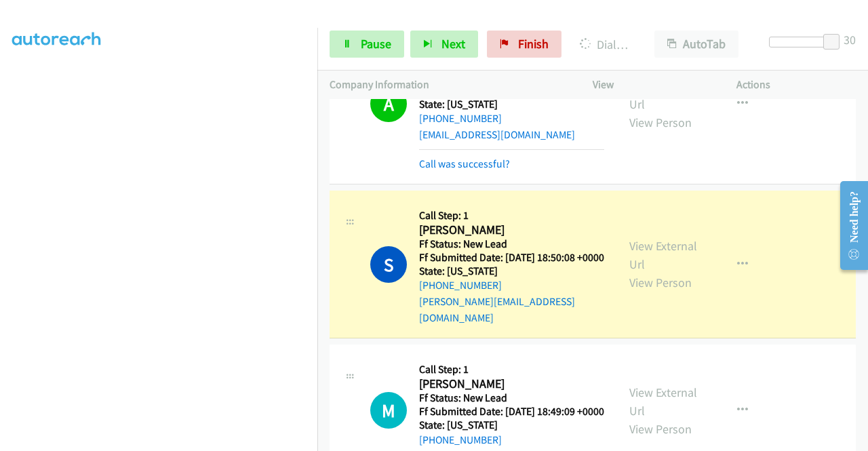
scroll to position [241, 0]
click at [670, 272] on link "View External Url" at bounding box center [663, 255] width 68 height 34
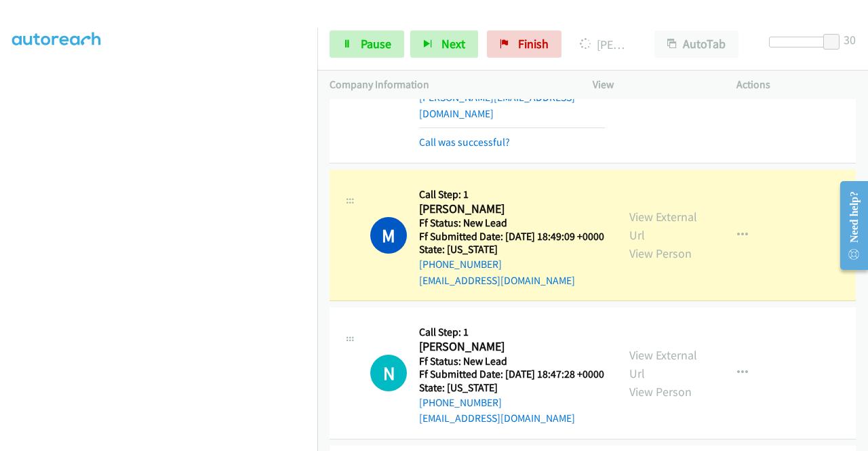
scroll to position [1017, 0]
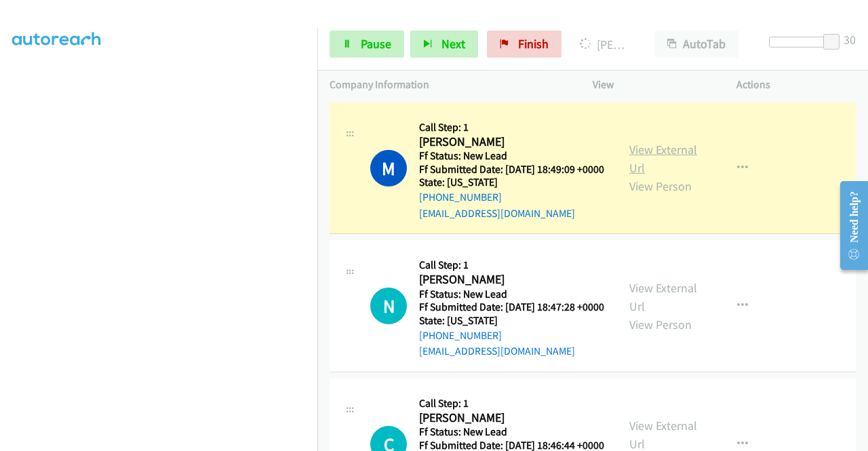
click at [629, 176] on link "View External Url" at bounding box center [663, 159] width 68 height 34
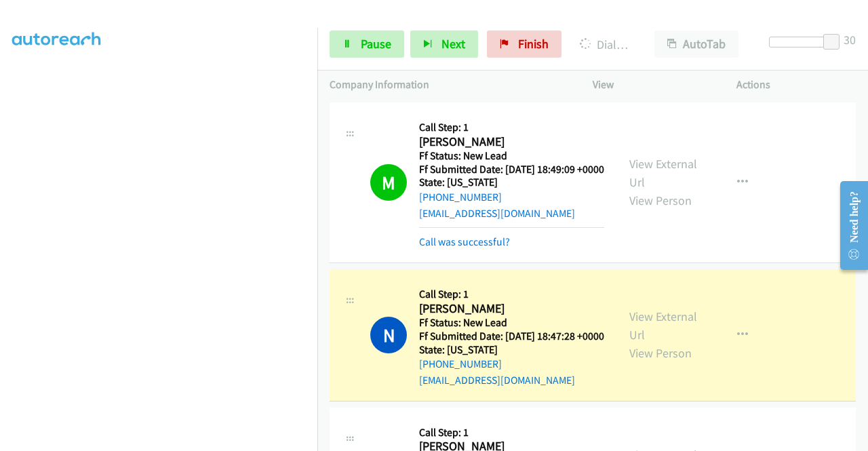
scroll to position [1153, 0]
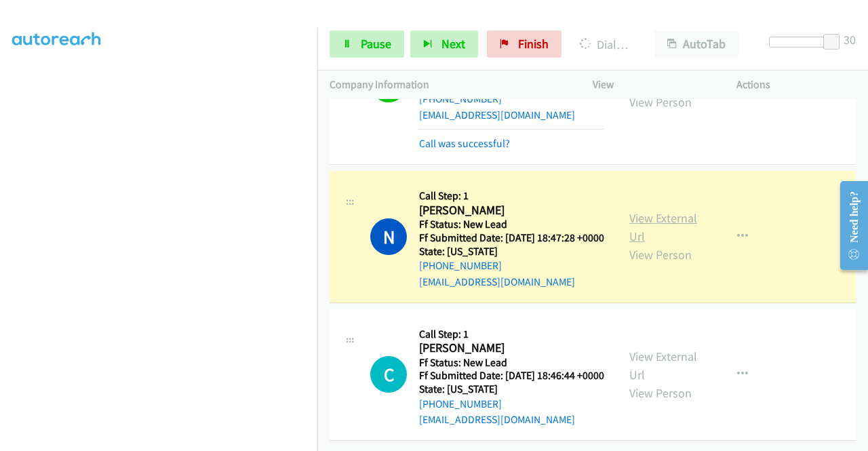
click at [642, 244] on link "View External Url" at bounding box center [663, 227] width 68 height 34
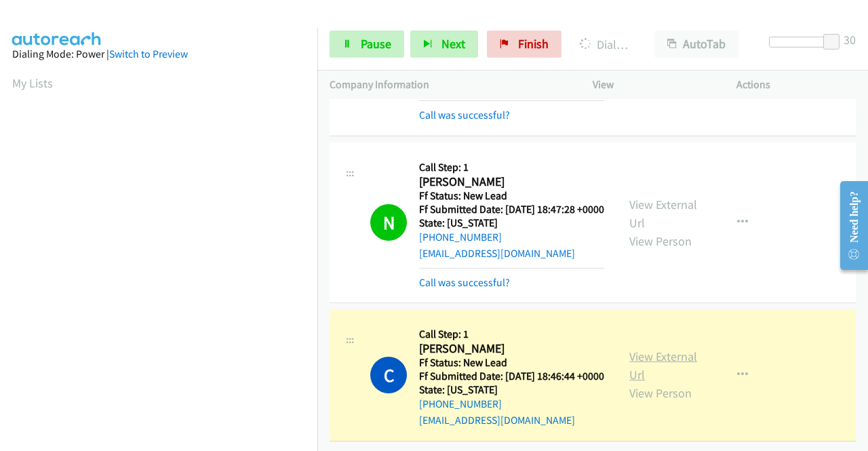
scroll to position [309, 0]
click at [633, 349] on link "View External Url" at bounding box center [663, 366] width 68 height 34
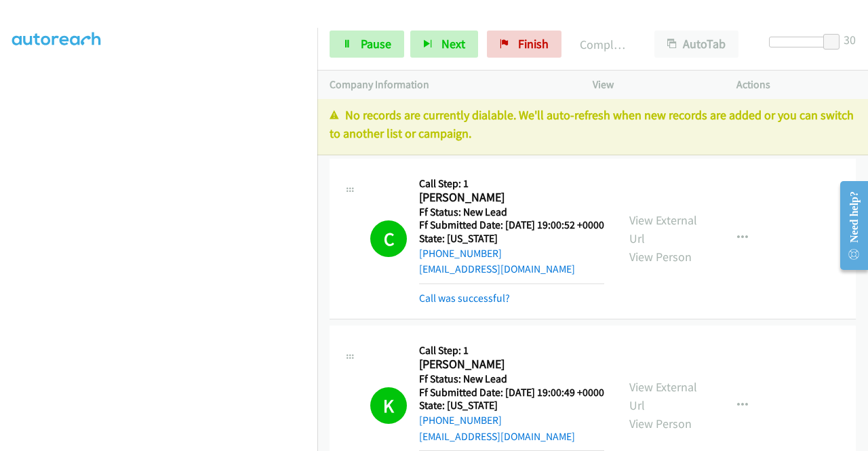
scroll to position [0, 0]
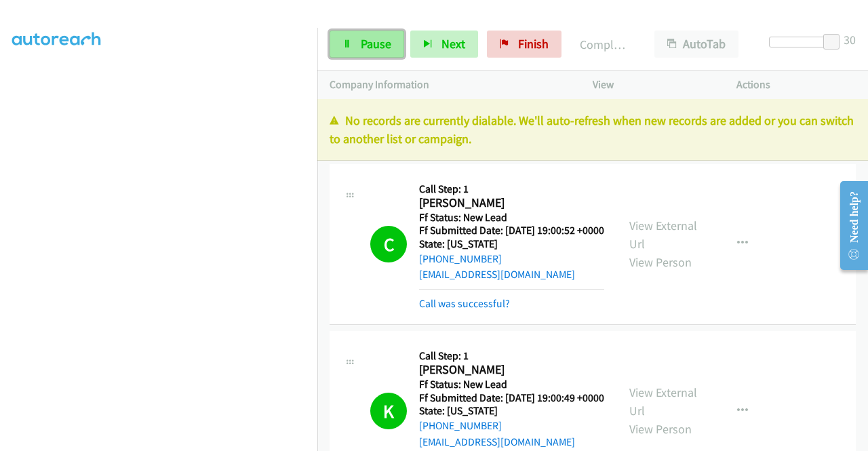
click at [363, 43] on span "Pause" at bounding box center [376, 44] width 31 height 16
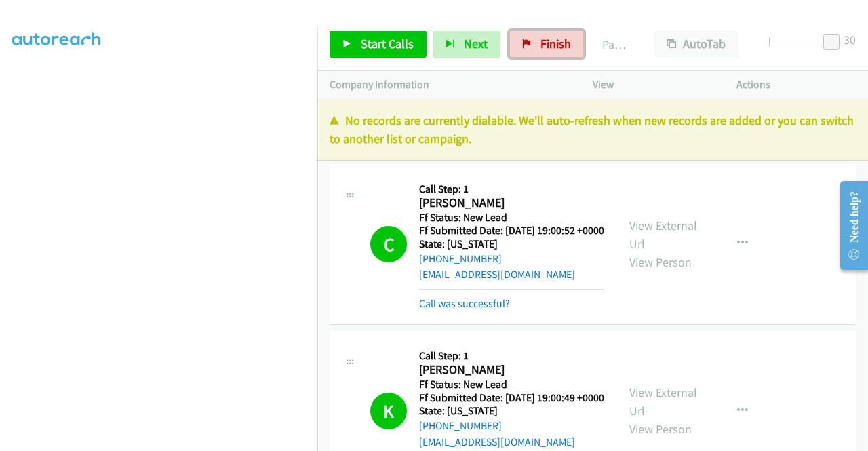
drag, startPoint x: 534, startPoint y: 45, endPoint x: 482, endPoint y: 67, distance: 57.2
click at [534, 45] on link "Finish" at bounding box center [546, 44] width 75 height 27
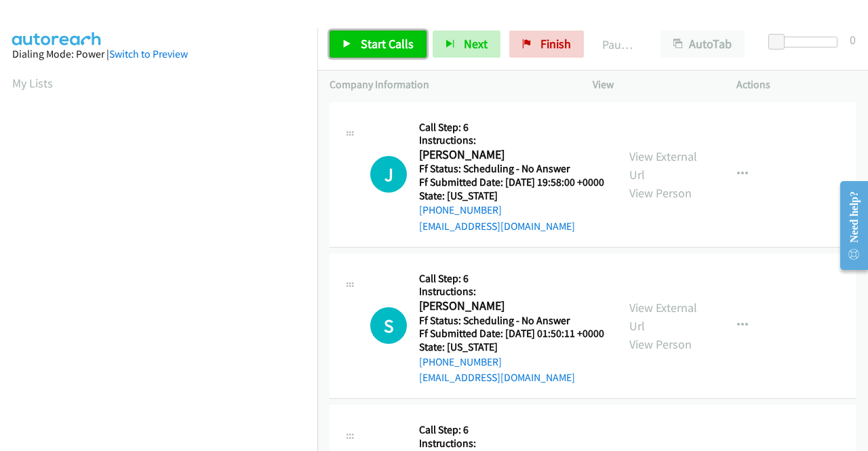
click at [397, 43] on span "Start Calls" at bounding box center [387, 44] width 53 height 16
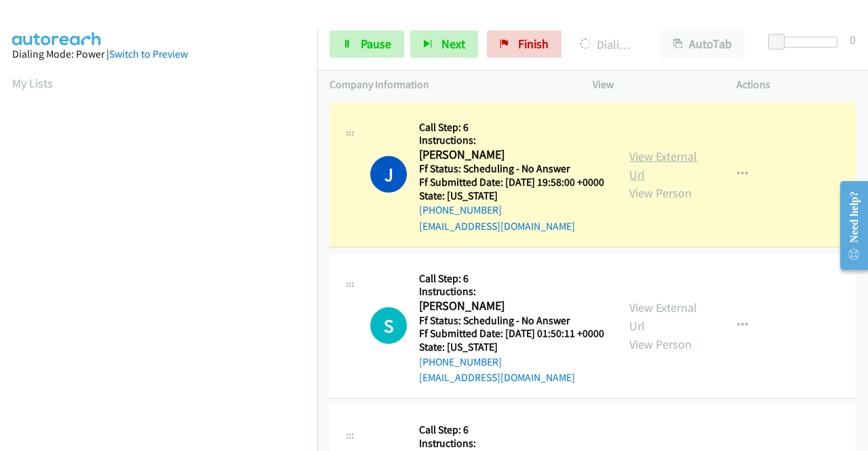
click at [670, 165] on link "View External Url" at bounding box center [663, 166] width 68 height 34
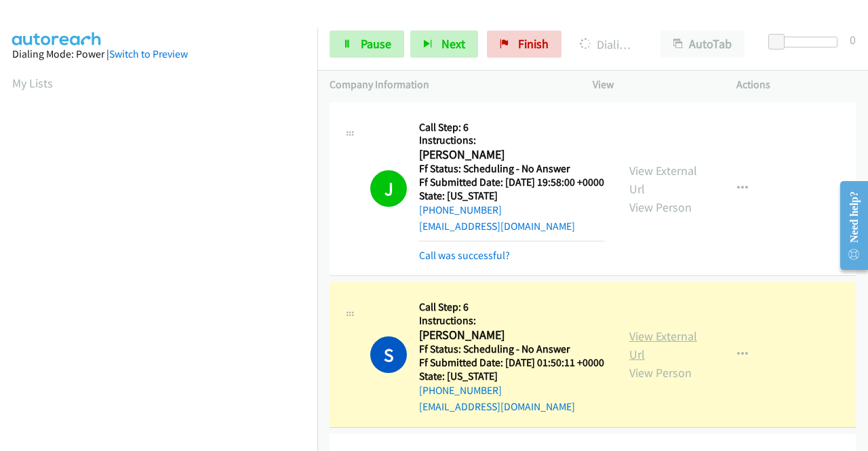
click at [633, 353] on link "View External Url" at bounding box center [663, 345] width 68 height 34
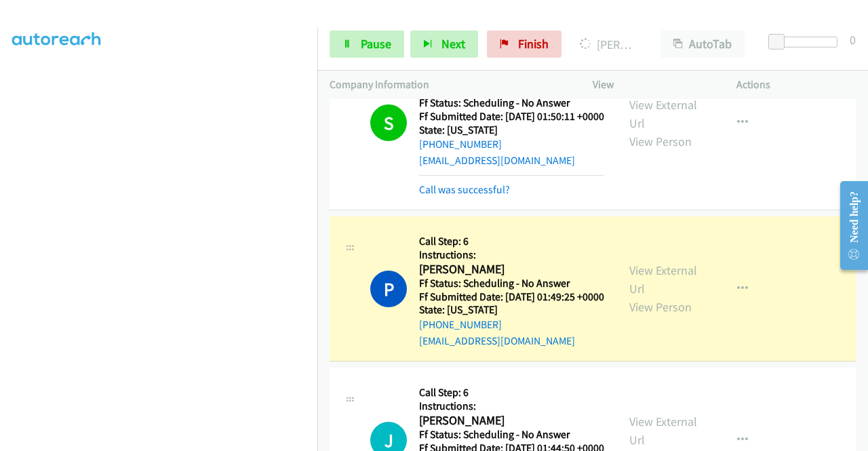
scroll to position [271, 0]
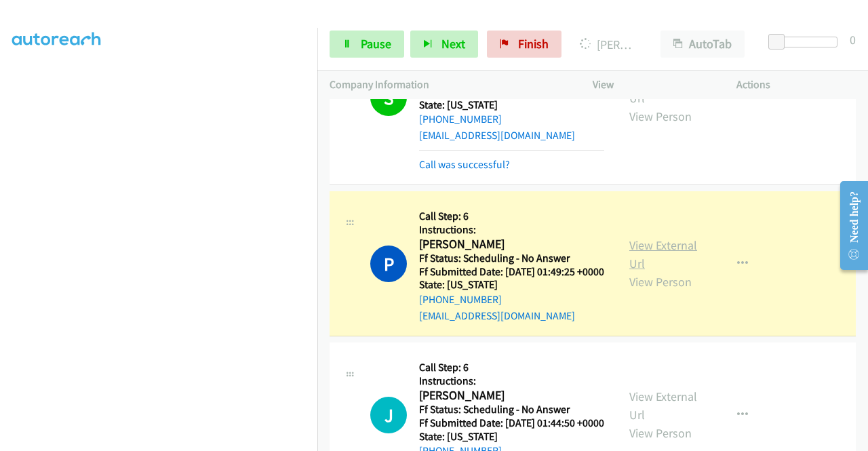
click at [670, 271] on link "View External Url" at bounding box center [663, 254] width 68 height 34
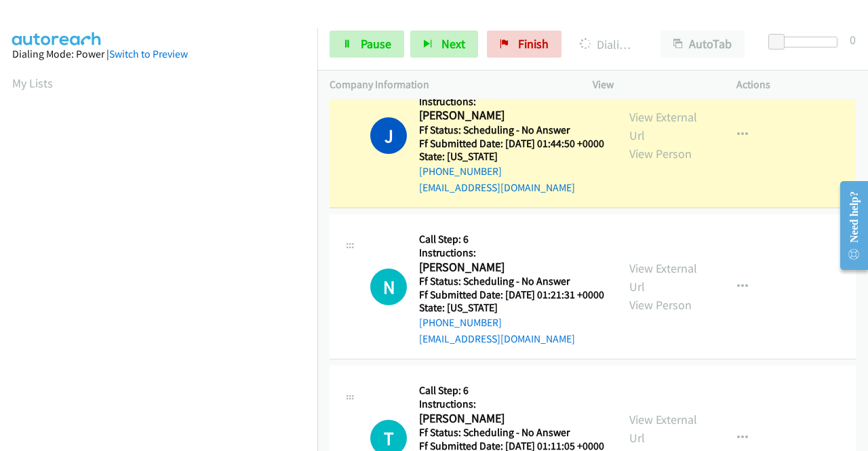
scroll to position [610, 0]
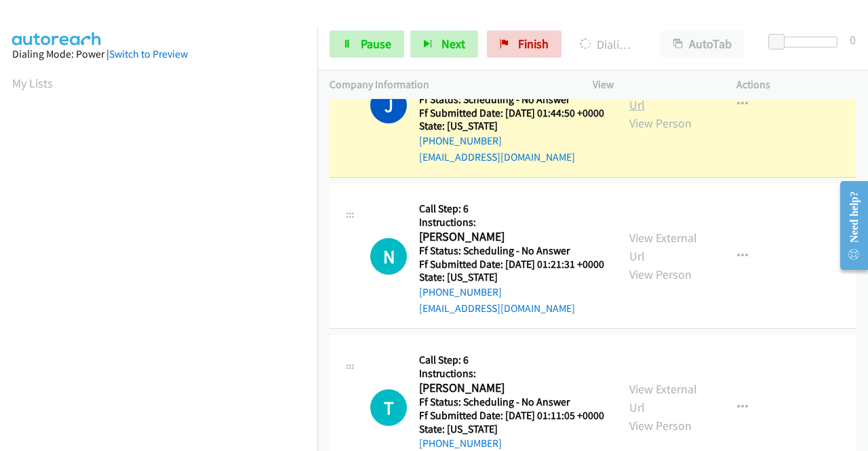
click at [629, 113] on link "View External Url" at bounding box center [663, 96] width 68 height 34
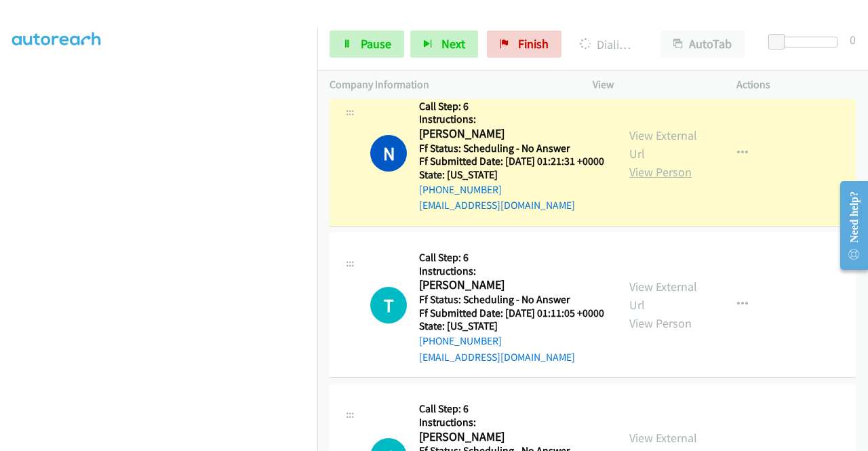
scroll to position [746, 0]
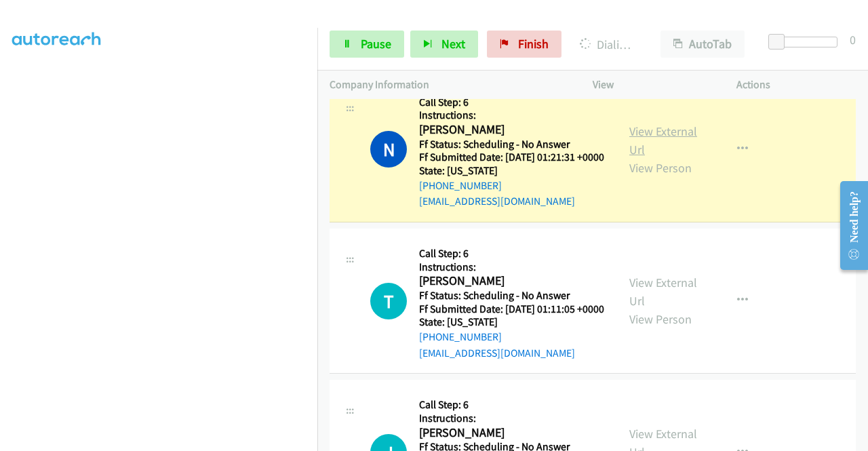
click at [659, 157] on link "View External Url" at bounding box center [663, 140] width 68 height 34
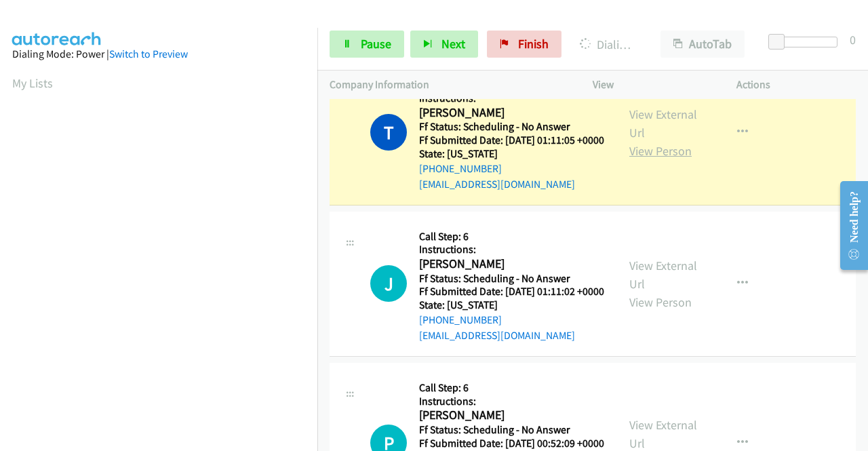
scroll to position [950, 0]
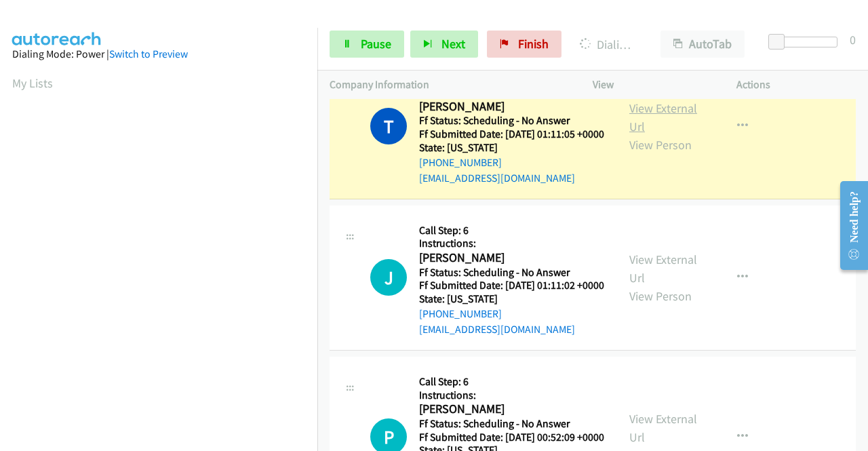
click at [648, 134] on link "View External Url" at bounding box center [663, 117] width 68 height 34
click at [650, 134] on link "View External Url" at bounding box center [663, 117] width 68 height 34
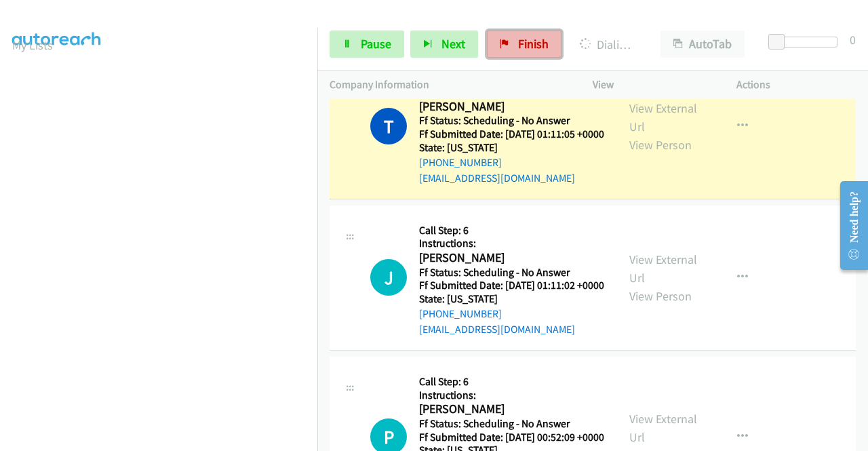
click at [510, 44] on link "Finish" at bounding box center [524, 44] width 75 height 27
